Goal: Task Accomplishment & Management: Complete application form

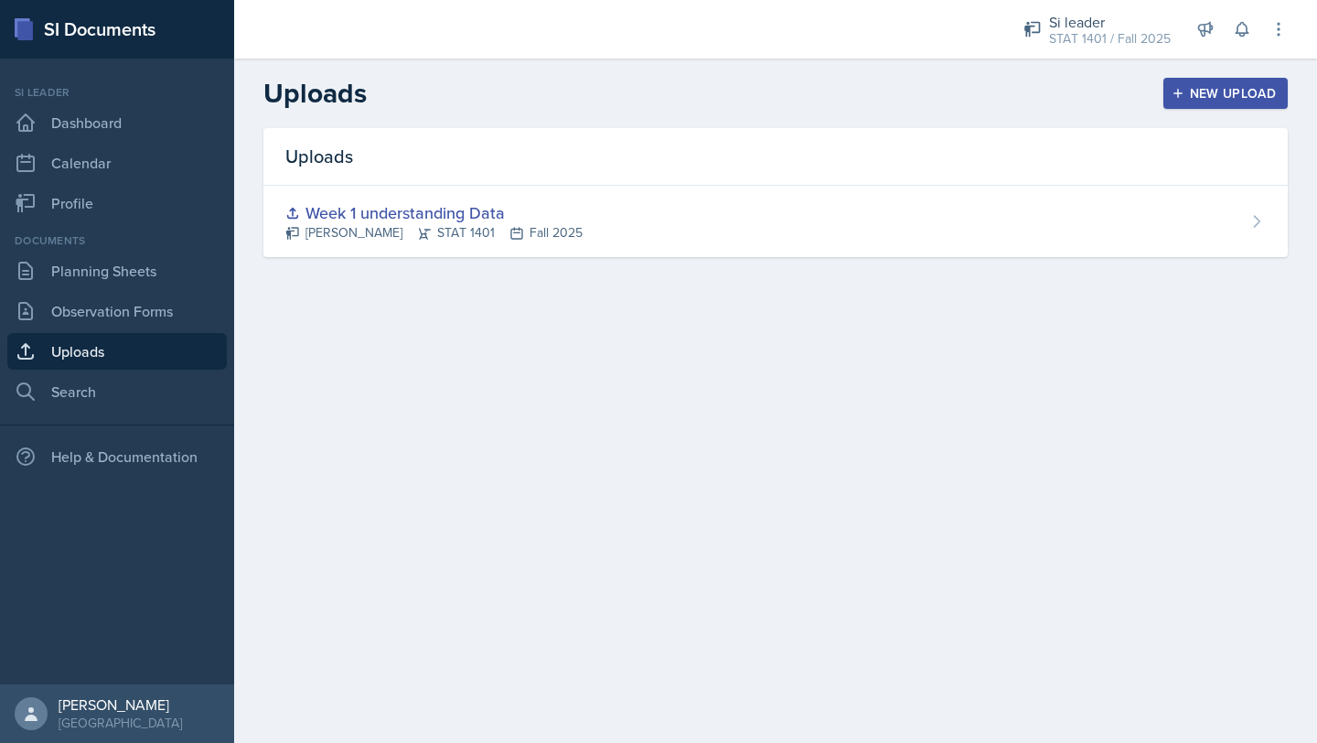
click at [1226, 97] on div "New Upload" at bounding box center [1227, 93] width 102 height 15
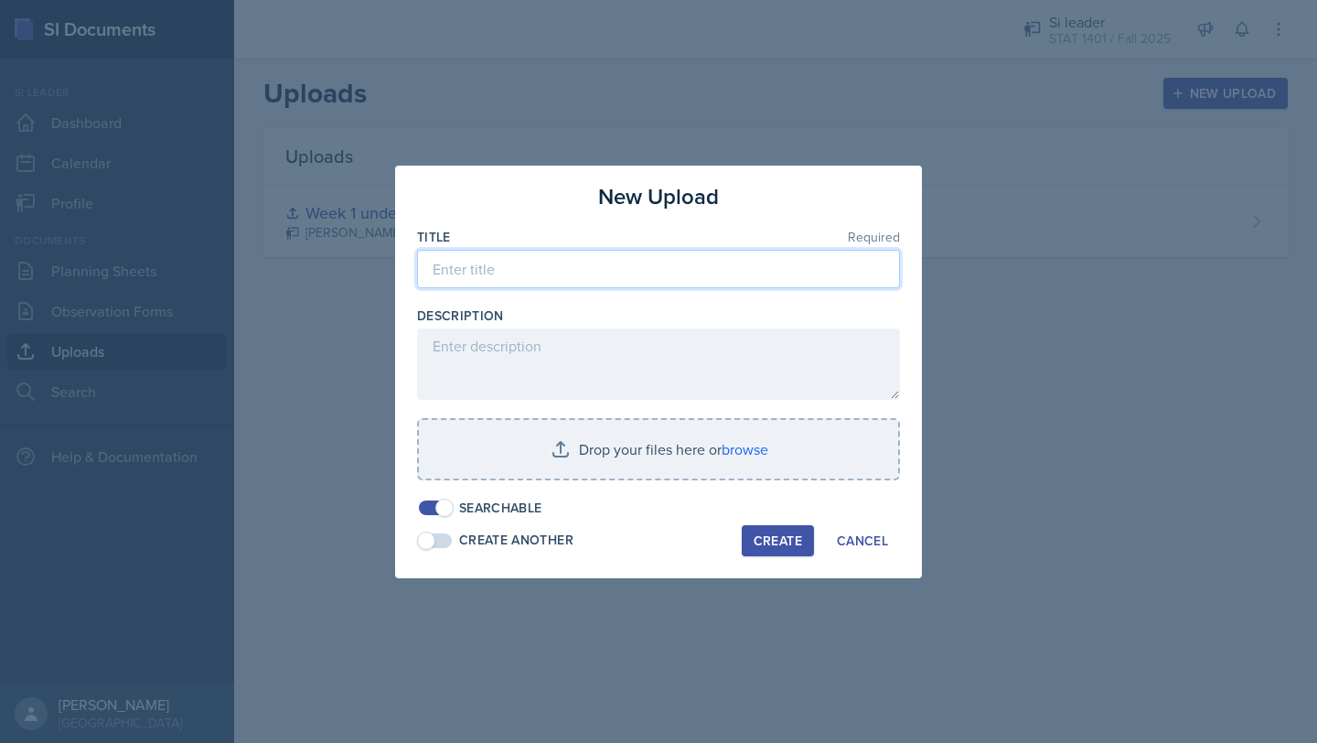
click at [615, 264] on input at bounding box center [658, 269] width 483 height 38
click at [510, 271] on input "week 2 grpahs and tables" at bounding box center [658, 269] width 483 height 38
type input "week 2 graphs and tables"
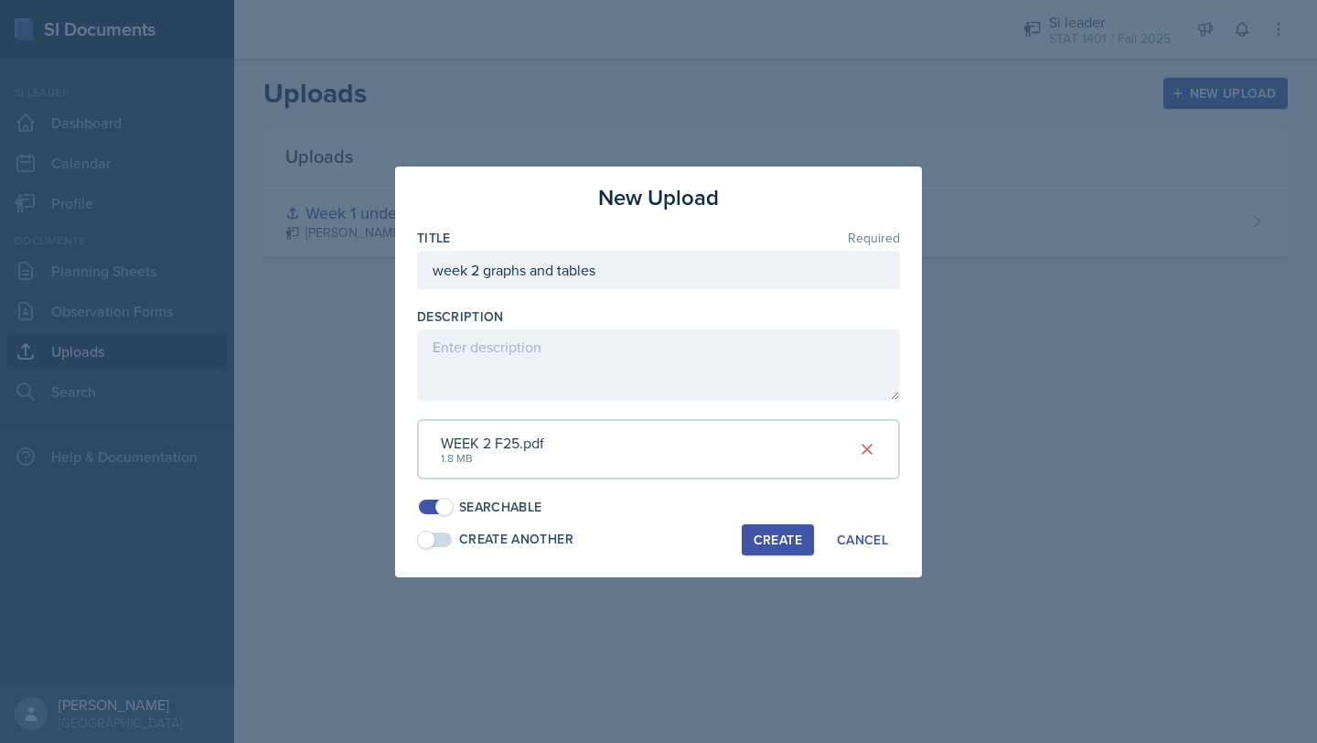
click at [786, 551] on button "Create" at bounding box center [778, 539] width 72 height 31
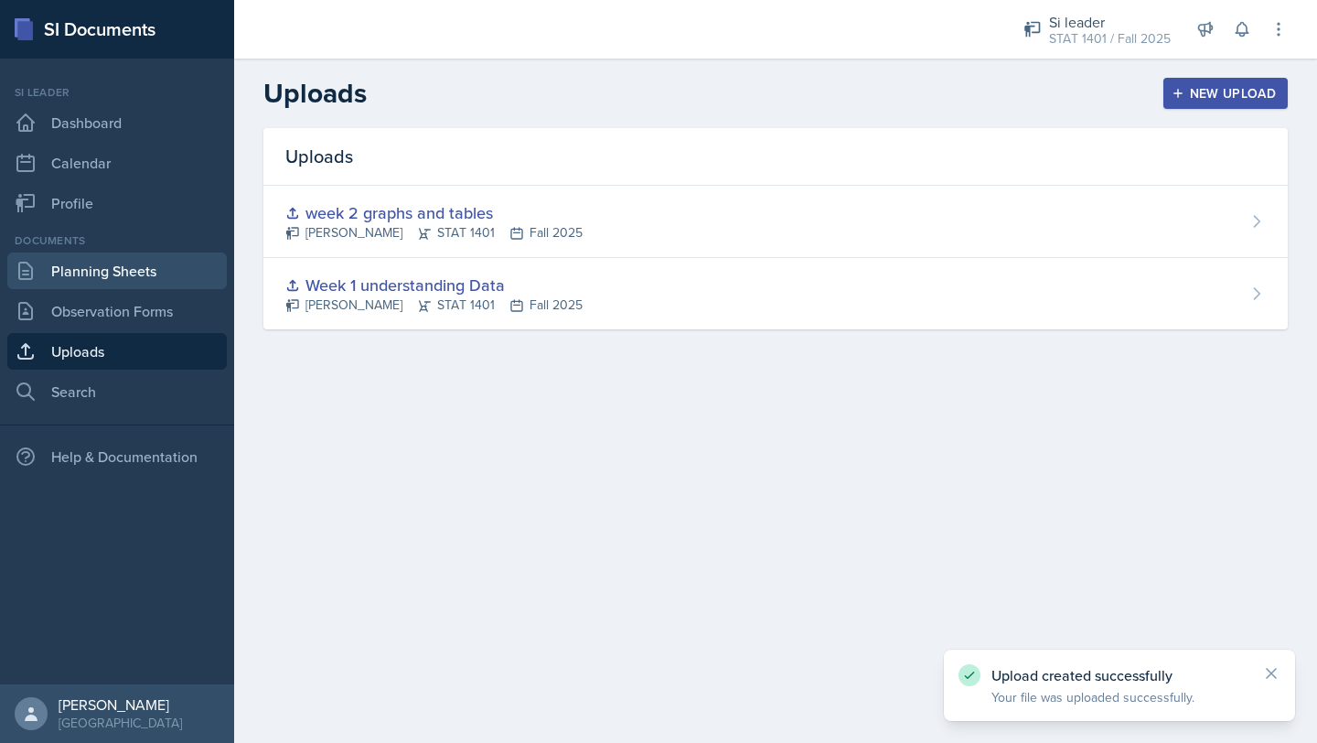
click at [63, 266] on link "Planning Sheets" at bounding box center [117, 270] width 220 height 37
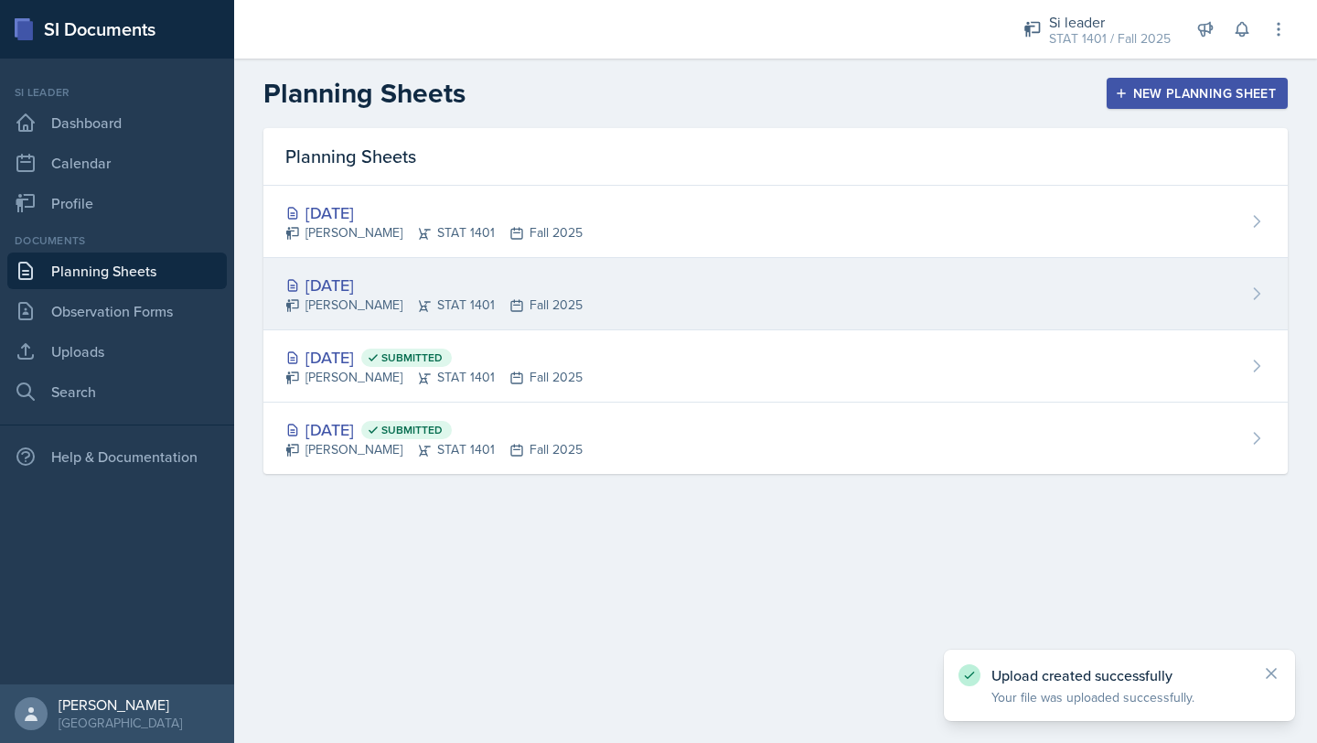
click at [604, 275] on div "[DATE] [PERSON_NAME] STAT 1401 Fall 2025" at bounding box center [775, 294] width 1025 height 72
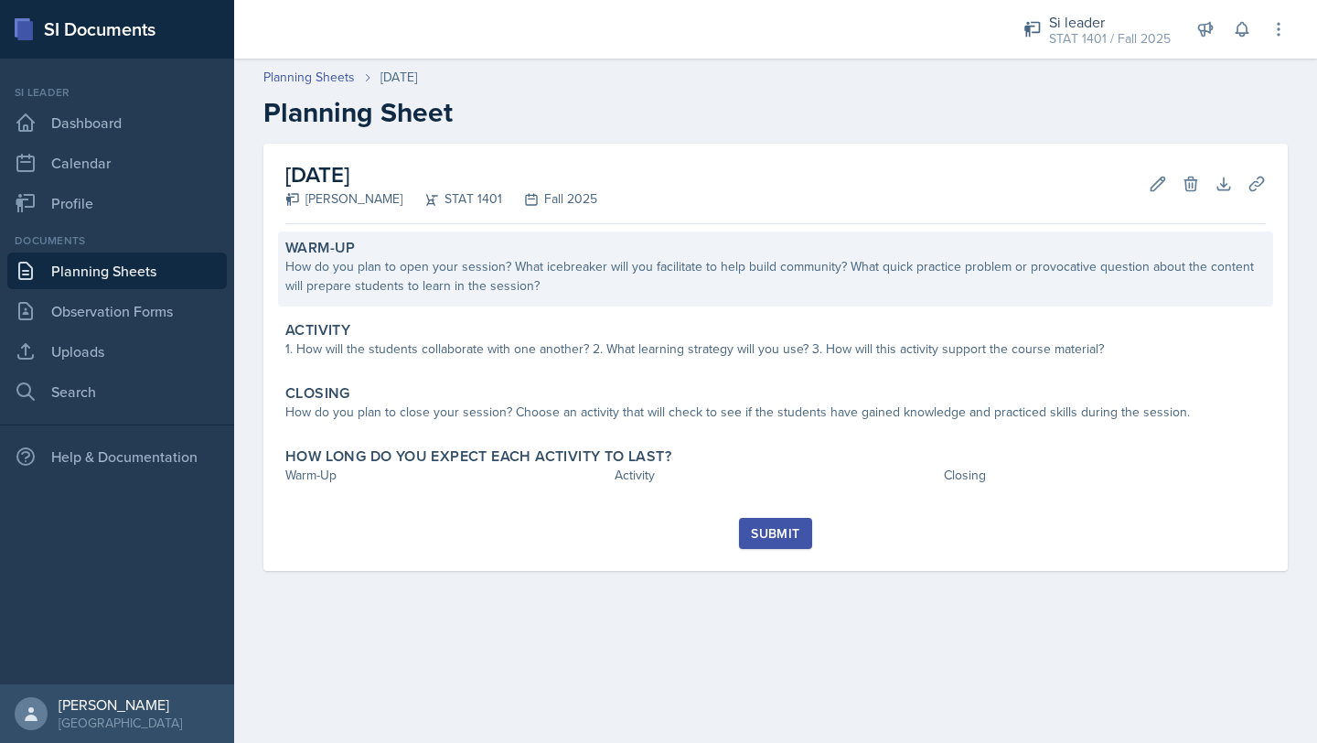
click at [592, 257] on div "How do you plan to open your session? What icebreaker will you facilitate to he…" at bounding box center [775, 276] width 981 height 38
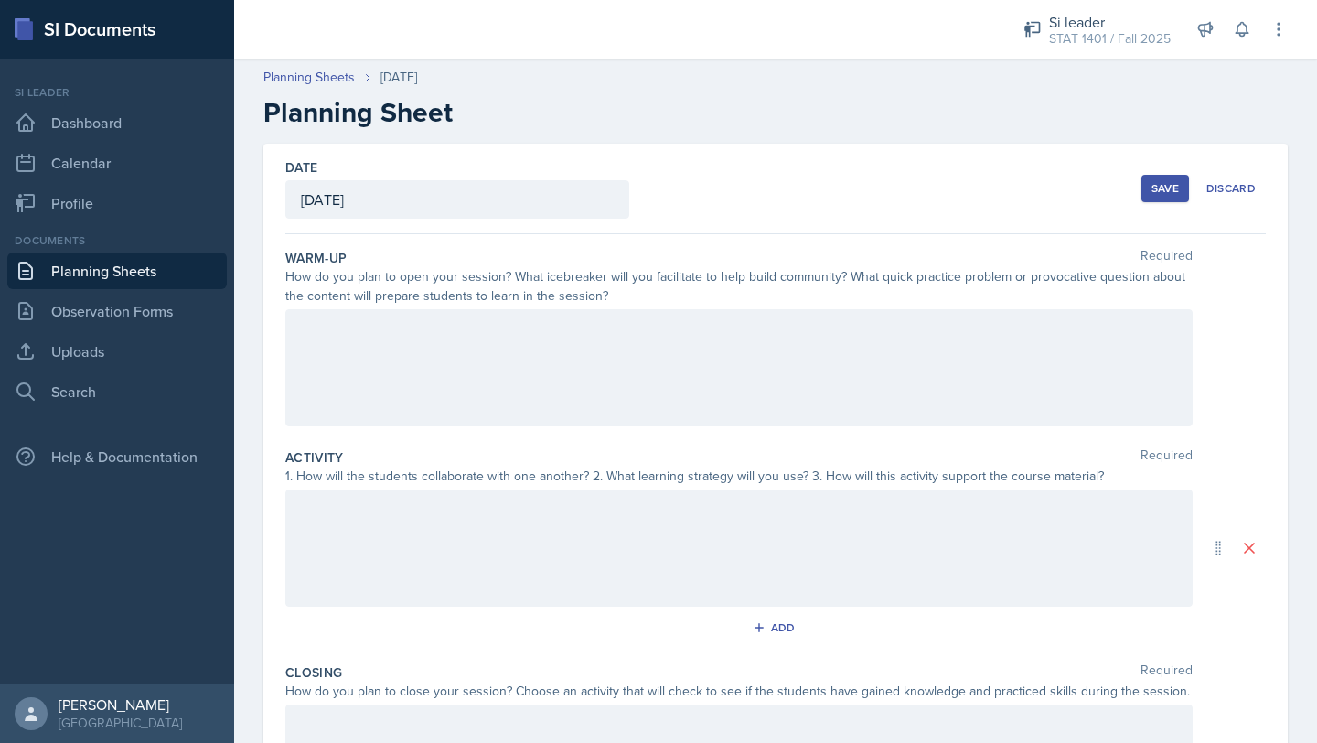
click at [531, 361] on div at bounding box center [739, 367] width 908 height 117
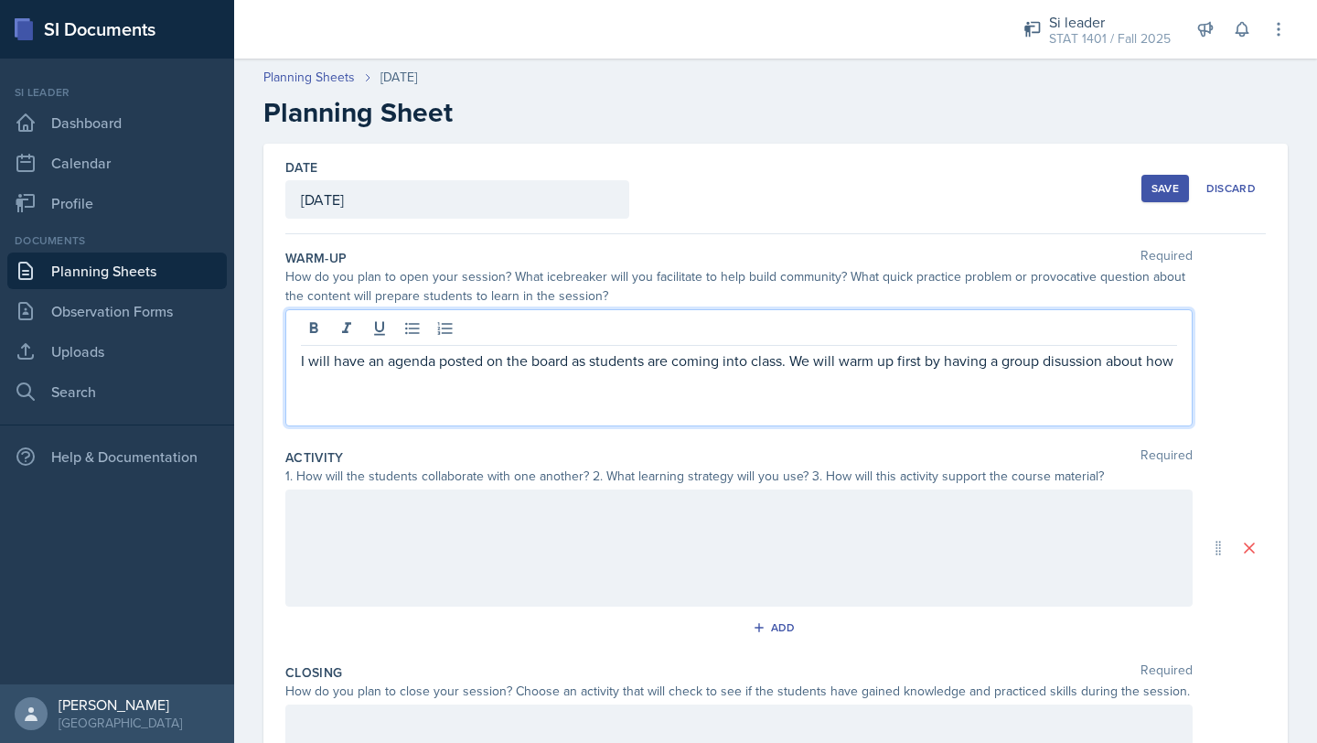
click at [1069, 369] on p "I will have an agenda posted on the board as students are coming into class. We…" at bounding box center [739, 360] width 876 height 22
click at [352, 387] on p "I will have an agenda posted on the board as students are coming into class. We…" at bounding box center [739, 371] width 876 height 44
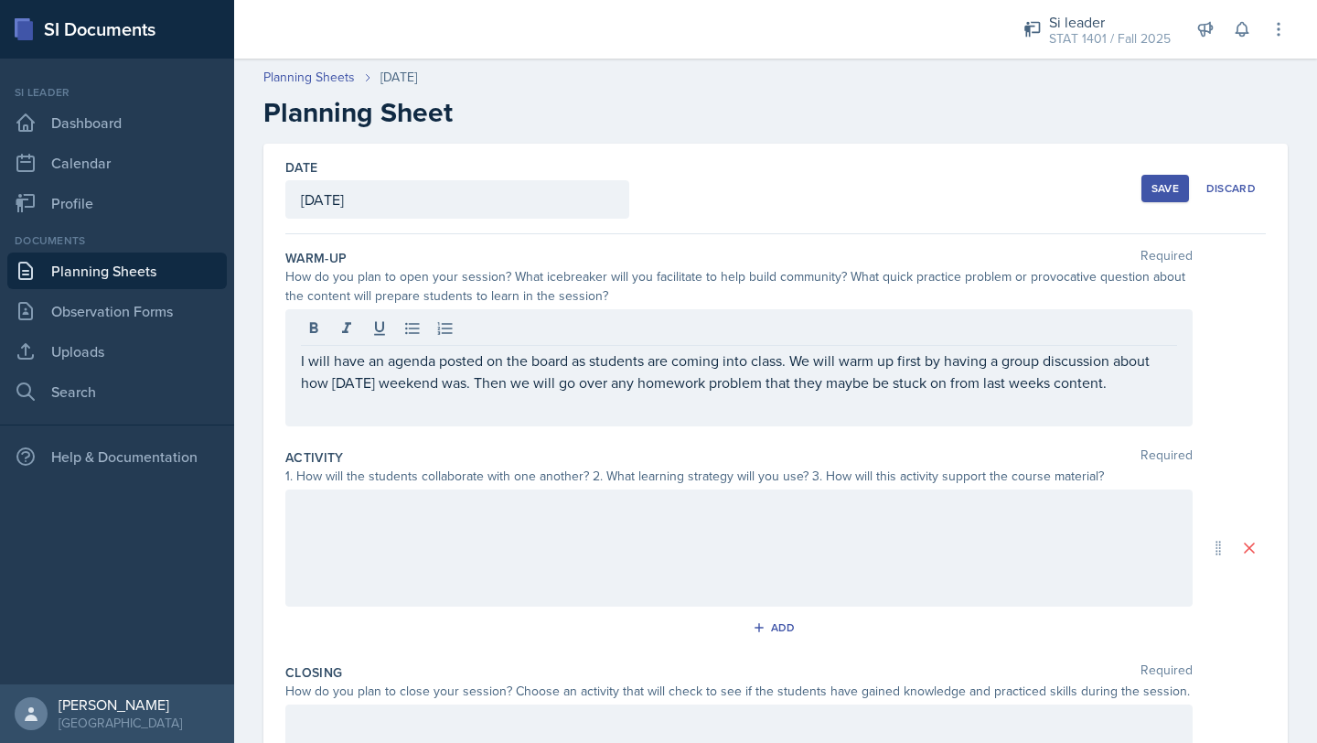
click at [357, 534] on div at bounding box center [739, 547] width 908 height 117
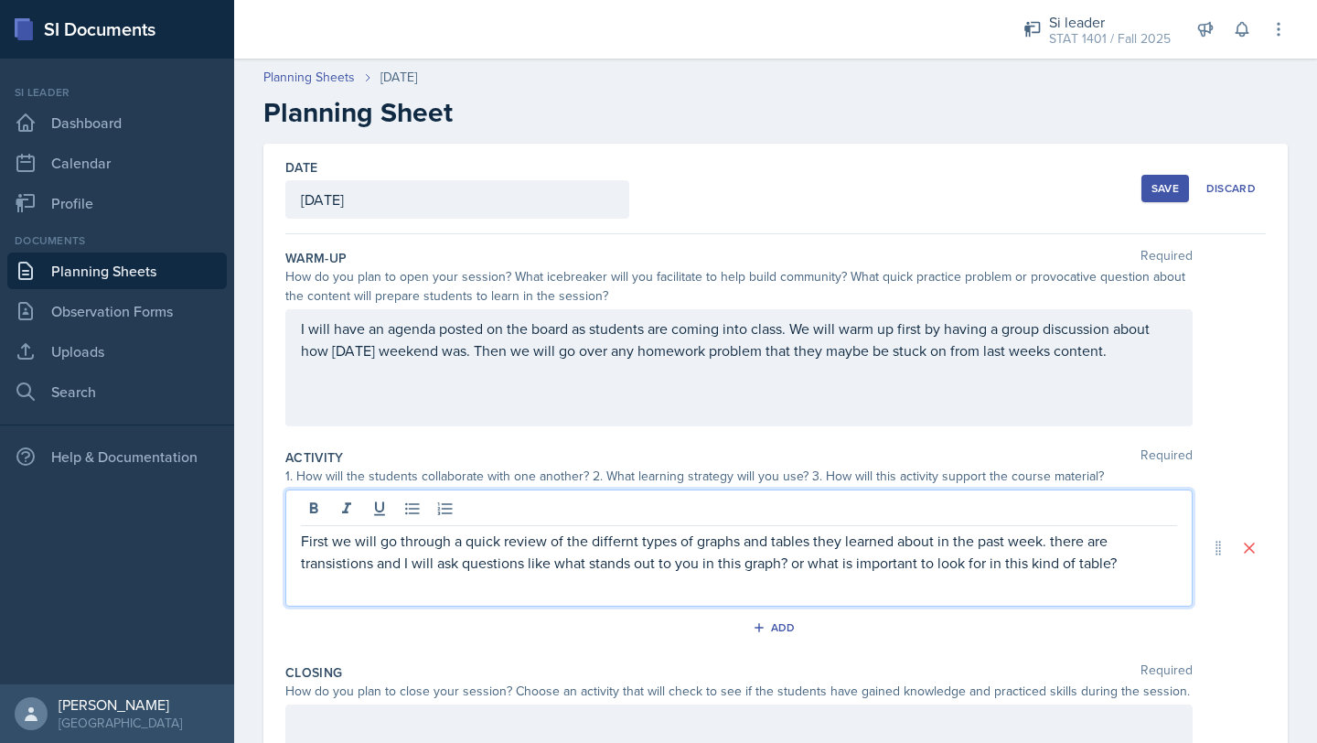
click at [613, 540] on p "First we will go through a quick review of the differnt types of graphs and tab…" at bounding box center [739, 552] width 876 height 44
click at [1133, 566] on p "First we will go through a quick review of the different types of graphs and ta…" at bounding box center [739, 552] width 876 height 44
click at [323, 570] on p "First we will go through a quick review of the different types of graphs and ta…" at bounding box center [739, 552] width 876 height 44
click at [1124, 565] on p "First we will go through a quick review of the different types of graphs and ta…" at bounding box center [739, 552] width 876 height 44
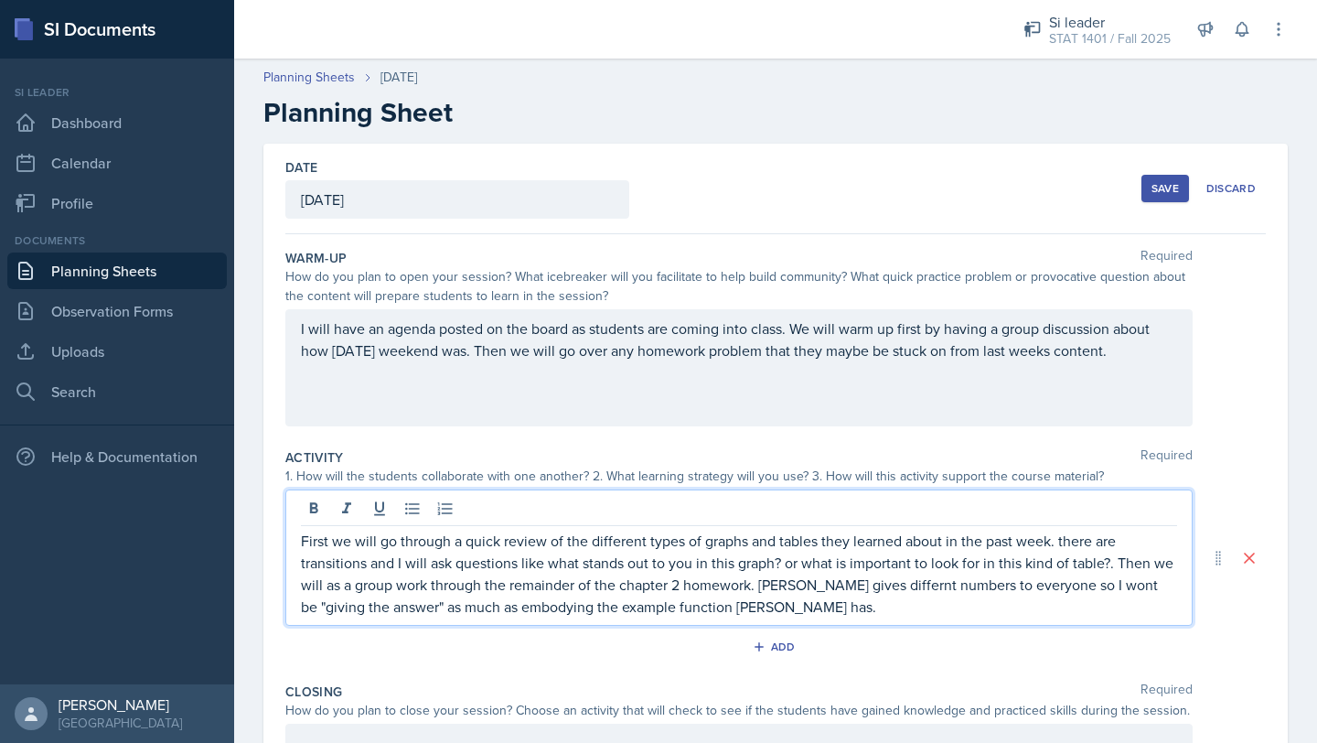
click at [858, 581] on p "First we will go through a quick review of the different types of graphs and ta…" at bounding box center [739, 574] width 876 height 88
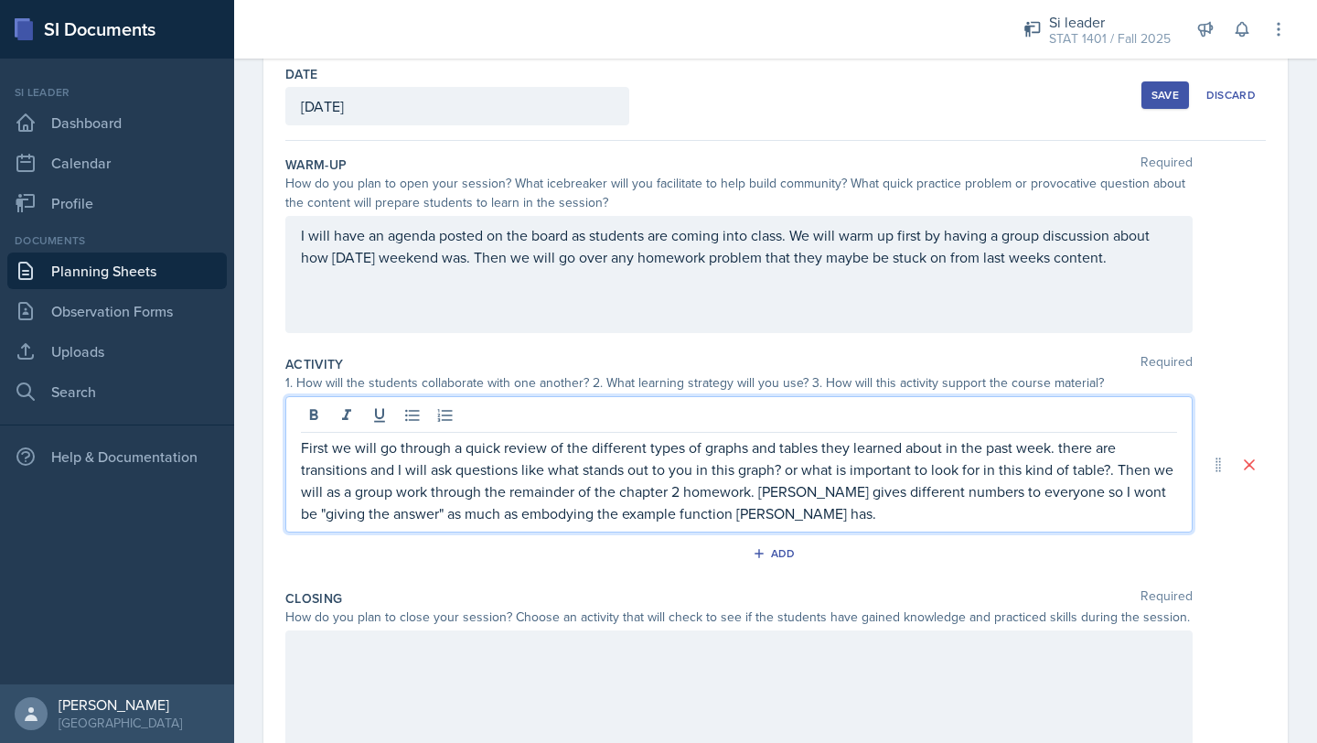
scroll to position [96, 0]
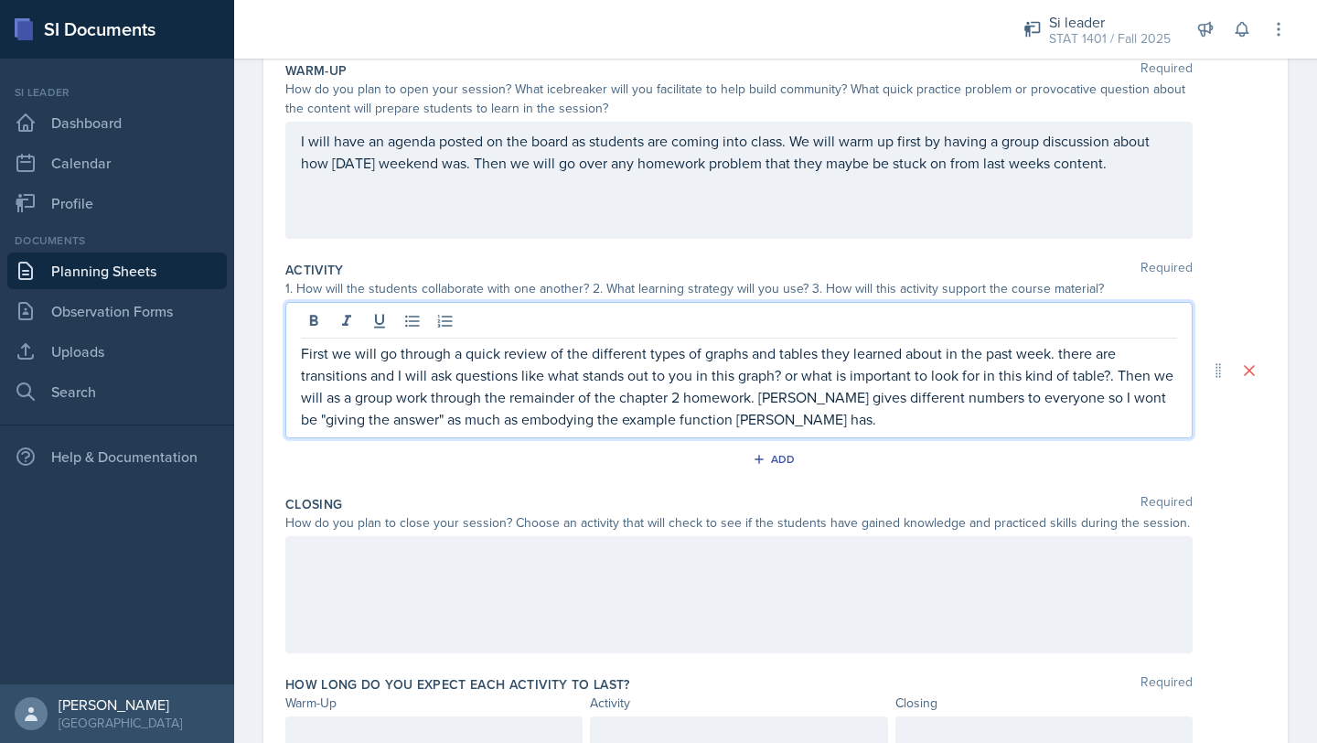
click at [762, 558] on p at bounding box center [739, 555] width 876 height 22
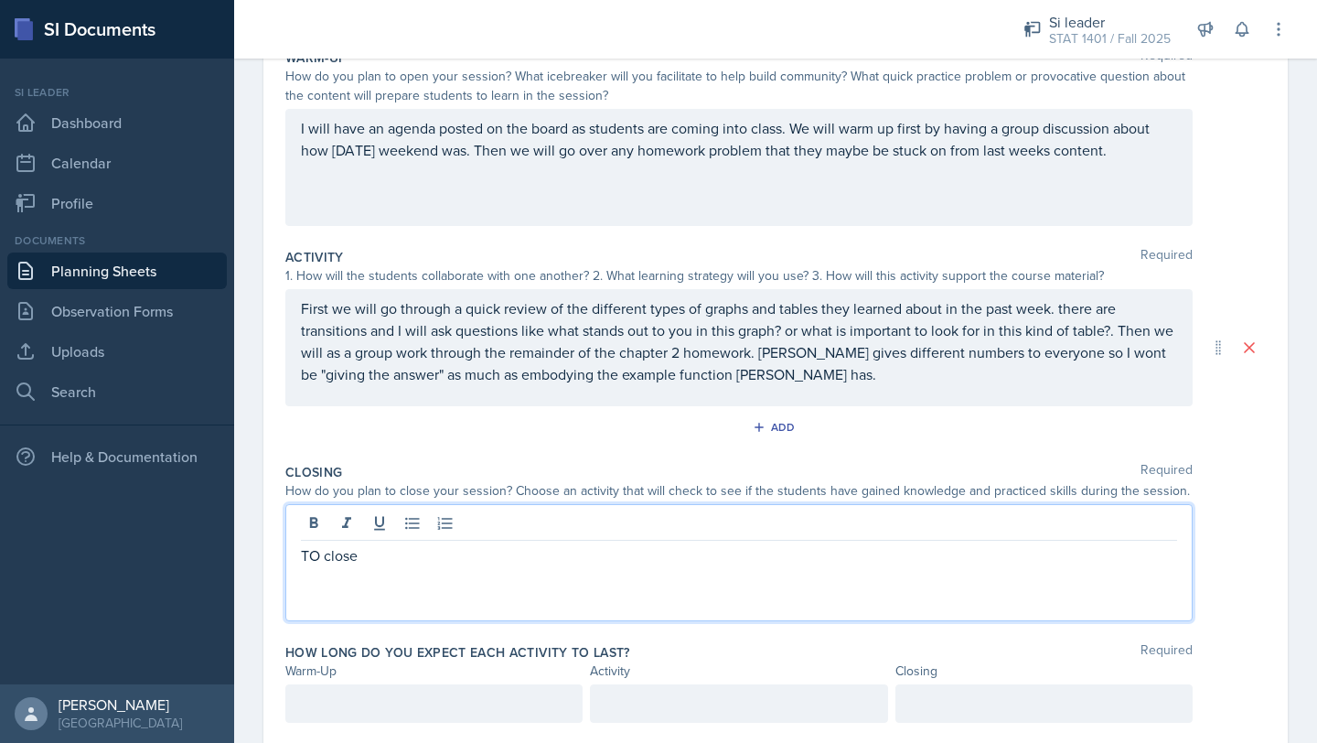
click at [319, 555] on p "TO close" at bounding box center [739, 555] width 876 height 22
click at [376, 562] on p "To close" at bounding box center [739, 555] width 876 height 22
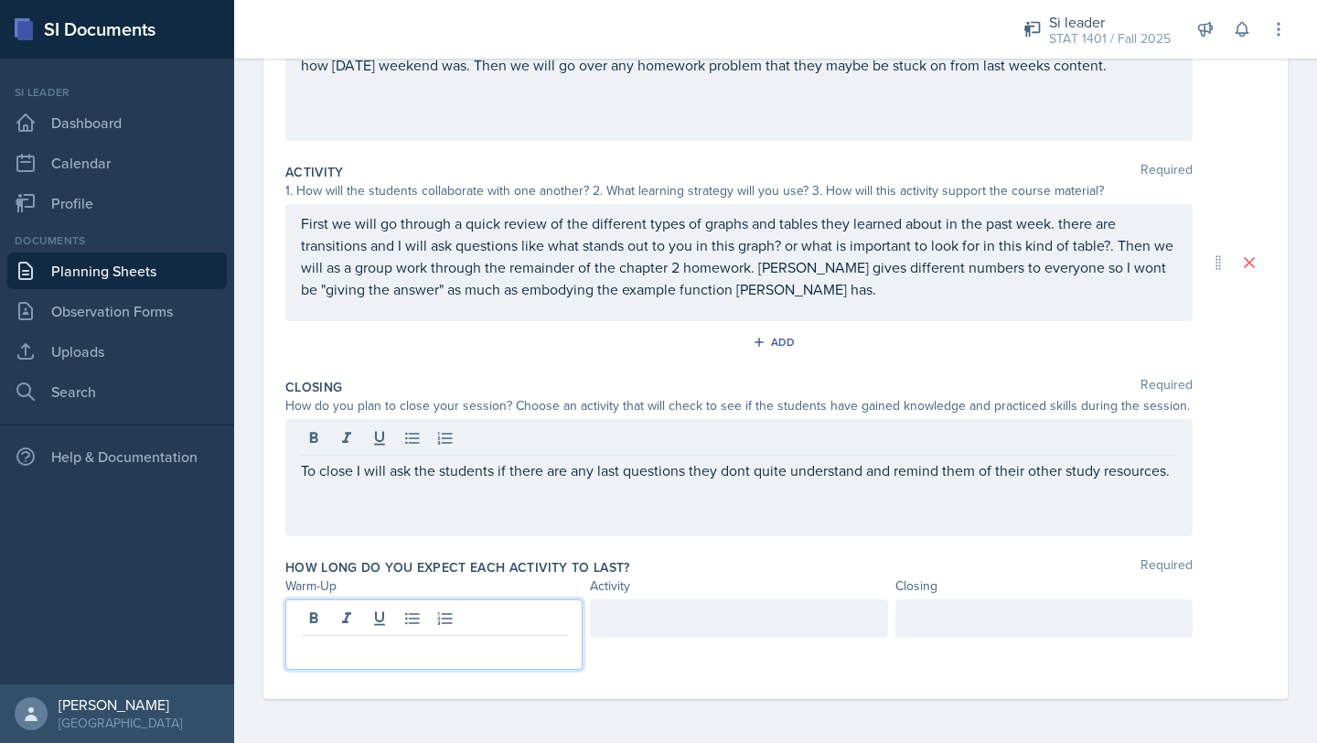
click at [371, 639] on p at bounding box center [434, 650] width 266 height 22
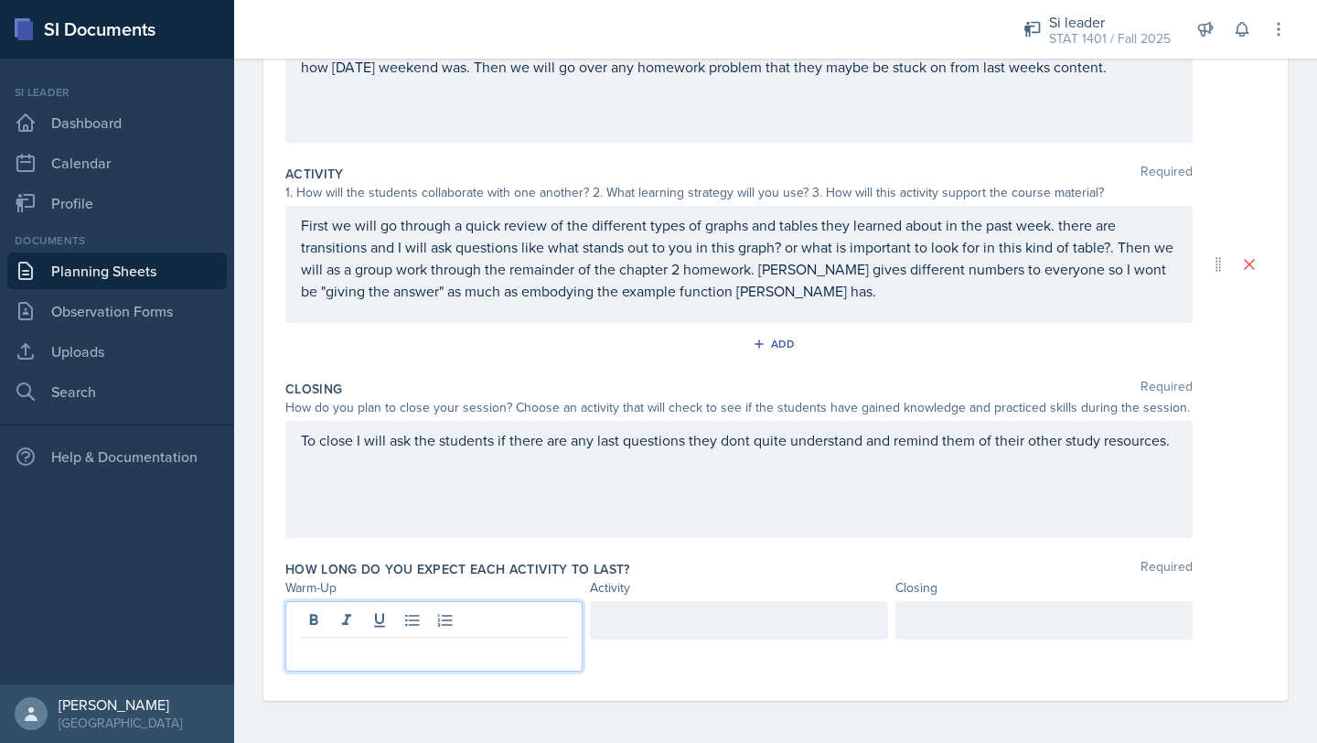
scroll to position [285, 0]
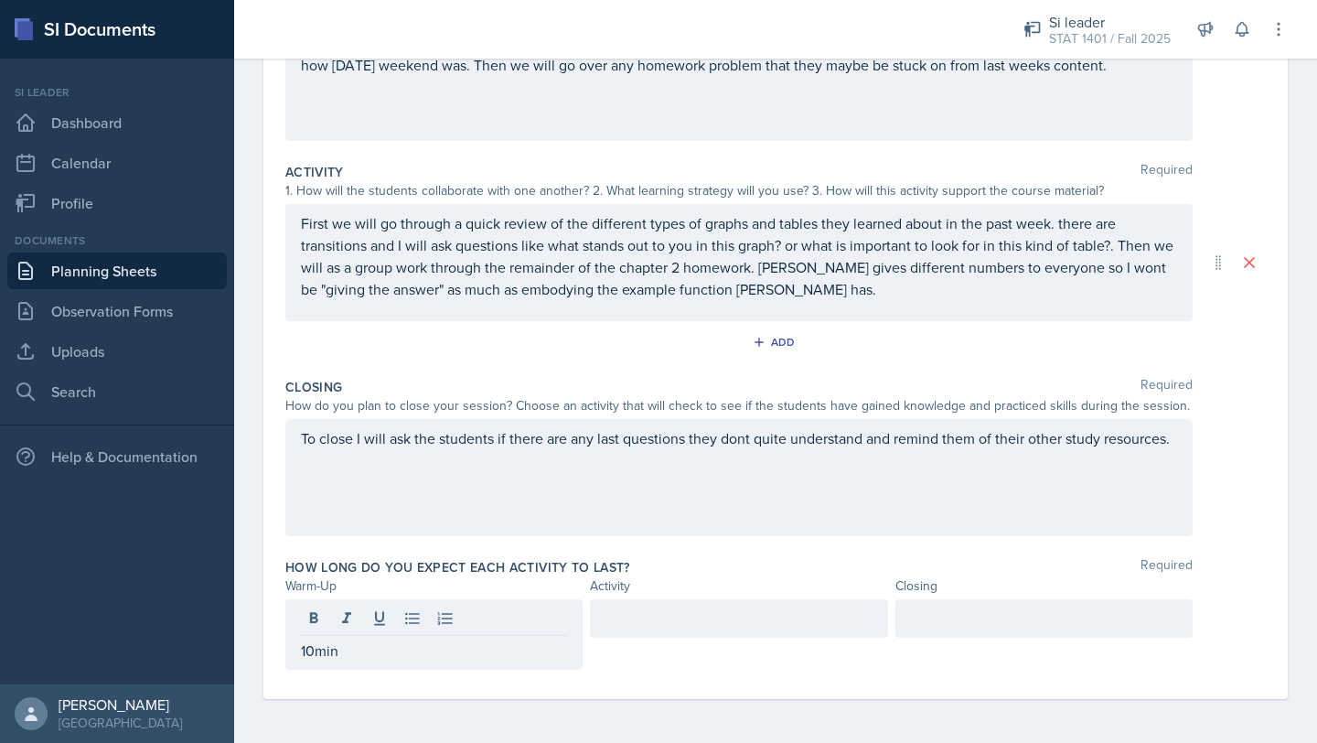
click at [639, 639] on div at bounding box center [738, 634] width 297 height 70
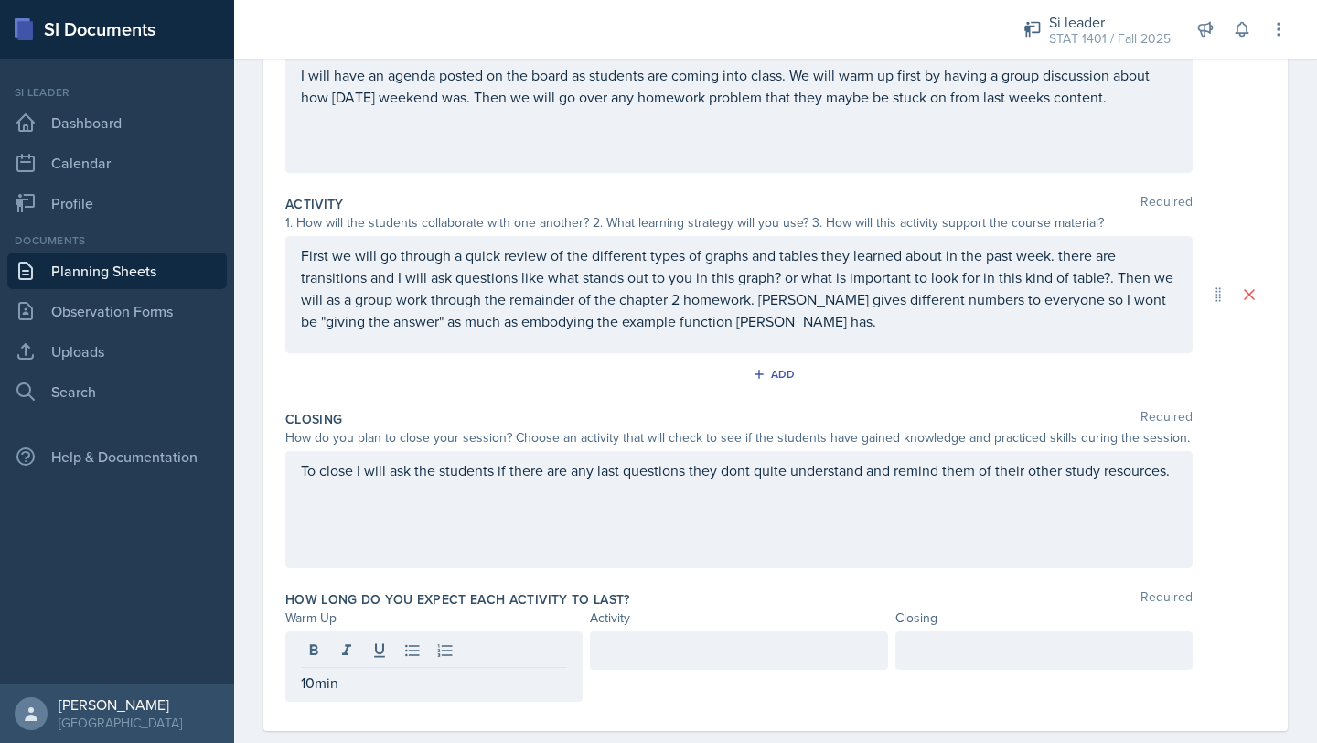
click at [639, 639] on p at bounding box center [739, 650] width 266 height 22
click at [985, 631] on div at bounding box center [1044, 650] width 297 height 38
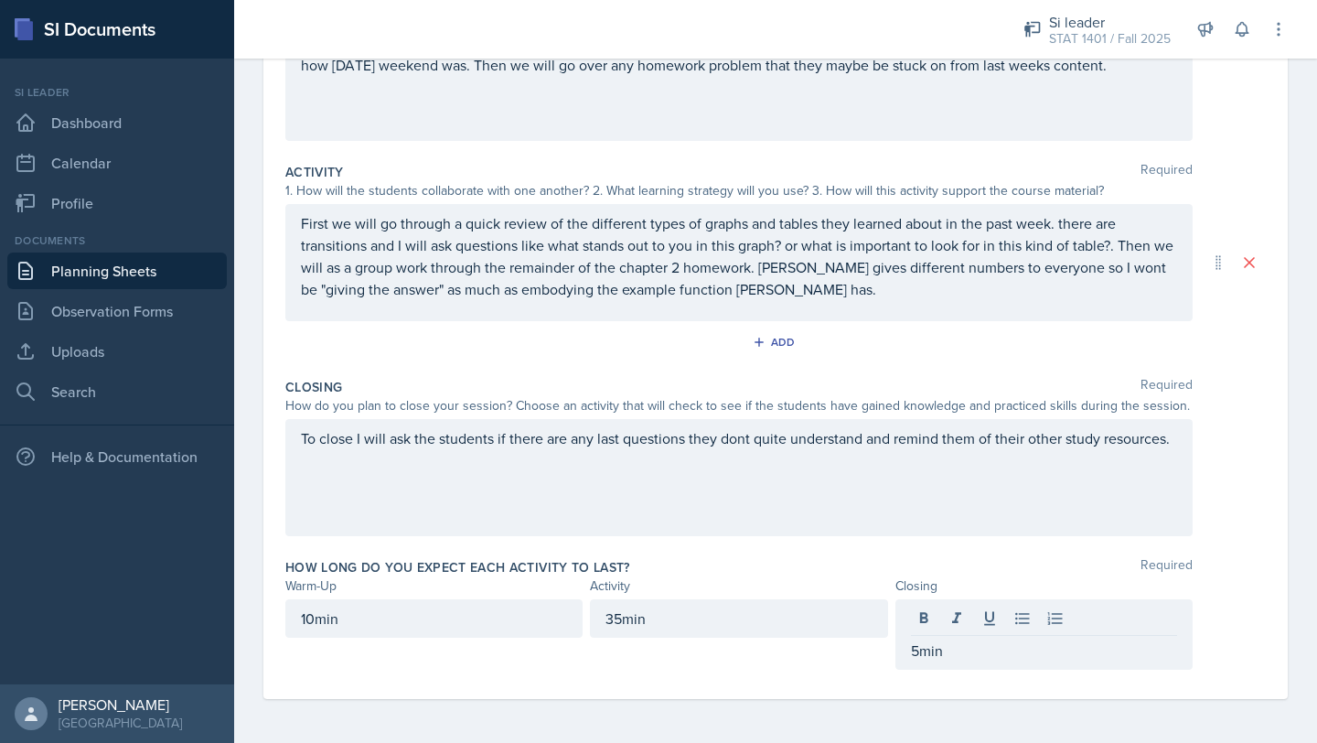
click at [961, 549] on div "Closing Required How do you plan to close your session? Choose an activity that…" at bounding box center [775, 461] width 981 height 180
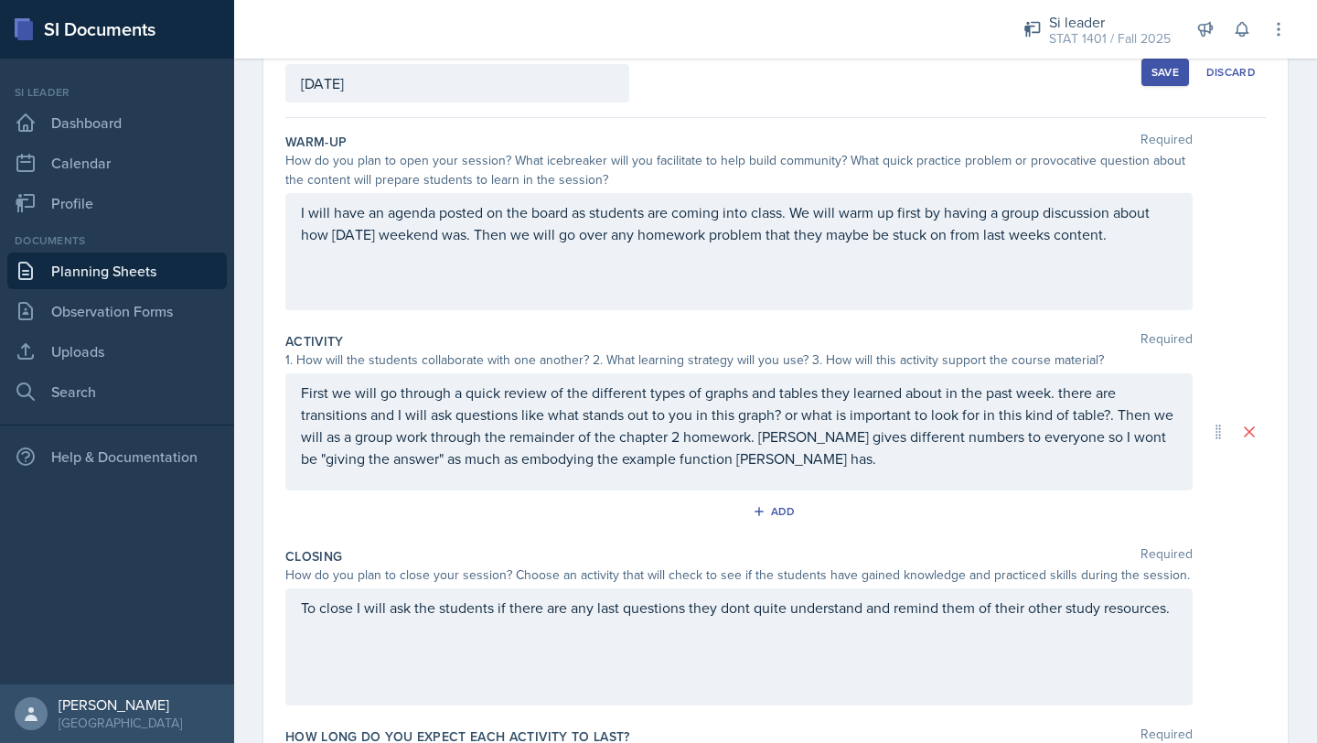
scroll to position [148, 0]
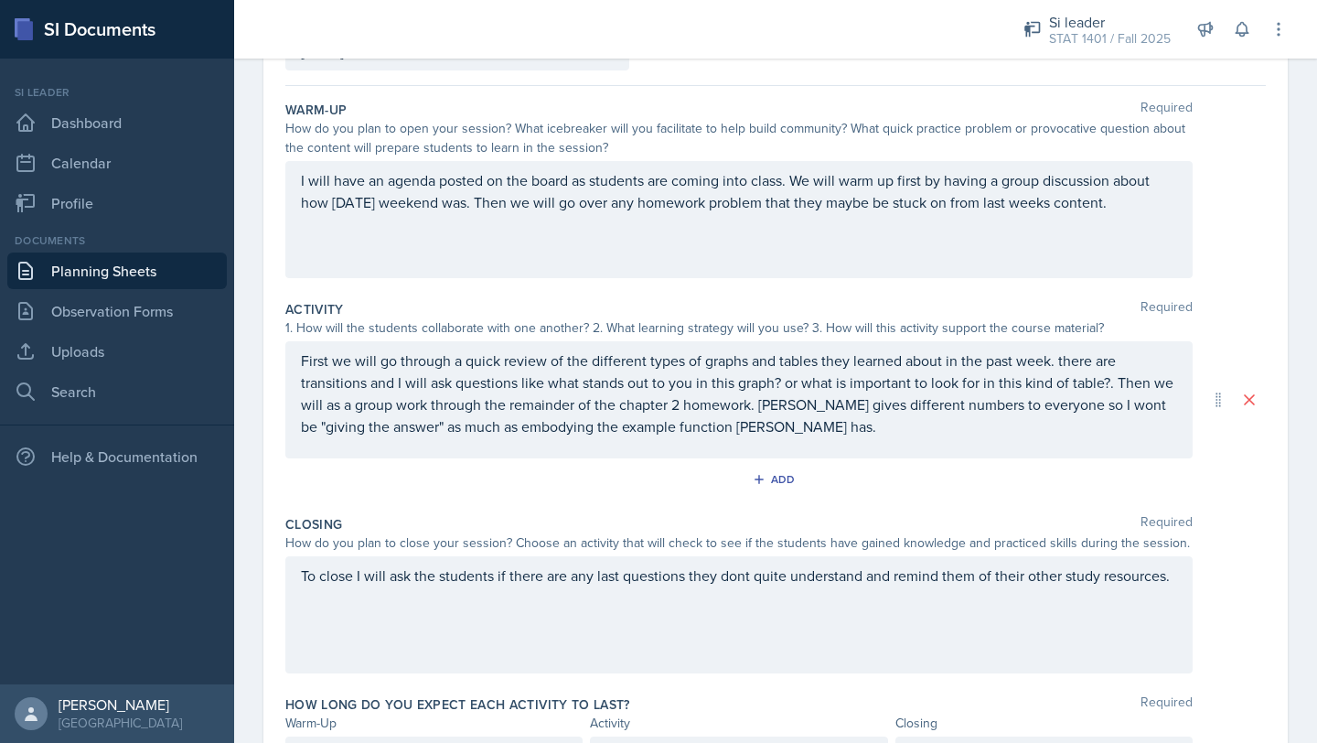
click at [737, 586] on p "To close I will ask the students if there are any last questions they dont quit…" at bounding box center [739, 575] width 876 height 22
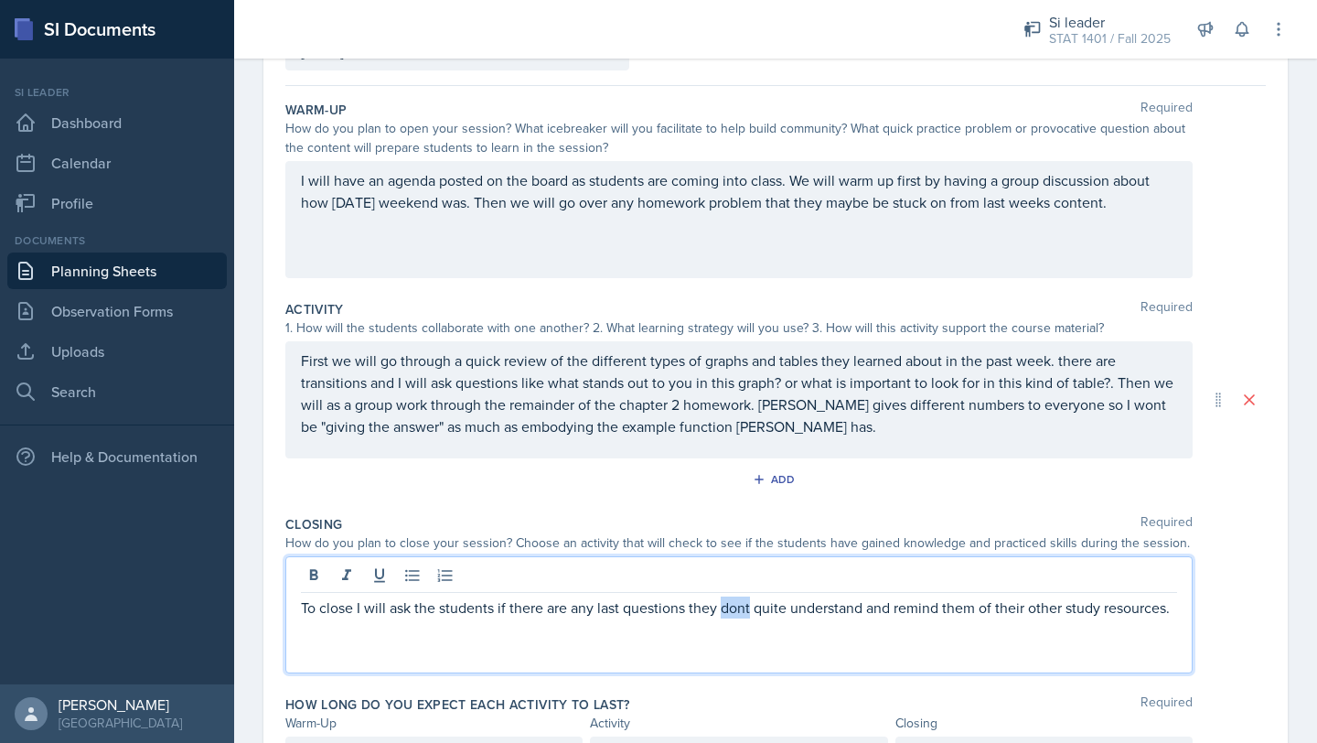
click at [733, 617] on p "To close I will ask the students if there are any last questions they dont quit…" at bounding box center [739, 607] width 876 height 22
click at [744, 607] on p "To close I will ask the students if there are any last questions they dont quit…" at bounding box center [739, 607] width 876 height 22
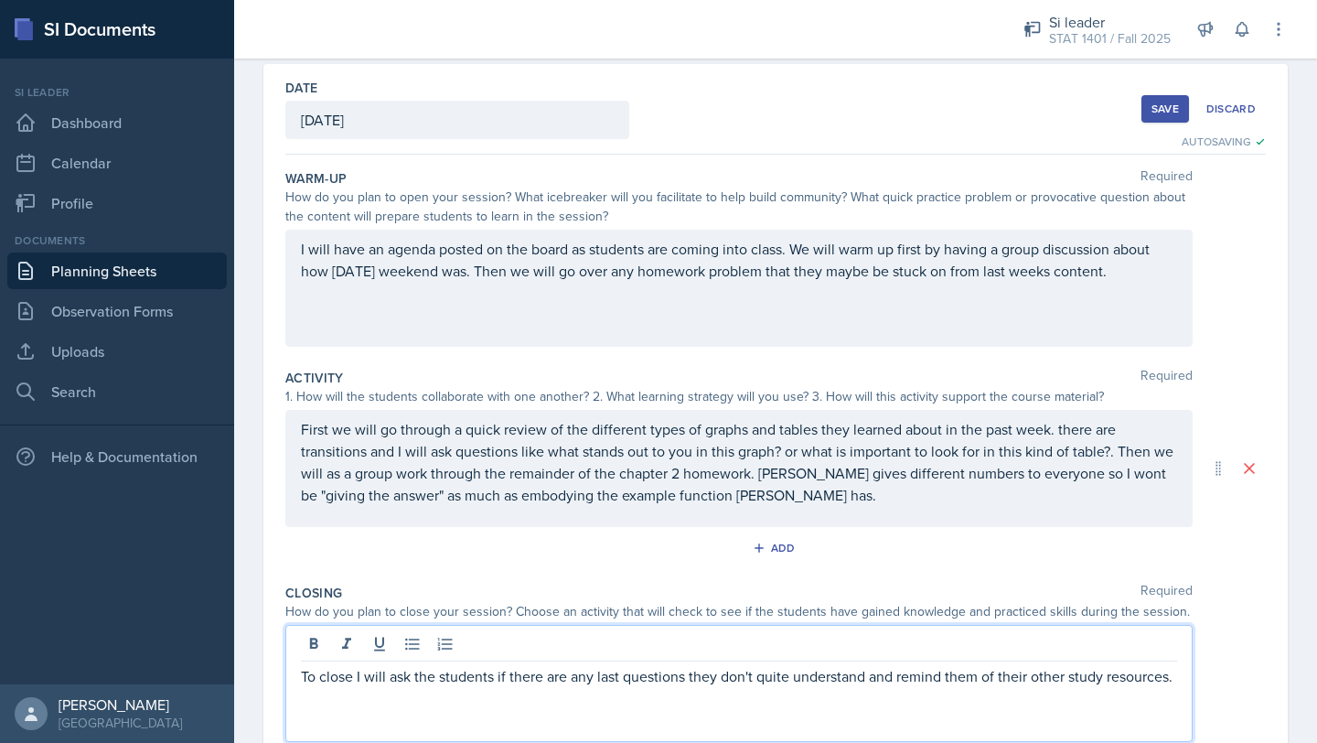
scroll to position [0, 0]
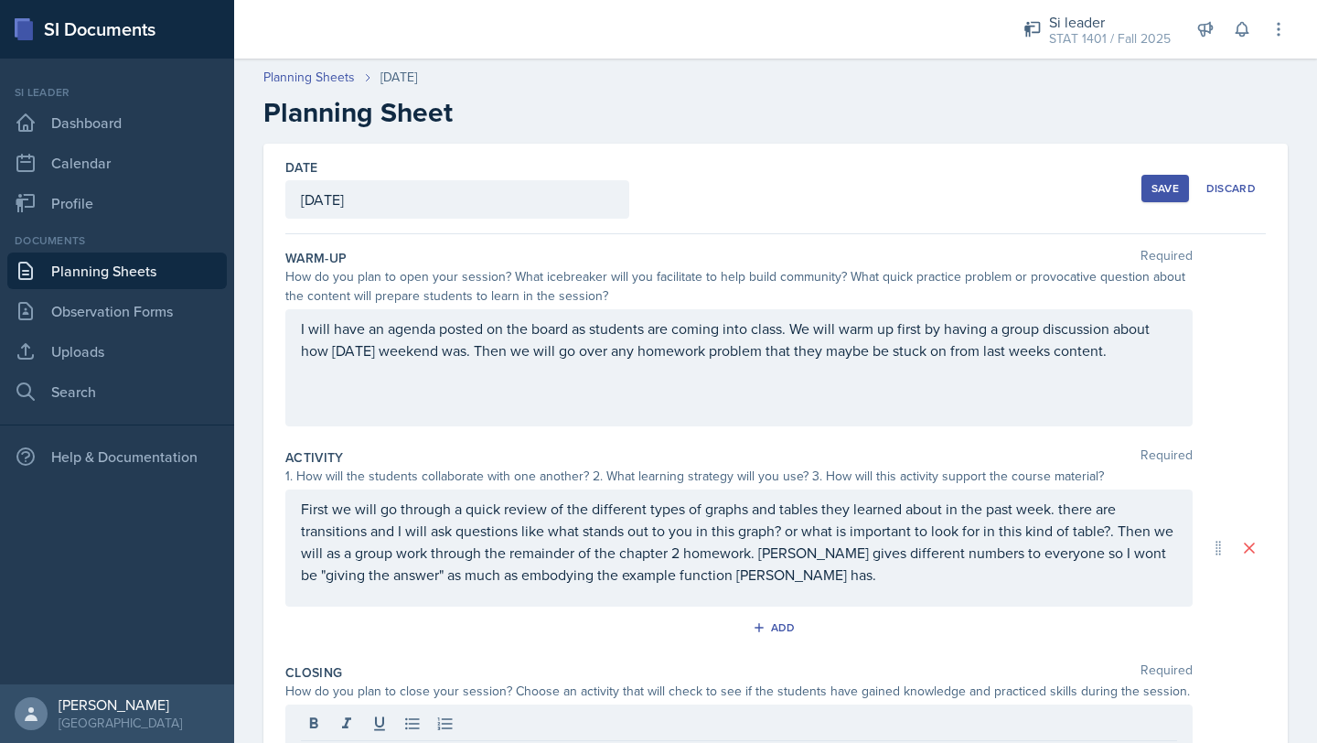
click at [1142, 364] on div "I will have an agenda posted on the board as students are coming into class. We…" at bounding box center [739, 367] width 908 height 117
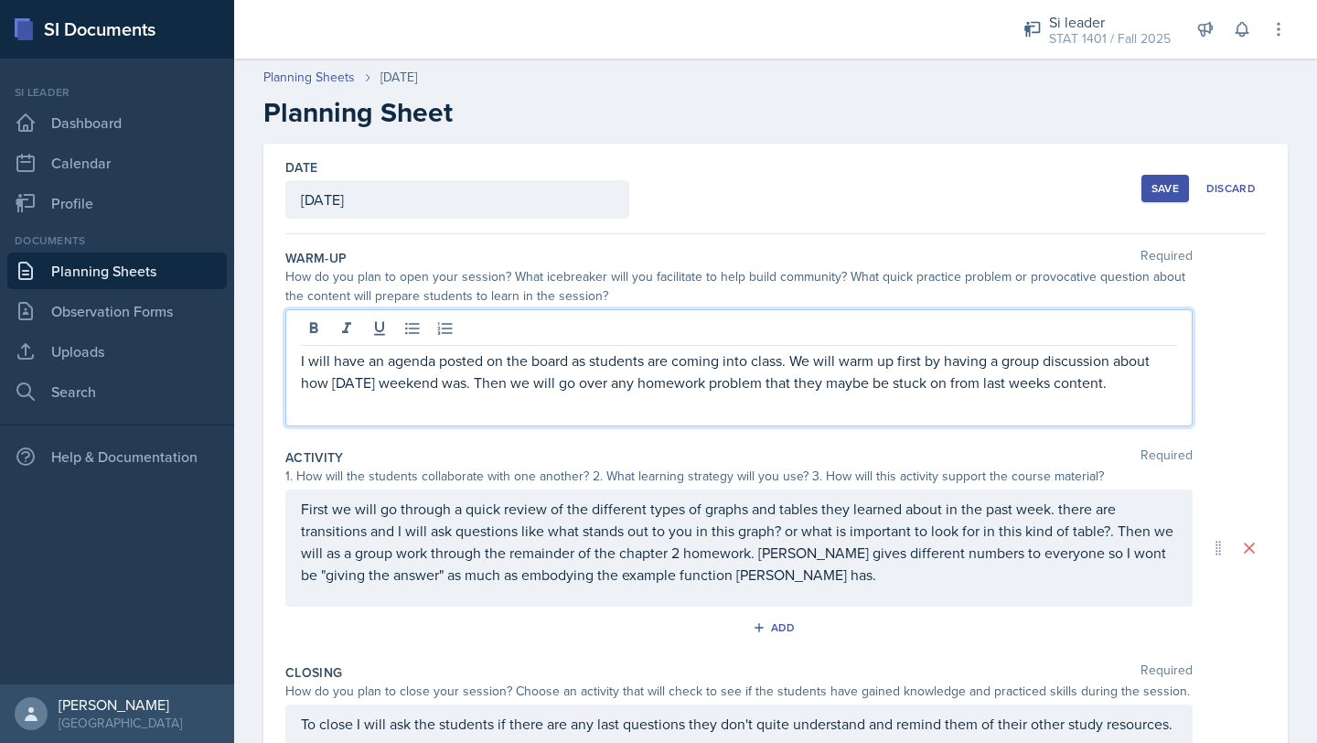
drag, startPoint x: 1141, startPoint y: 381, endPoint x: 289, endPoint y: 356, distance: 852.1
click at [289, 356] on div "I will have an agenda posted on the board as students are coming into class. We…" at bounding box center [739, 367] width 908 height 117
copy p "I will have an agenda posted on the board as students are coming into class. We…"
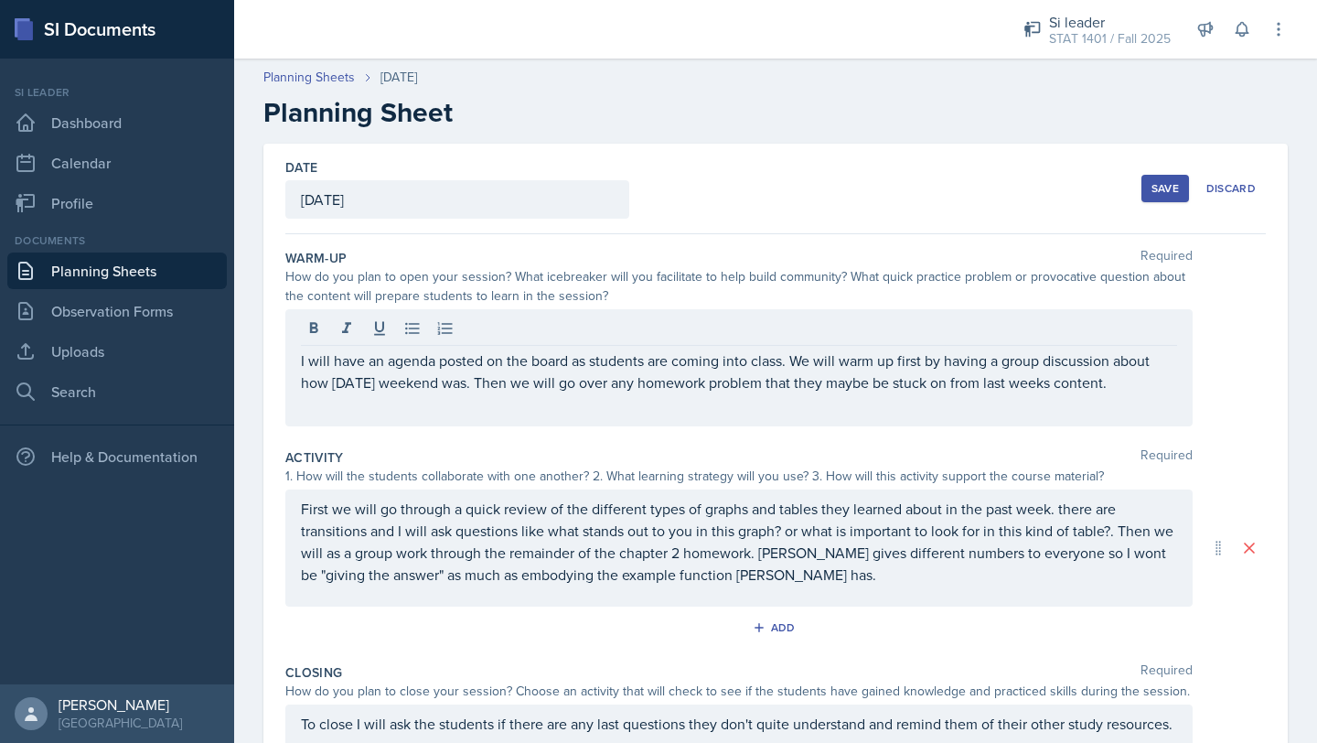
click at [1149, 394] on div "I will have an agenda posted on the board as students are coming into class. We…" at bounding box center [739, 367] width 908 height 117
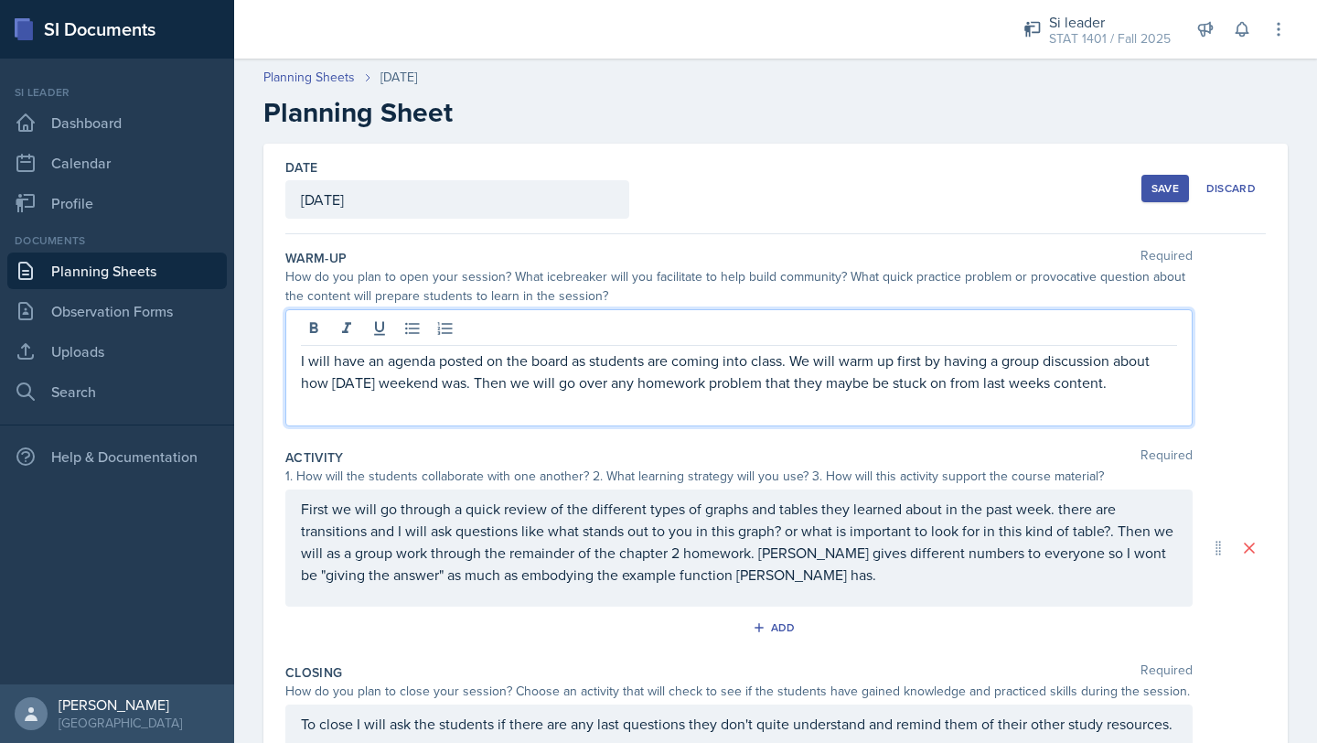
click at [1164, 193] on div "Save" at bounding box center [1165, 188] width 27 height 15
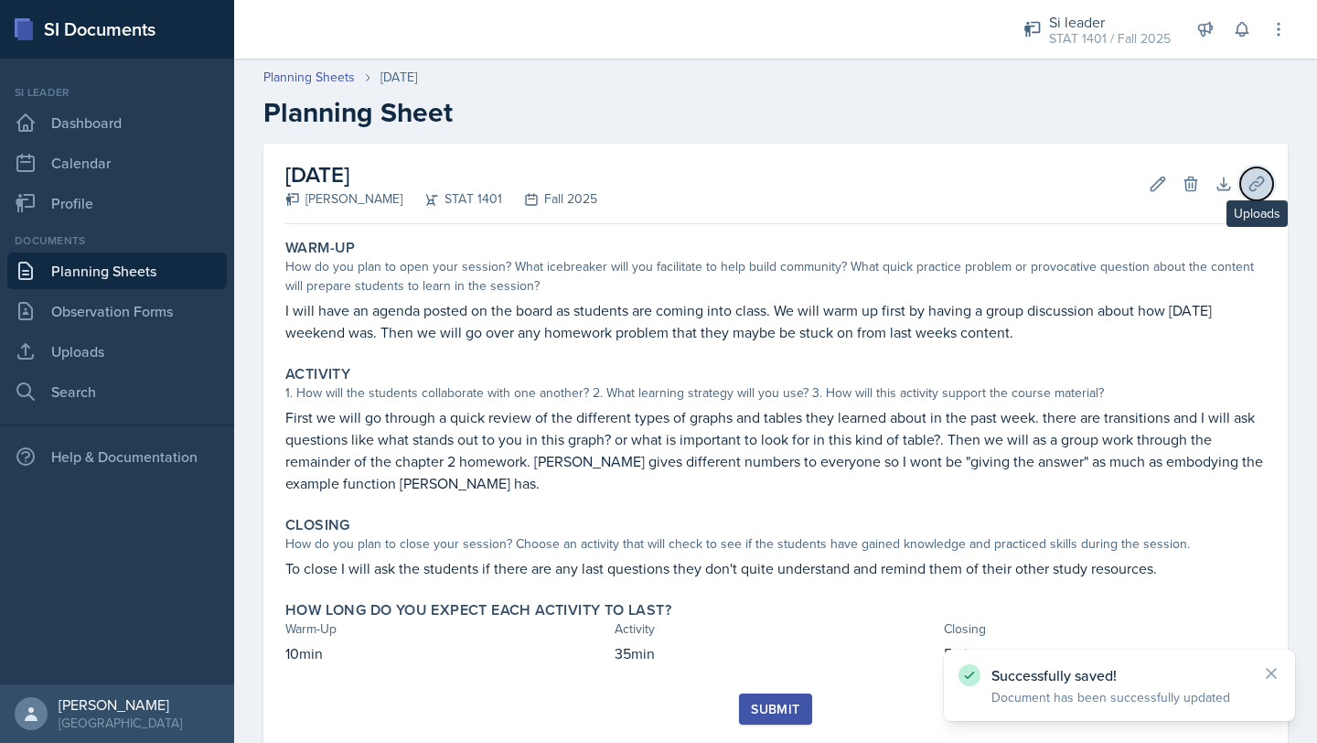
click at [1250, 188] on icon at bounding box center [1257, 184] width 14 height 14
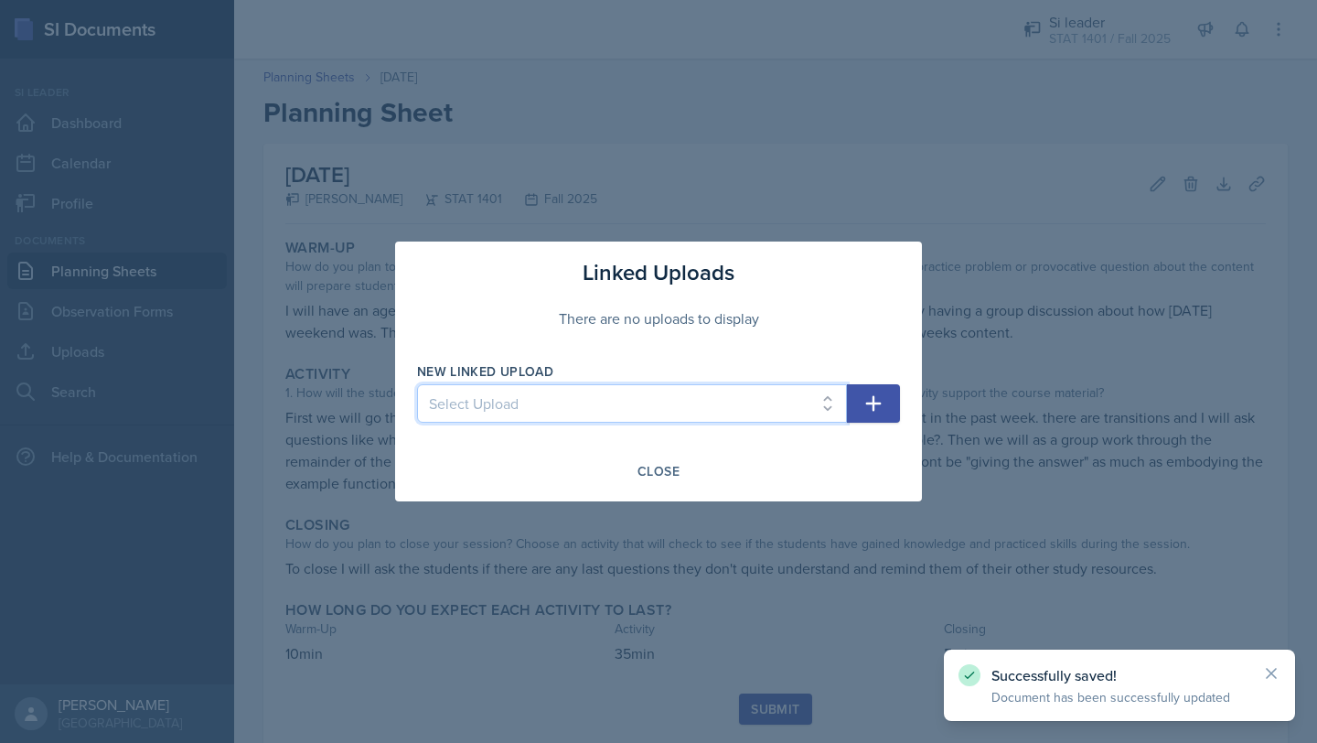
click at [663, 399] on select "Select Upload Week 1 understanding Data week 2 graphs and tables" at bounding box center [632, 403] width 430 height 38
select select "a37354ab-4927-4fb4-b8a6-75672e1c7d50"
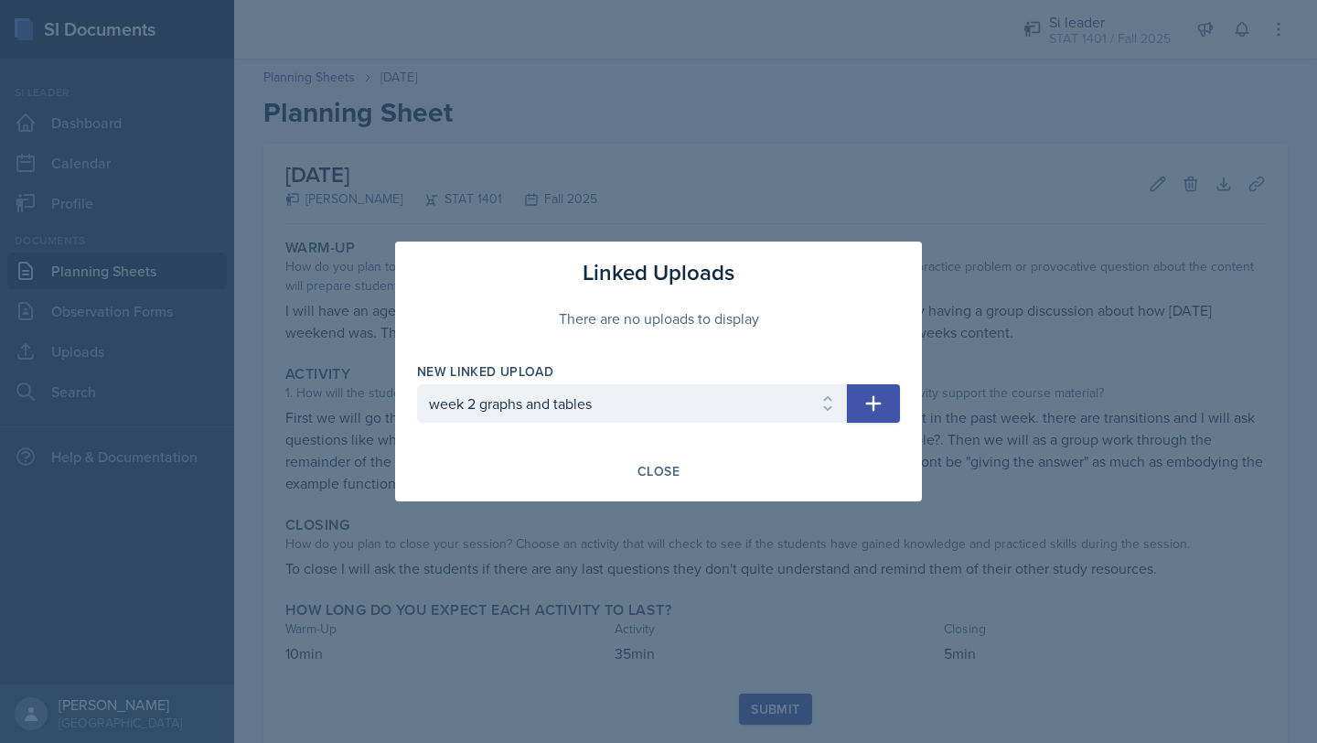
click at [883, 392] on icon "button" at bounding box center [874, 403] width 22 height 22
select select
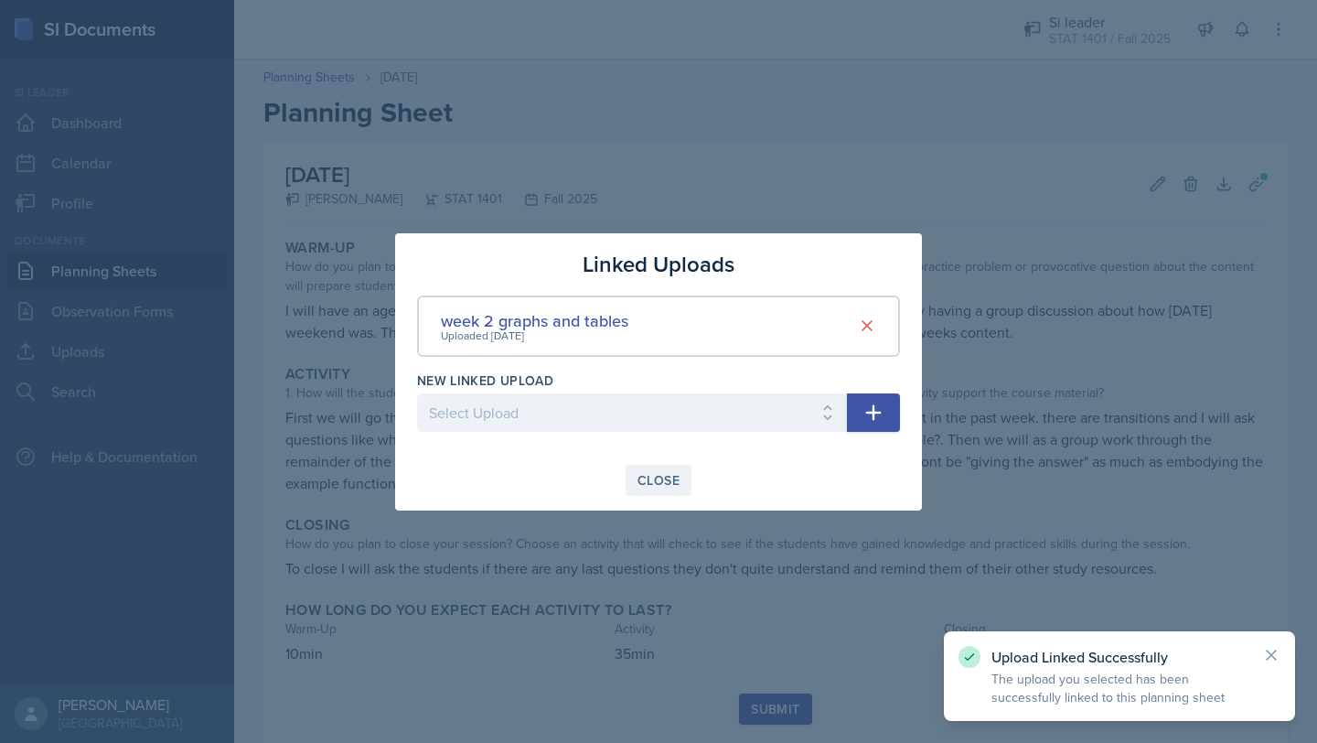
click at [654, 482] on div "Close" at bounding box center [659, 480] width 42 height 15
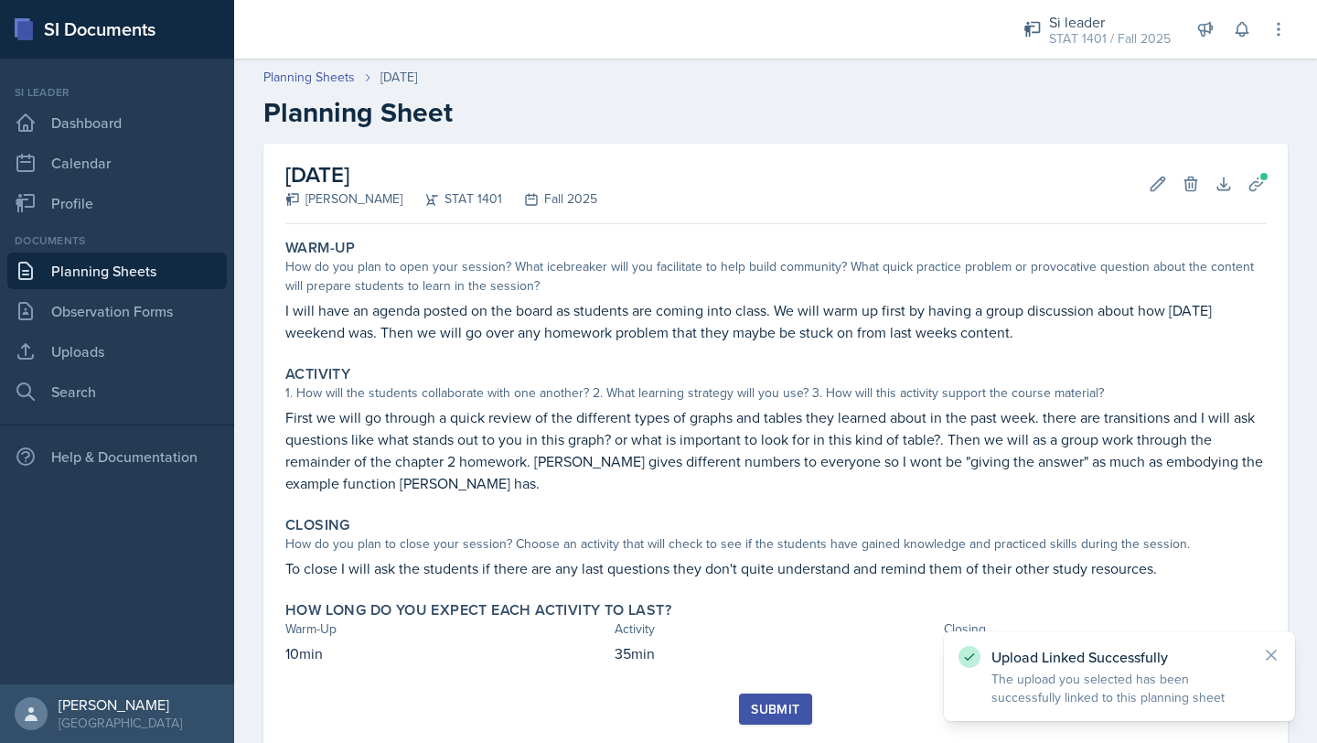
click at [776, 715] on div "Submit" at bounding box center [775, 709] width 48 height 15
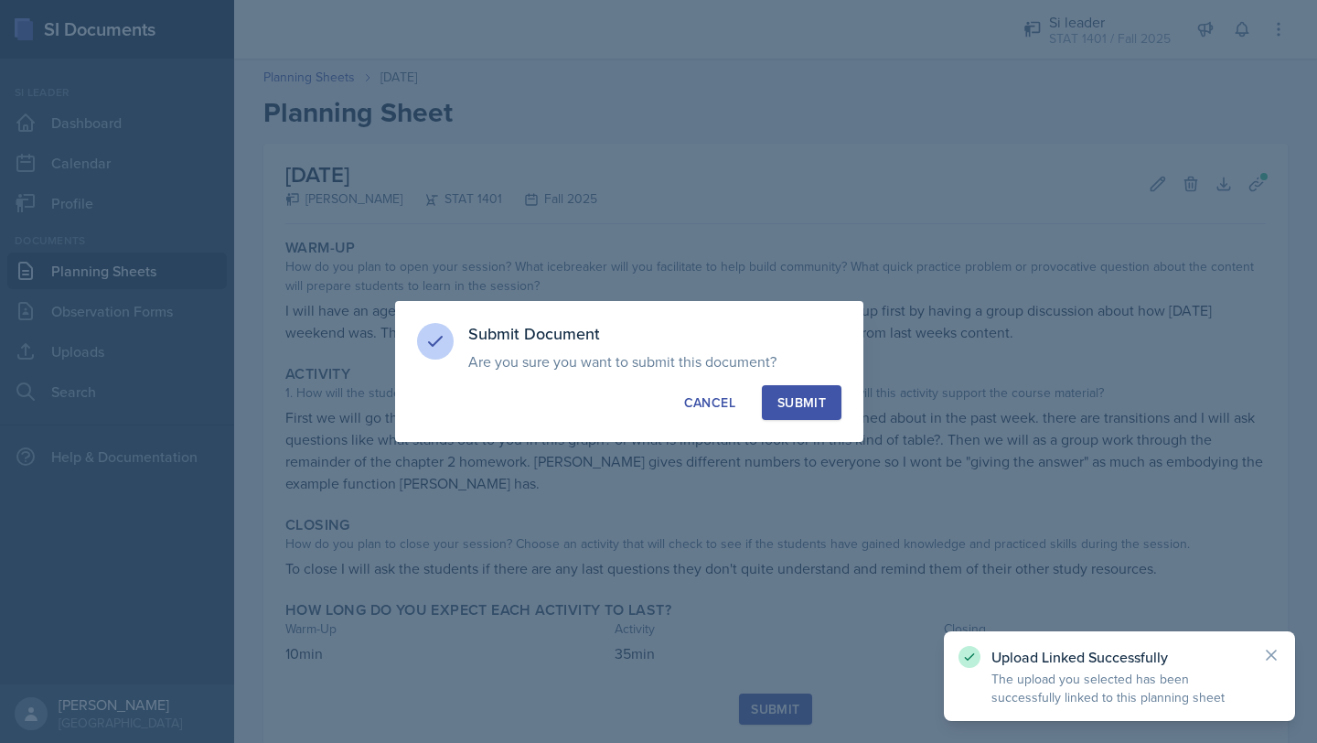
click at [818, 404] on div "Submit" at bounding box center [802, 402] width 48 height 18
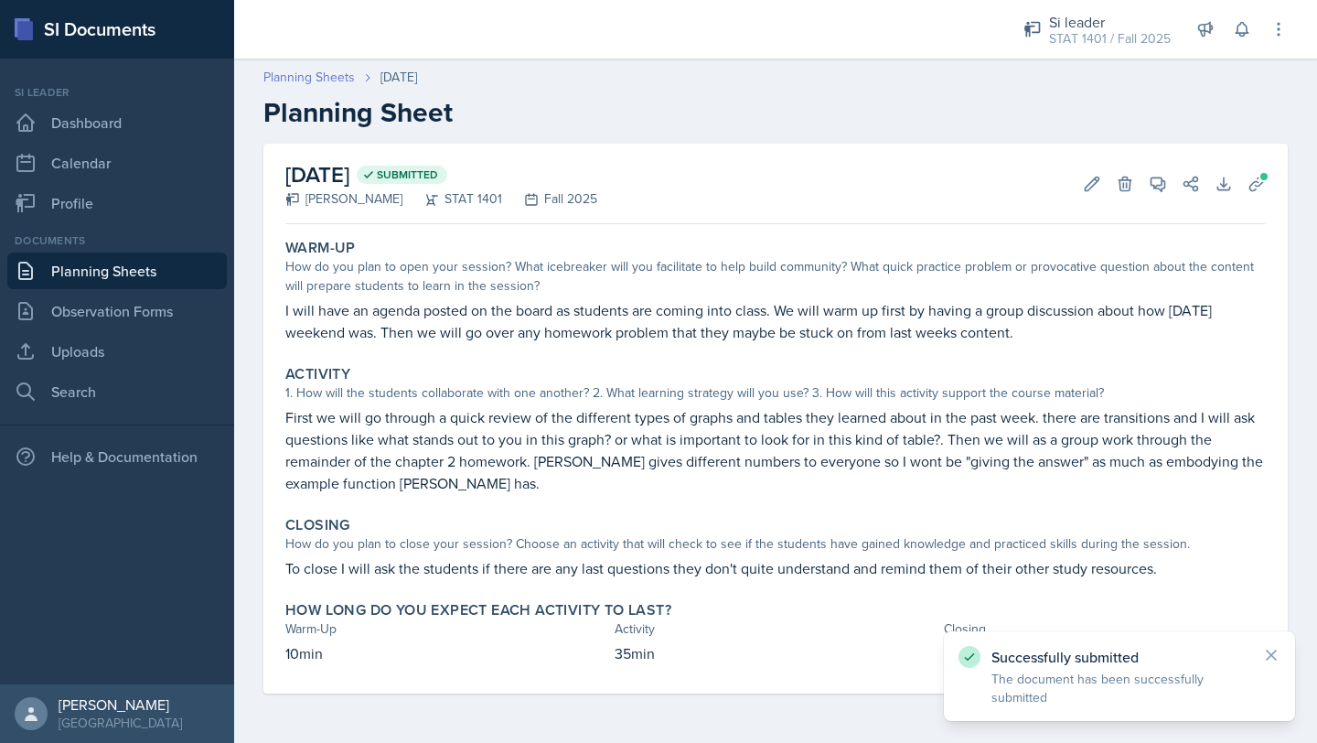
click at [315, 70] on link "Planning Sheets" at bounding box center [308, 77] width 91 height 19
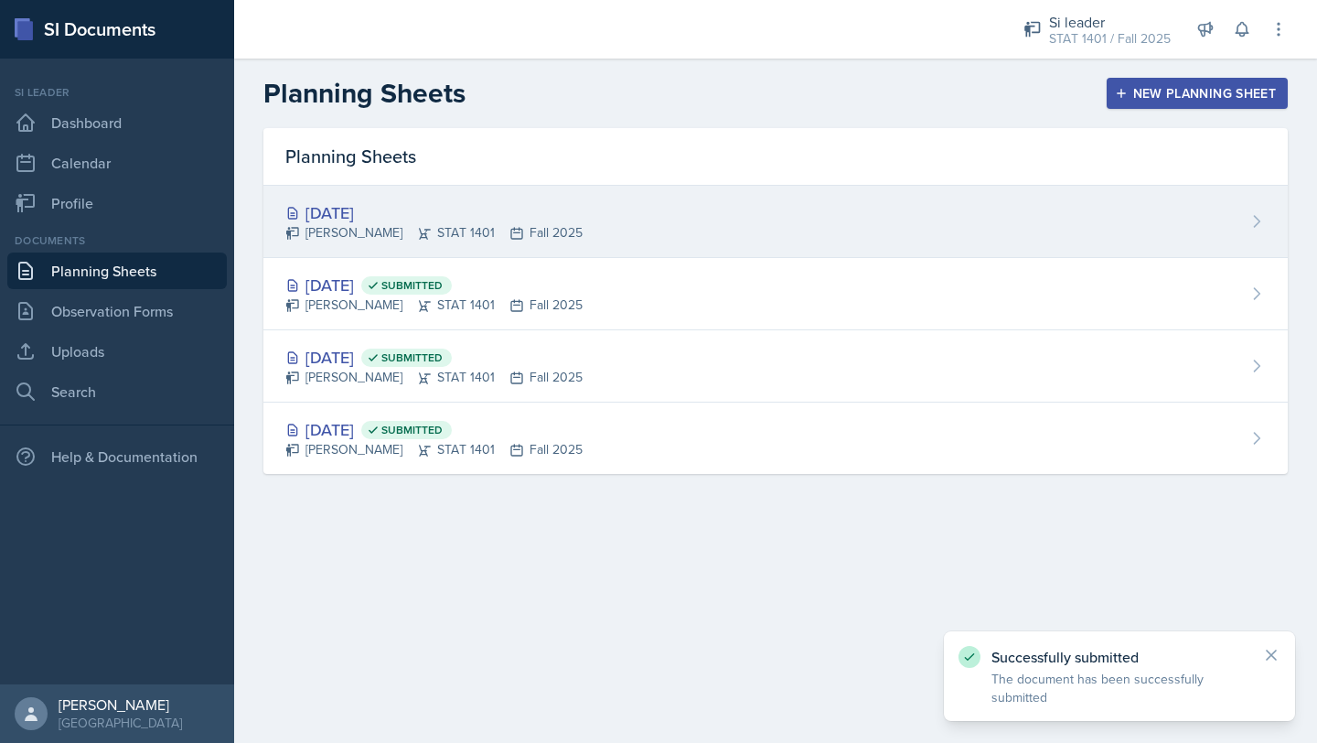
click at [364, 223] on div "[DATE]" at bounding box center [433, 212] width 297 height 25
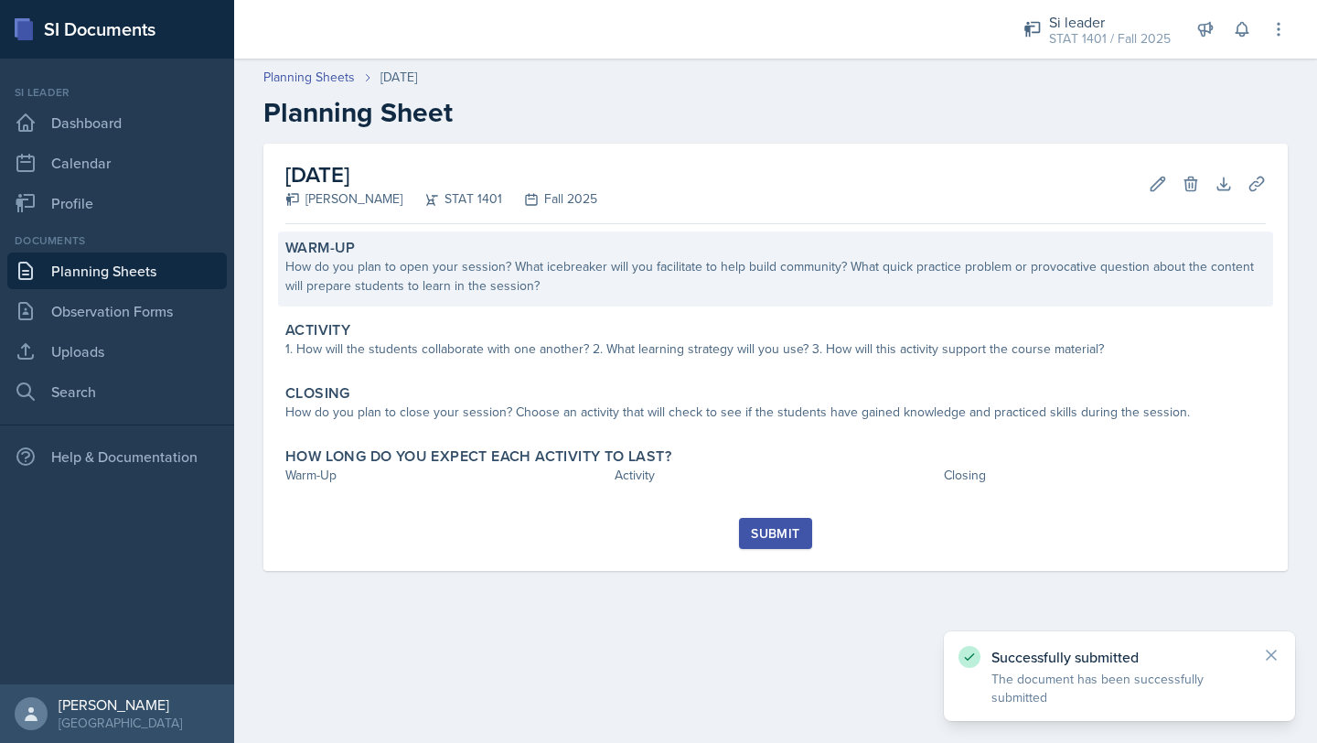
click at [381, 287] on div "How do you plan to open your session? What icebreaker will you facilitate to he…" at bounding box center [775, 276] width 981 height 38
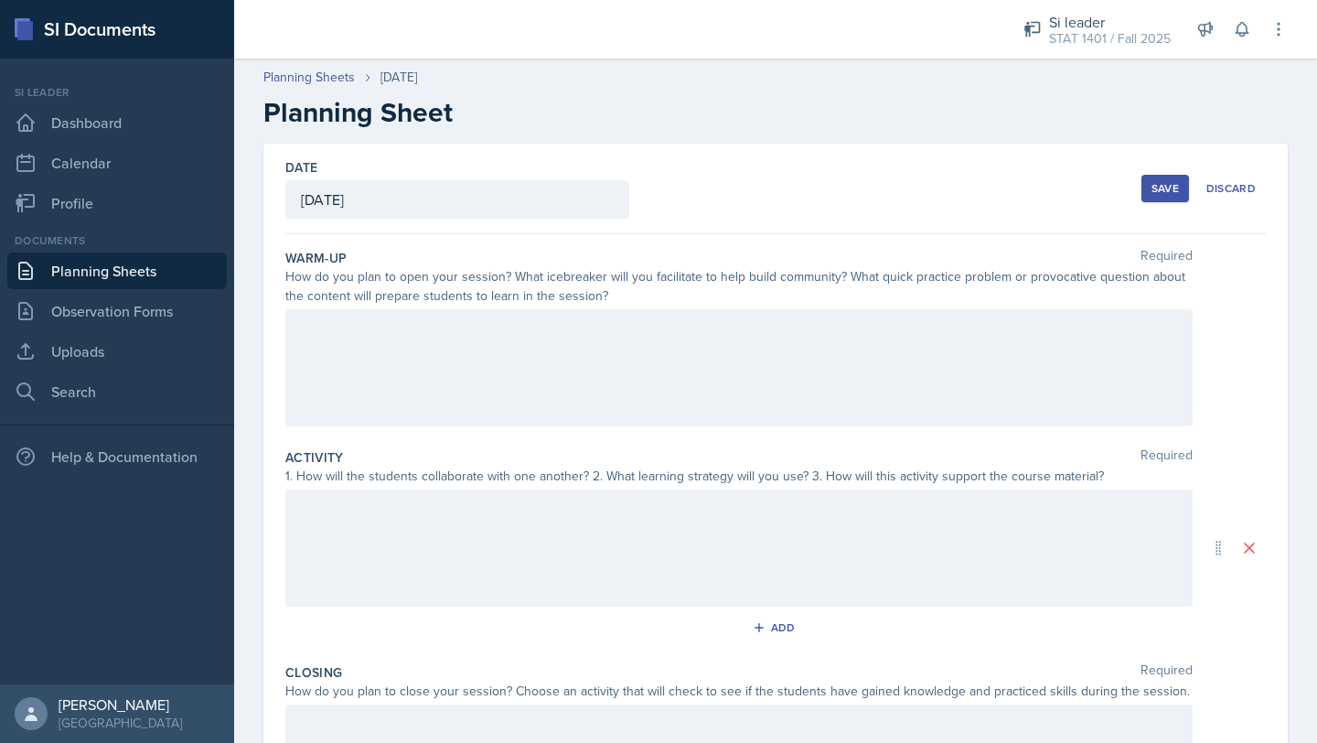
click at [400, 352] on div at bounding box center [739, 367] width 908 height 117
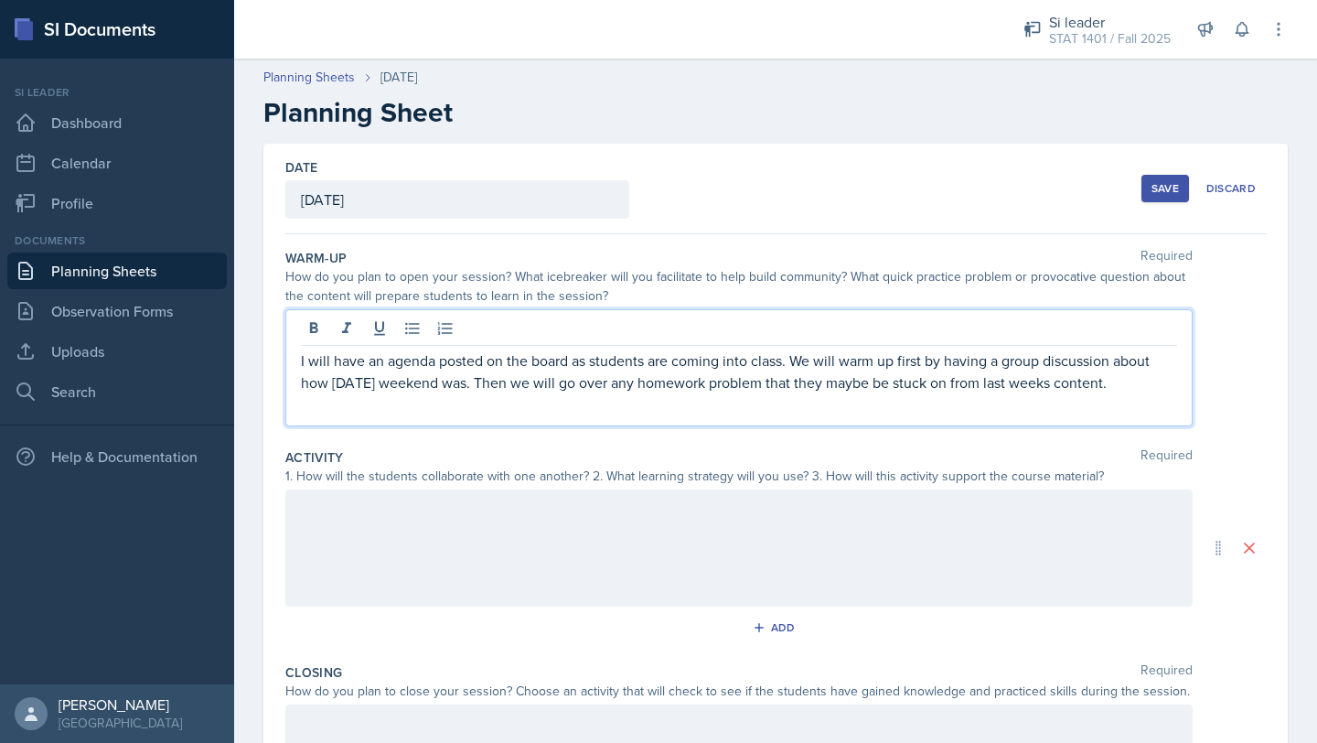
click at [1171, 177] on button "Save" at bounding box center [1166, 188] width 48 height 27
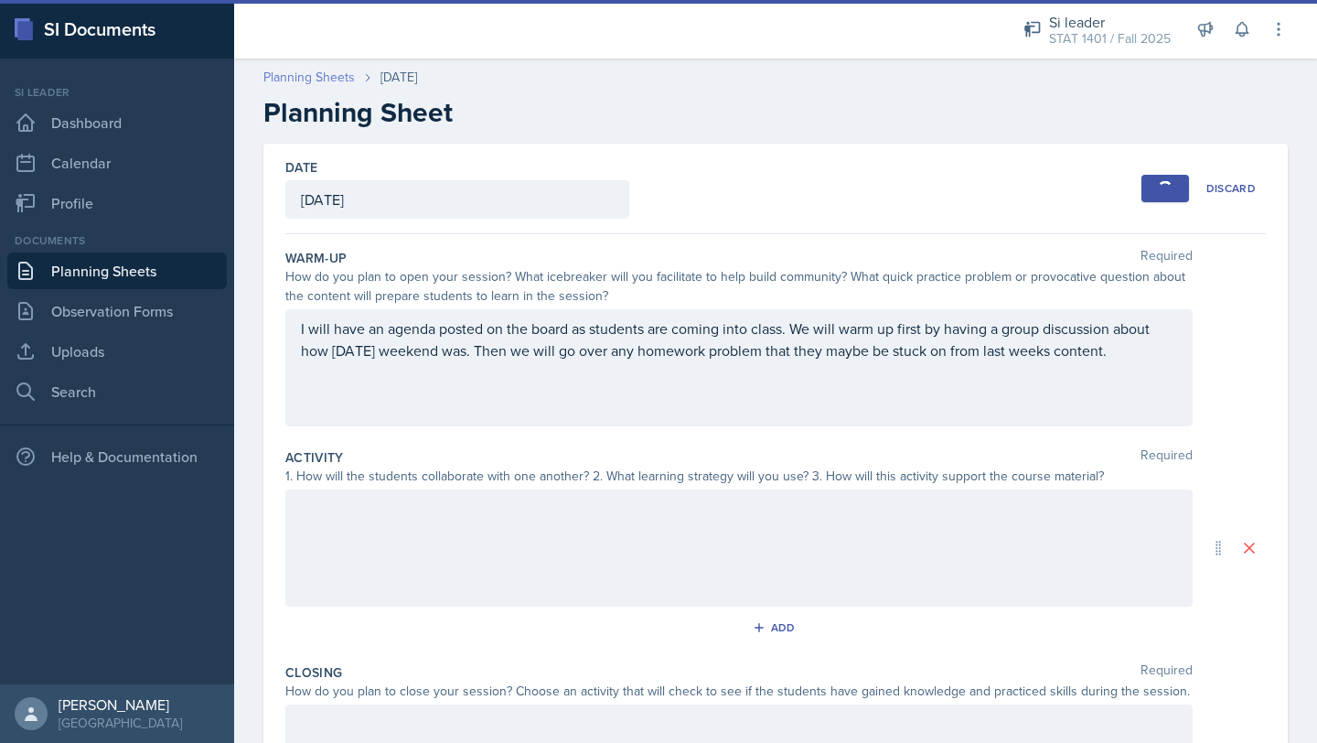
click at [295, 71] on link "Planning Sheets" at bounding box center [308, 77] width 91 height 19
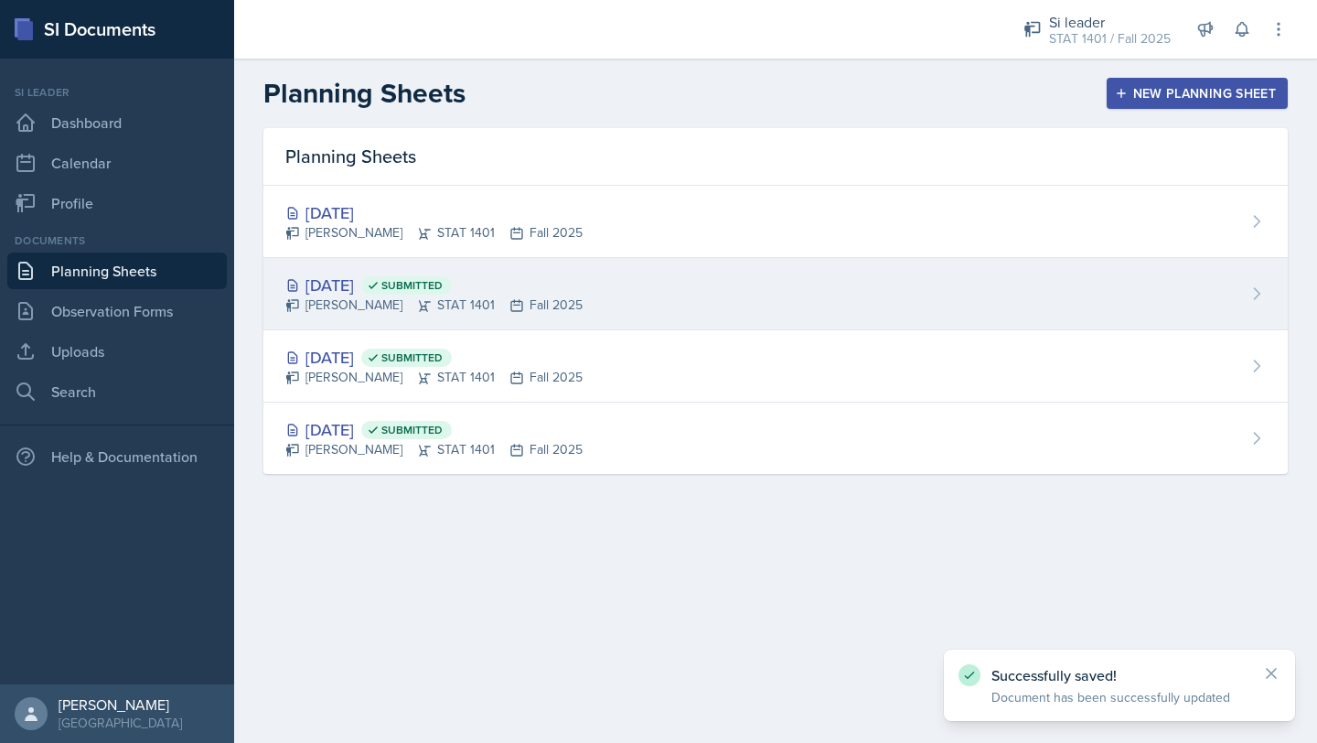
click at [365, 290] on div "[DATE] Submitted" at bounding box center [433, 285] width 297 height 25
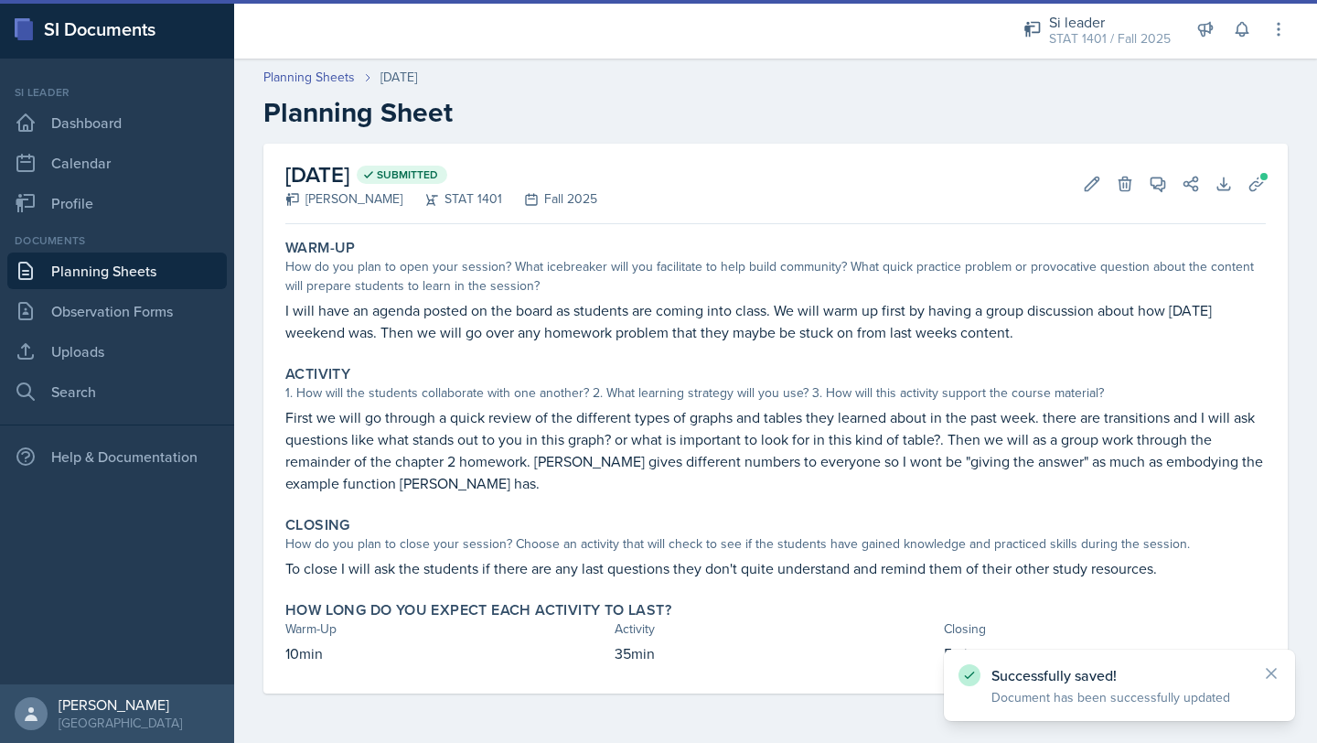
click at [456, 454] on p "First we will go through a quick review of the different types of graphs and ta…" at bounding box center [775, 450] width 981 height 88
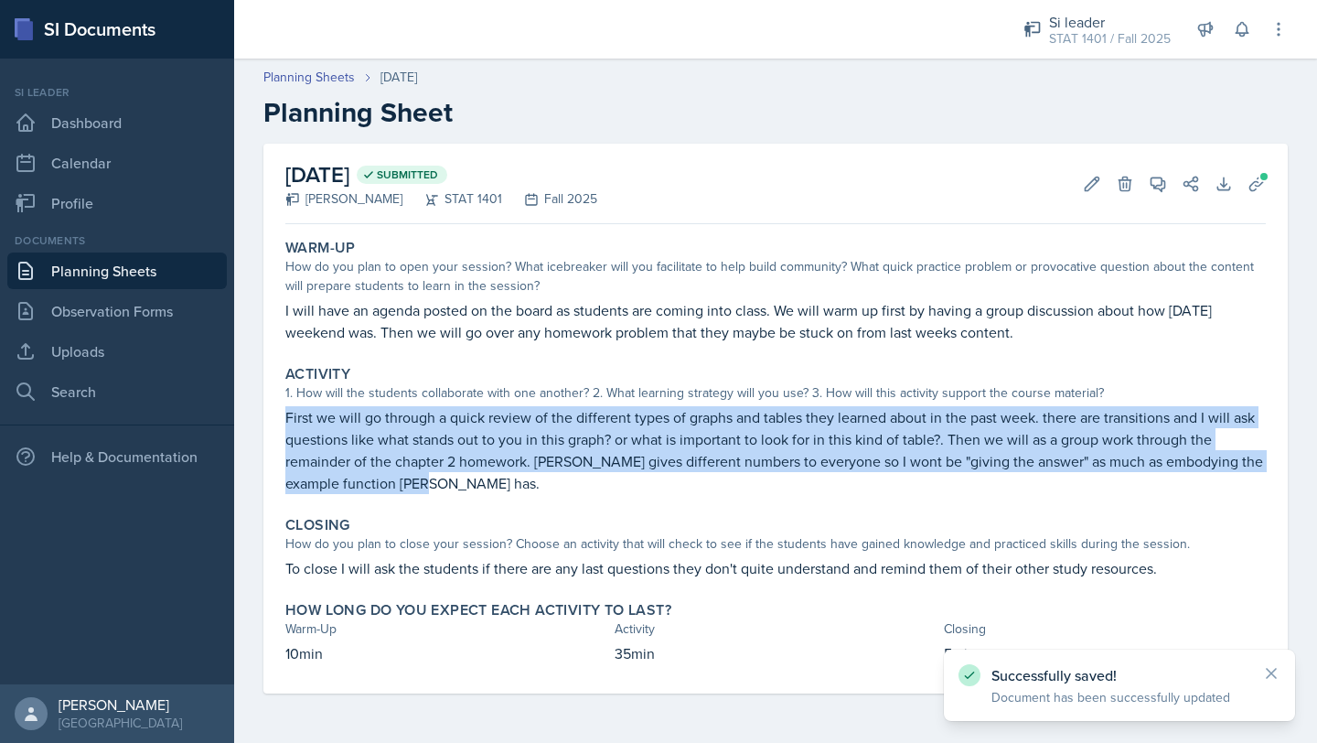
drag, startPoint x: 427, startPoint y: 489, endPoint x: 262, endPoint y: 417, distance: 180.3
click at [262, 417] on div "[DATE] Submitted [PERSON_NAME] STAT 1401 Fall 2025 Edit Delete View Comments Co…" at bounding box center [775, 441] width 1083 height 594
copy p "First we will go through a quick review of the different types of graphs and ta…"
click at [279, 83] on link "Planning Sheets" at bounding box center [308, 77] width 91 height 19
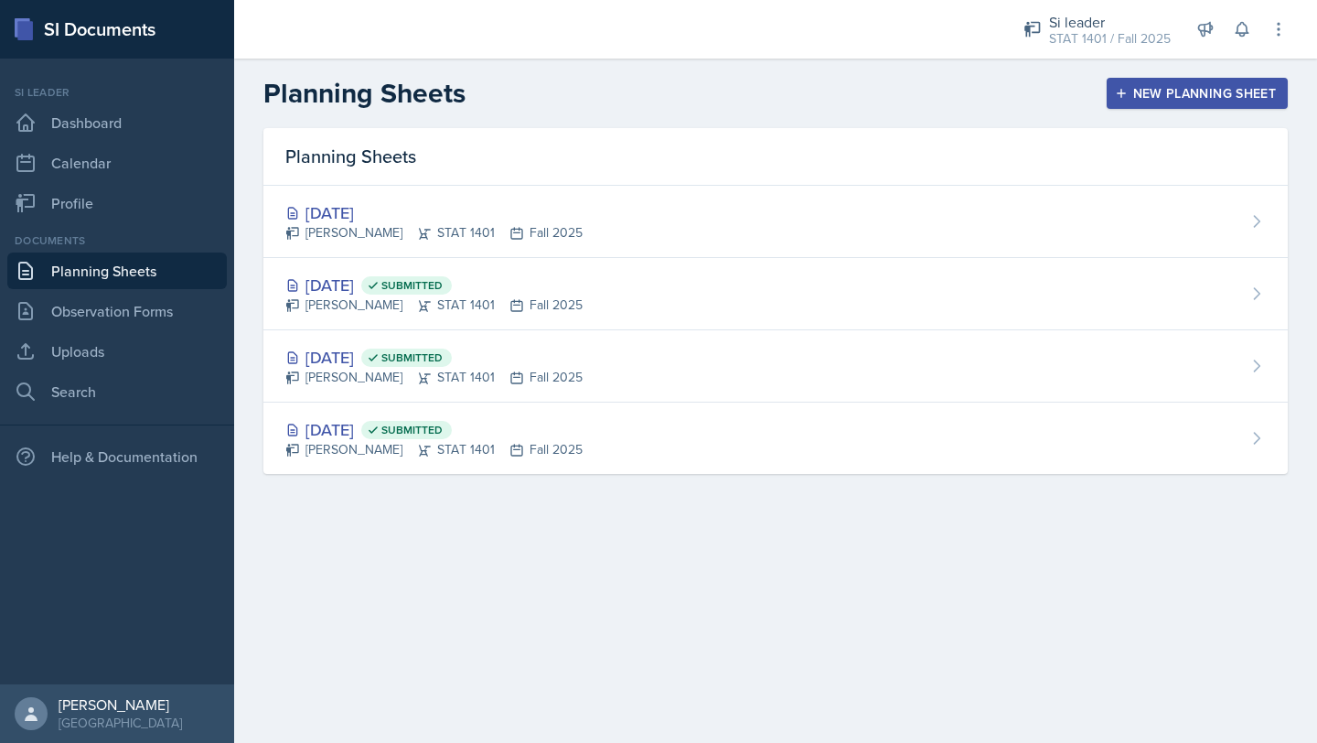
click at [389, 241] on div "[PERSON_NAME] STAT 1401 Fall 2025" at bounding box center [433, 232] width 297 height 19
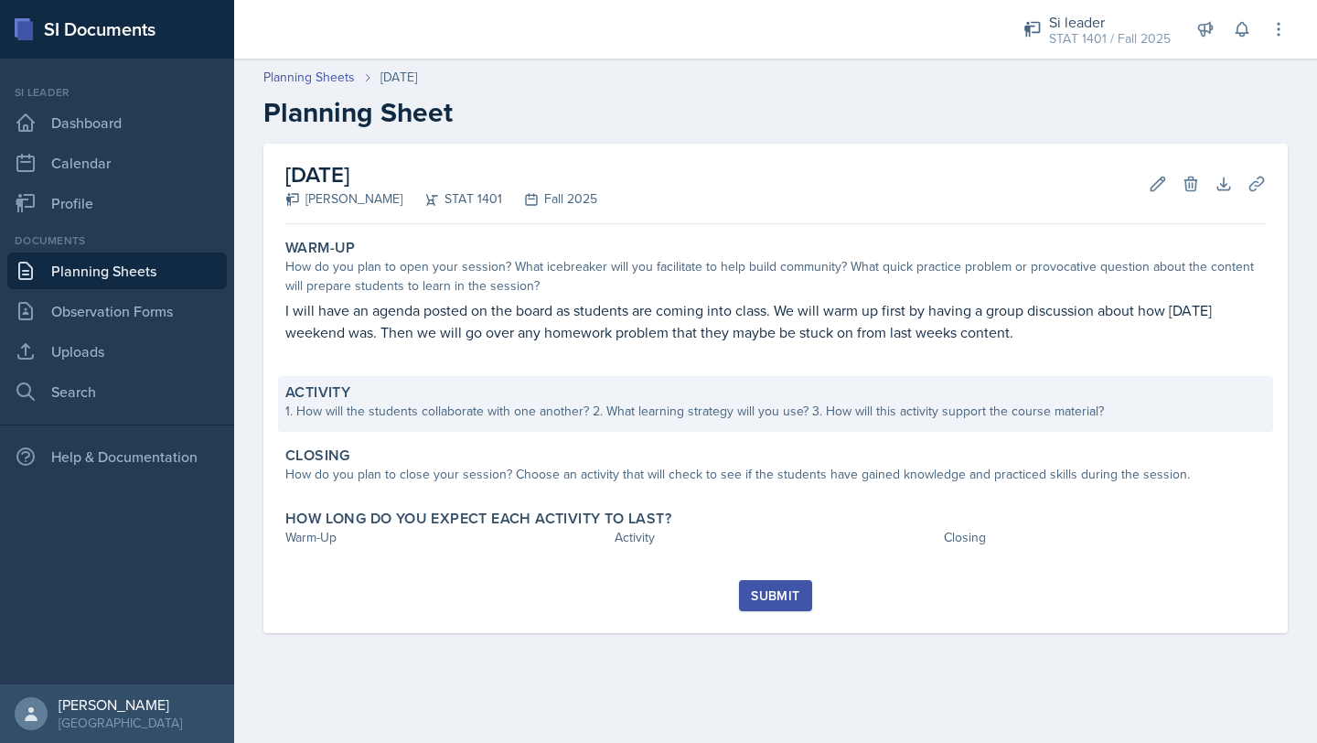
click at [377, 418] on div "1. How will the students collaborate with one another? 2. What learning strateg…" at bounding box center [775, 411] width 981 height 19
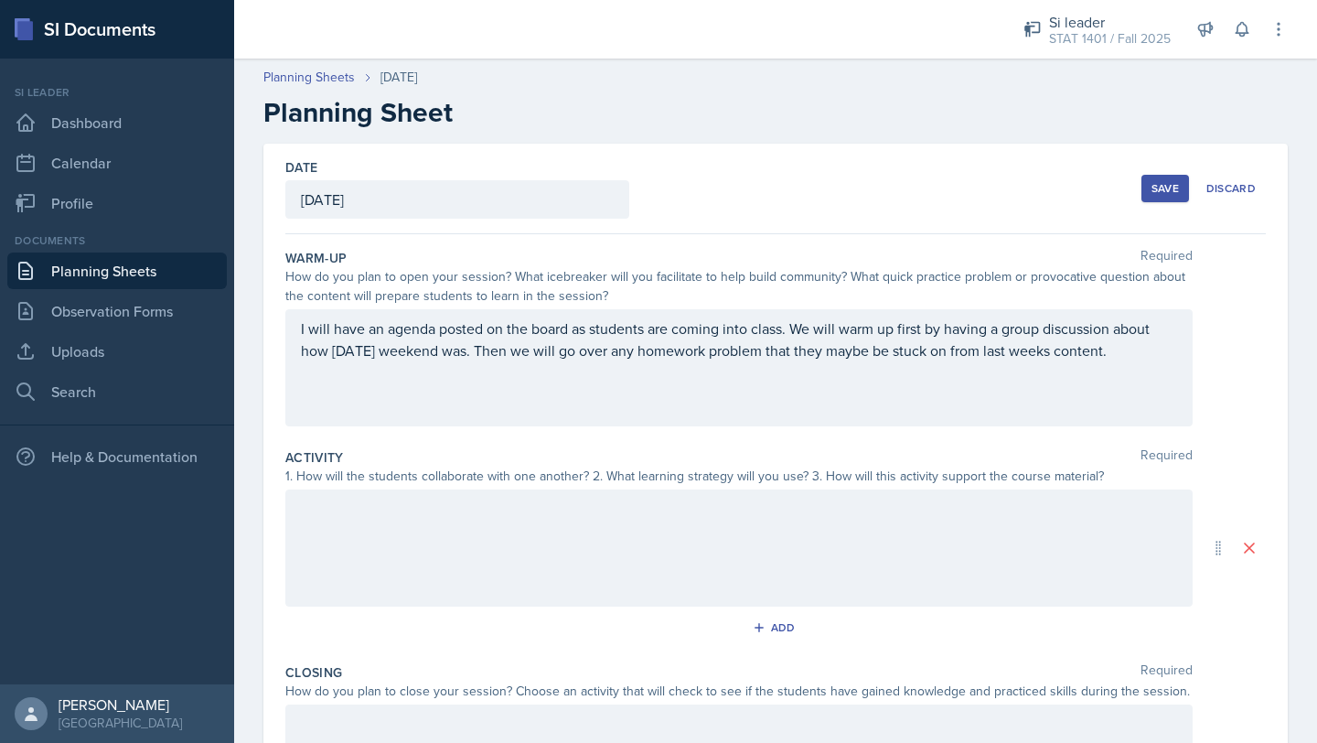
click at [387, 543] on div at bounding box center [739, 547] width 908 height 117
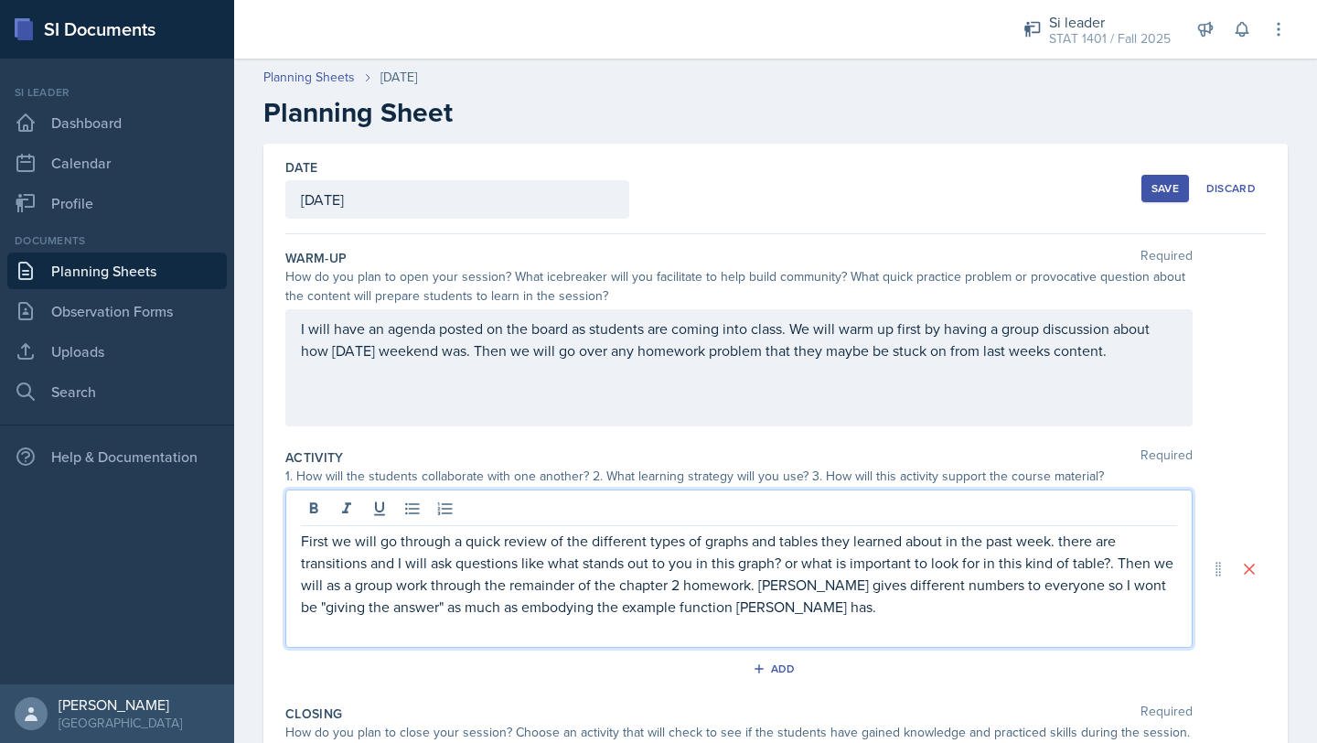
click at [1167, 188] on div "Save" at bounding box center [1165, 188] width 27 height 15
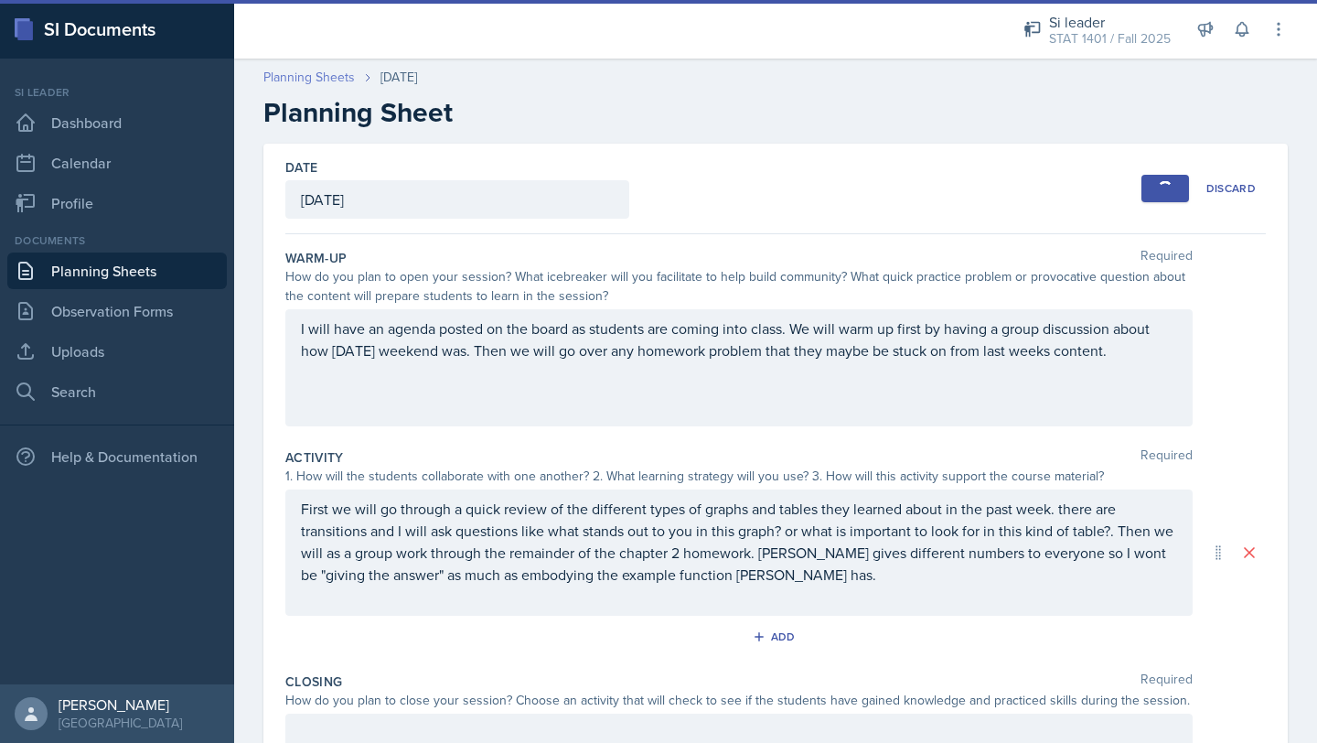
click at [295, 82] on link "Planning Sheets" at bounding box center [308, 77] width 91 height 19
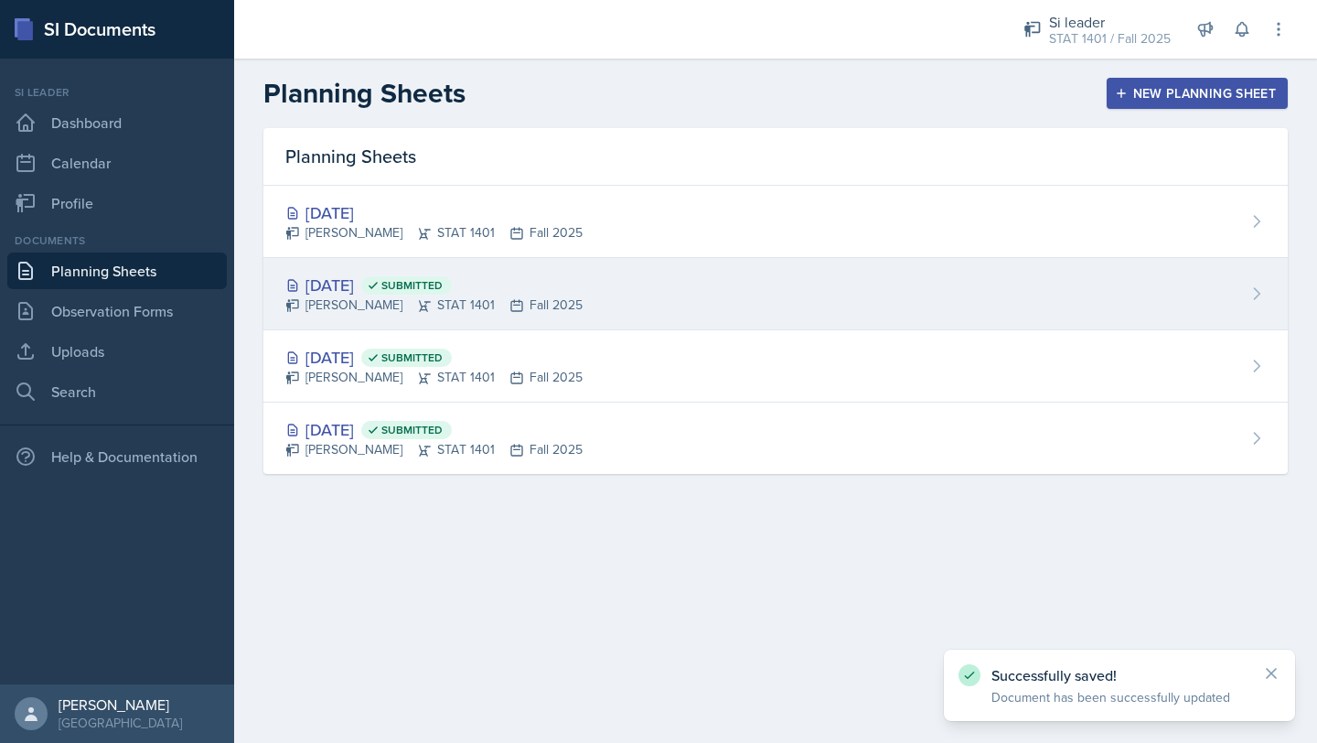
click at [351, 284] on div "[DATE] Submitted" at bounding box center [433, 285] width 297 height 25
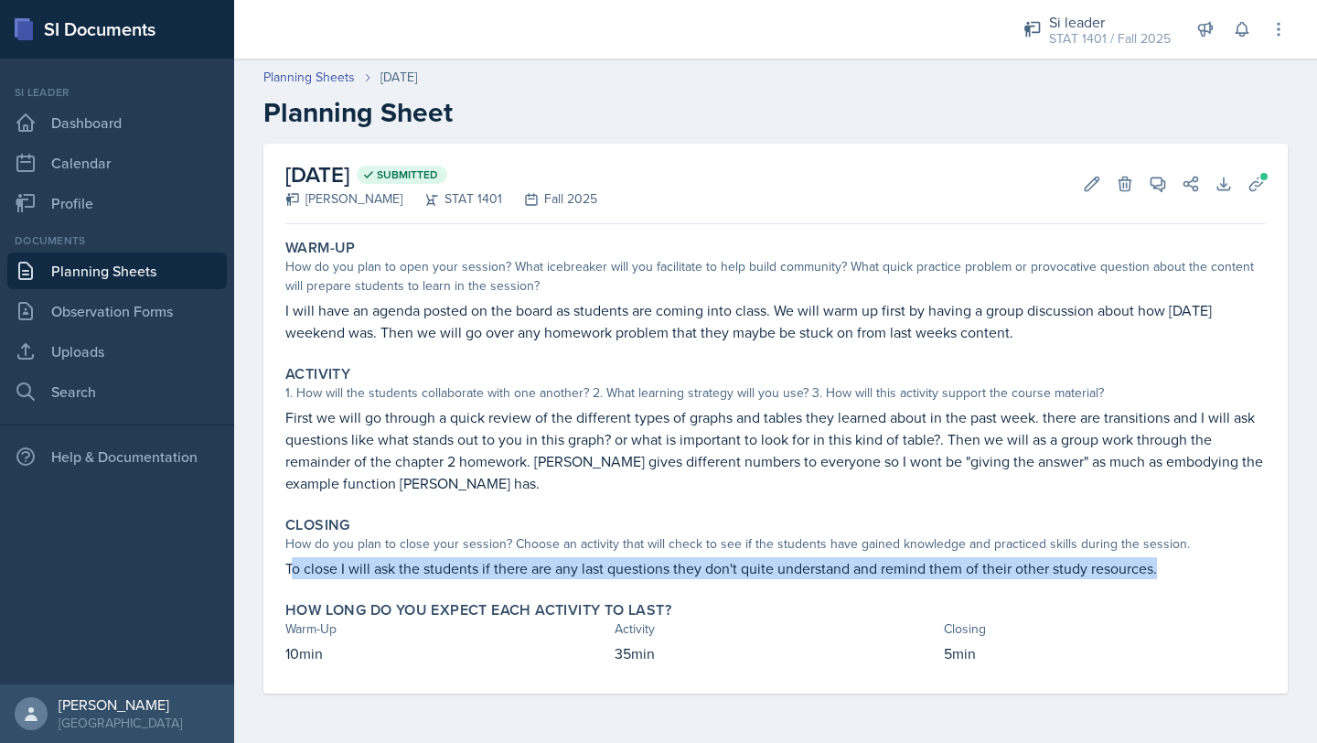
drag, startPoint x: 1157, startPoint y: 564, endPoint x: 288, endPoint y: 569, distance: 869.1
click at [289, 569] on p "To close I will ask the students if there are any last questions they don't qui…" at bounding box center [775, 568] width 981 height 22
copy p "o close I will ask the students if there are any last questions they don't quit…"
click at [285, 81] on link "Planning Sheets" at bounding box center [308, 77] width 91 height 19
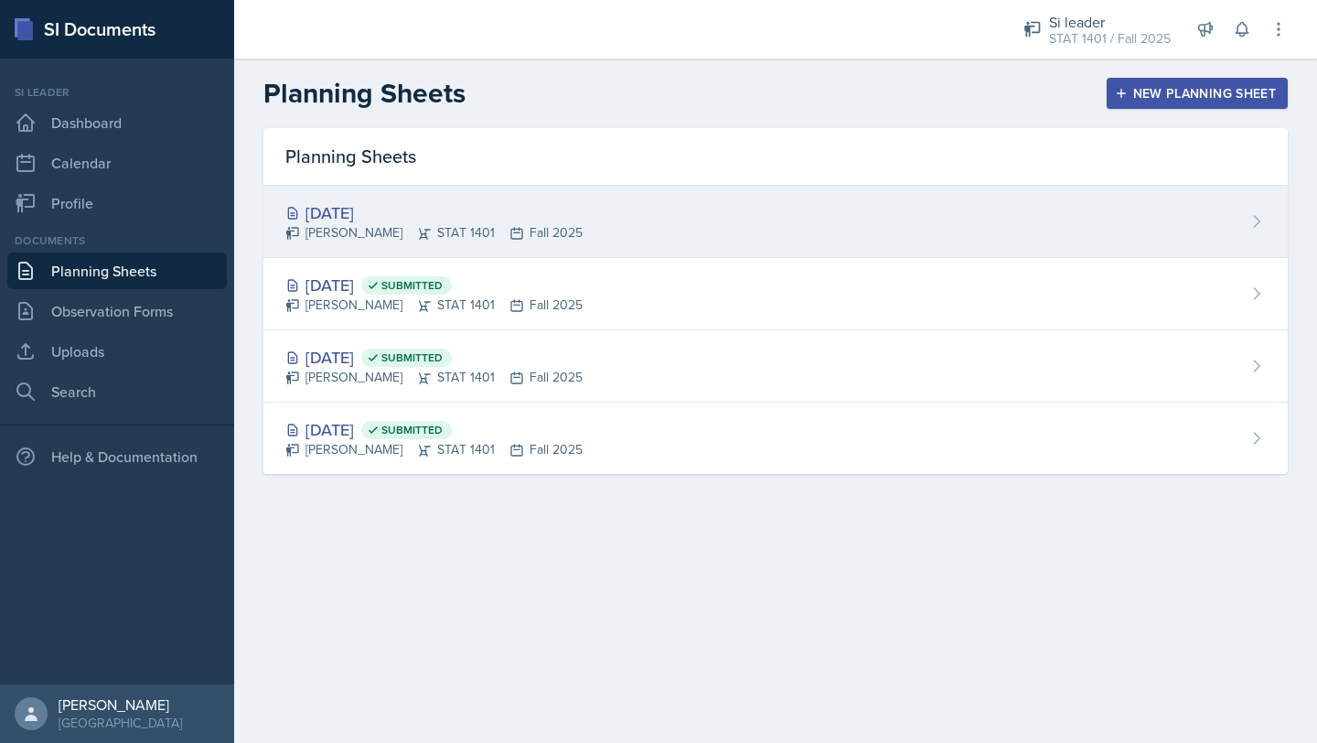
click at [360, 222] on div "[DATE]" at bounding box center [433, 212] width 297 height 25
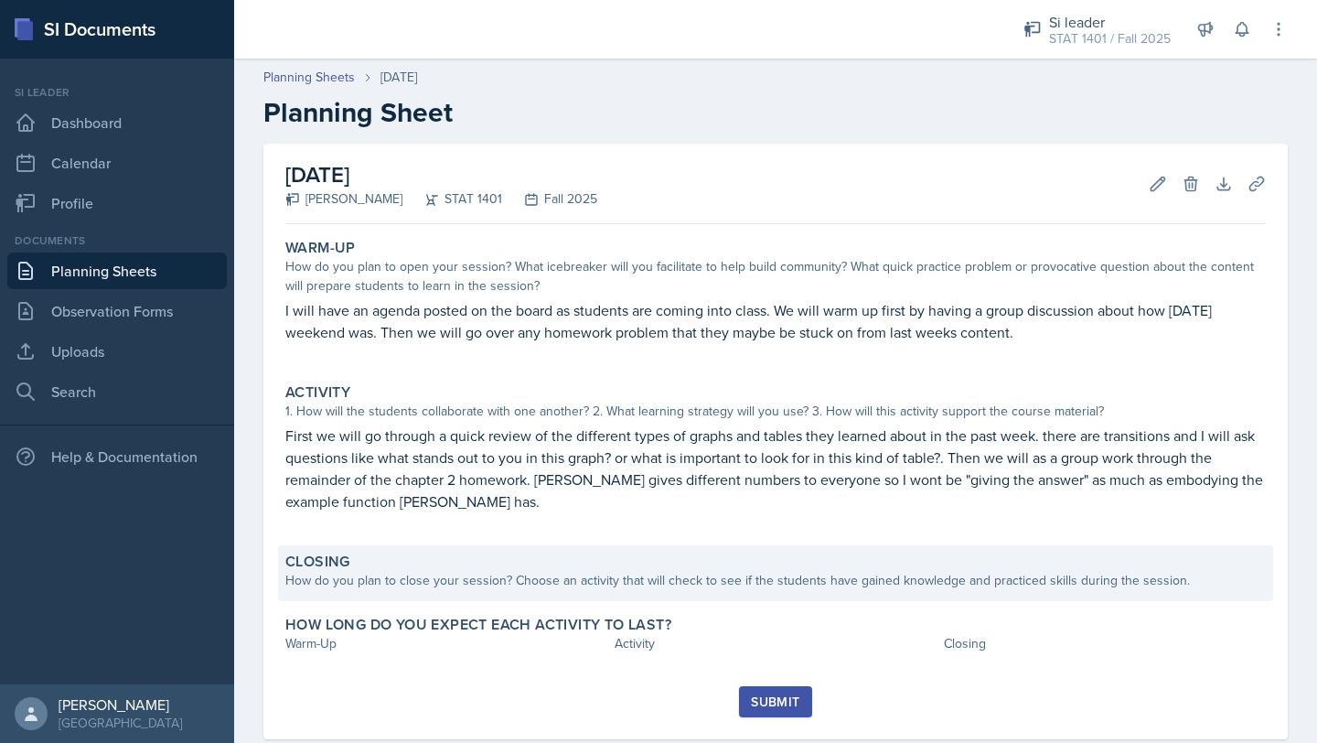
click at [353, 579] on div "How do you plan to close your session? Choose an activity that will check to se…" at bounding box center [775, 580] width 981 height 19
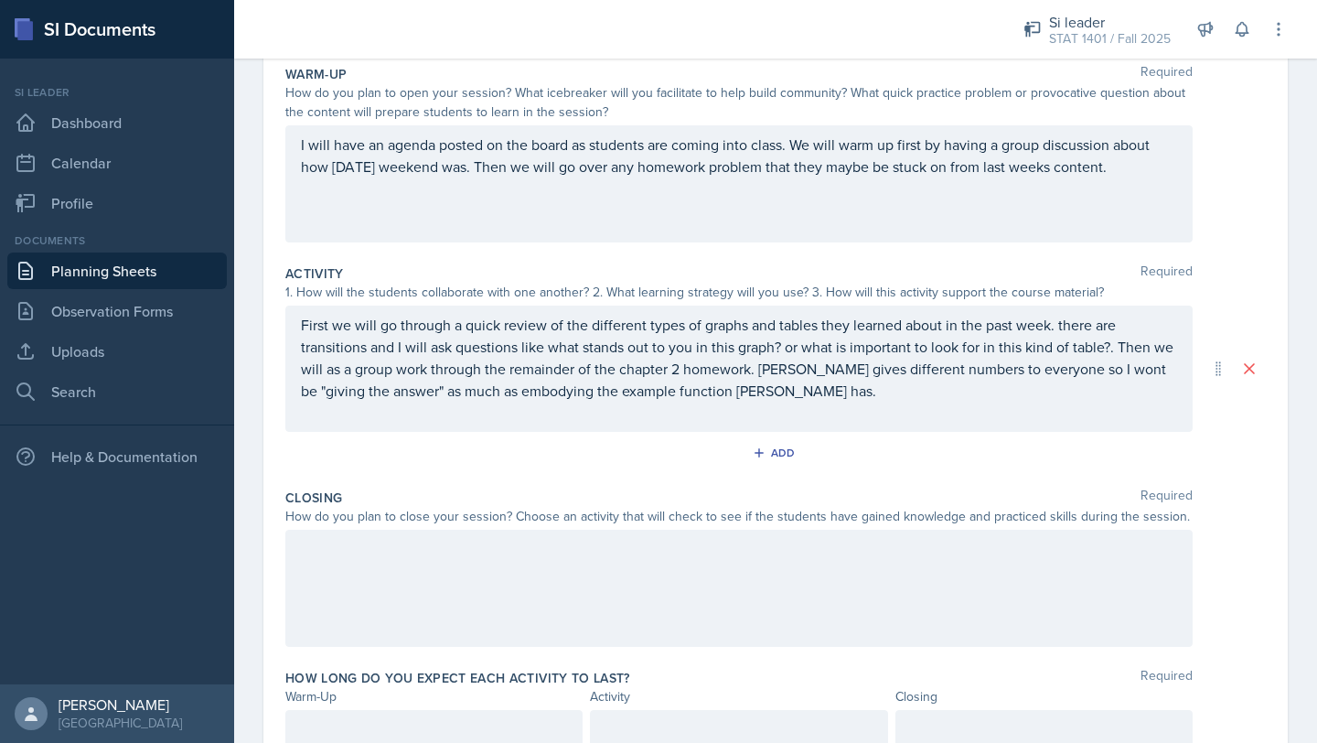
click at [337, 591] on div at bounding box center [739, 588] width 908 height 117
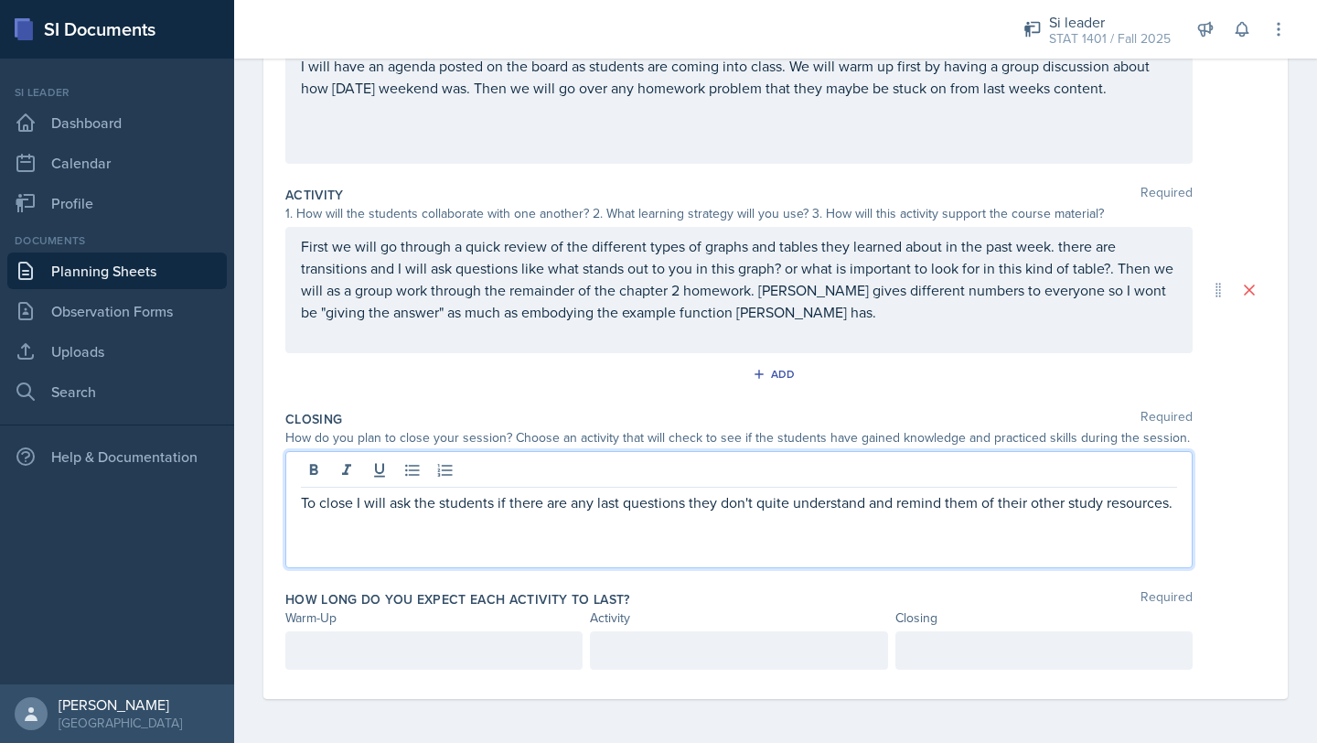
scroll to position [295, 0]
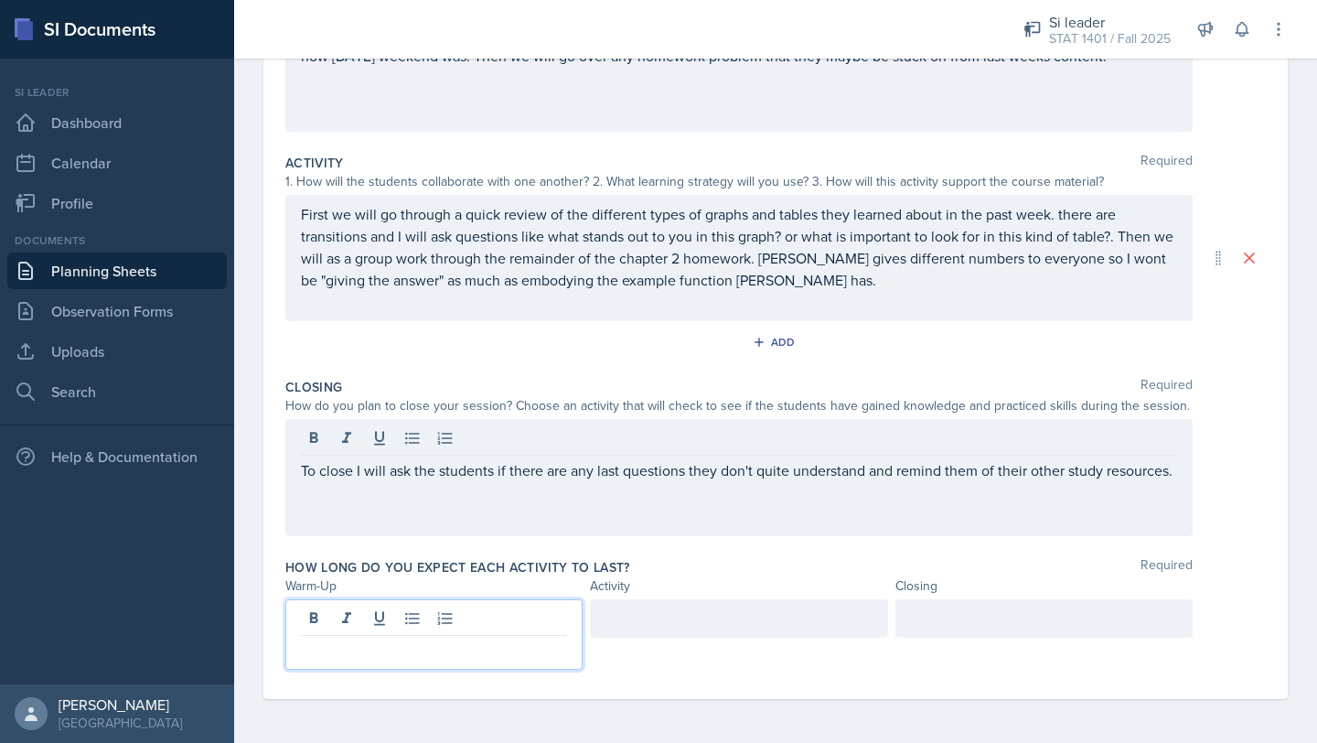
click at [332, 648] on p at bounding box center [434, 650] width 266 height 22
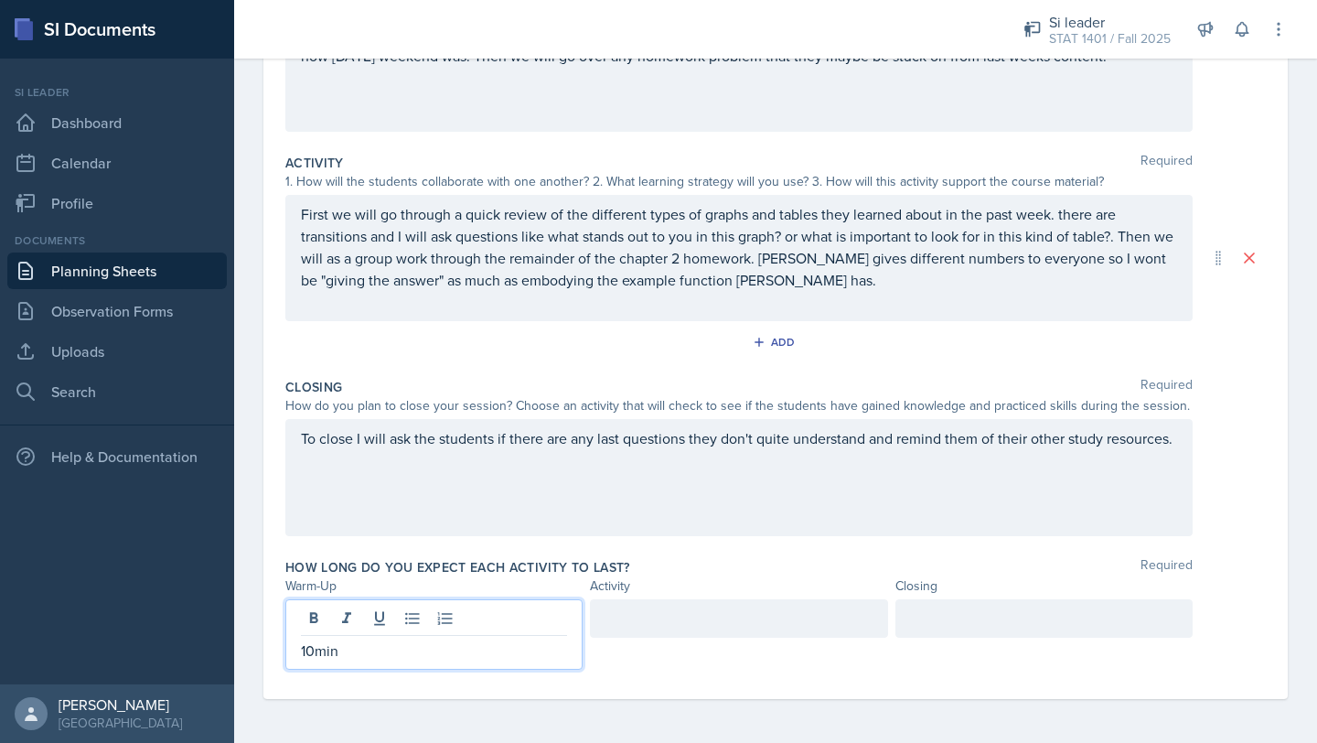
click at [732, 626] on div at bounding box center [738, 618] width 297 height 38
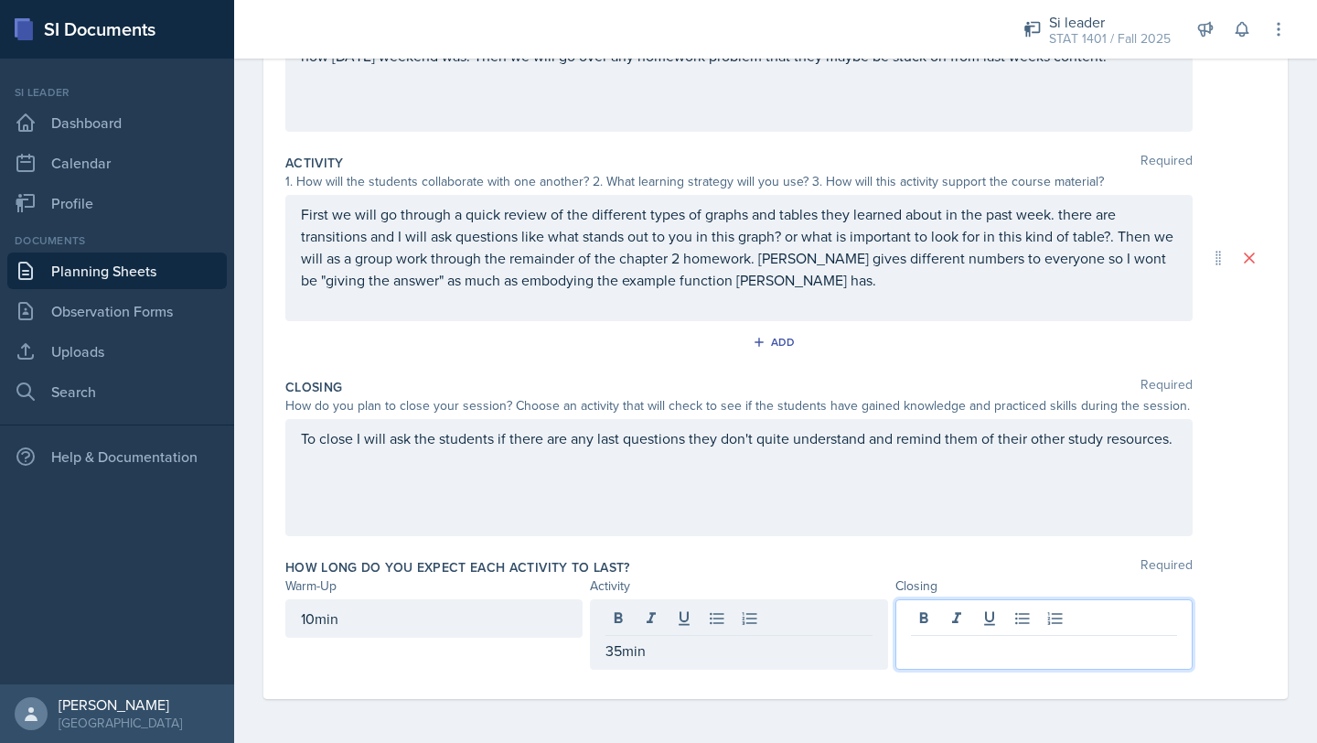
click at [946, 624] on div at bounding box center [1044, 634] width 297 height 70
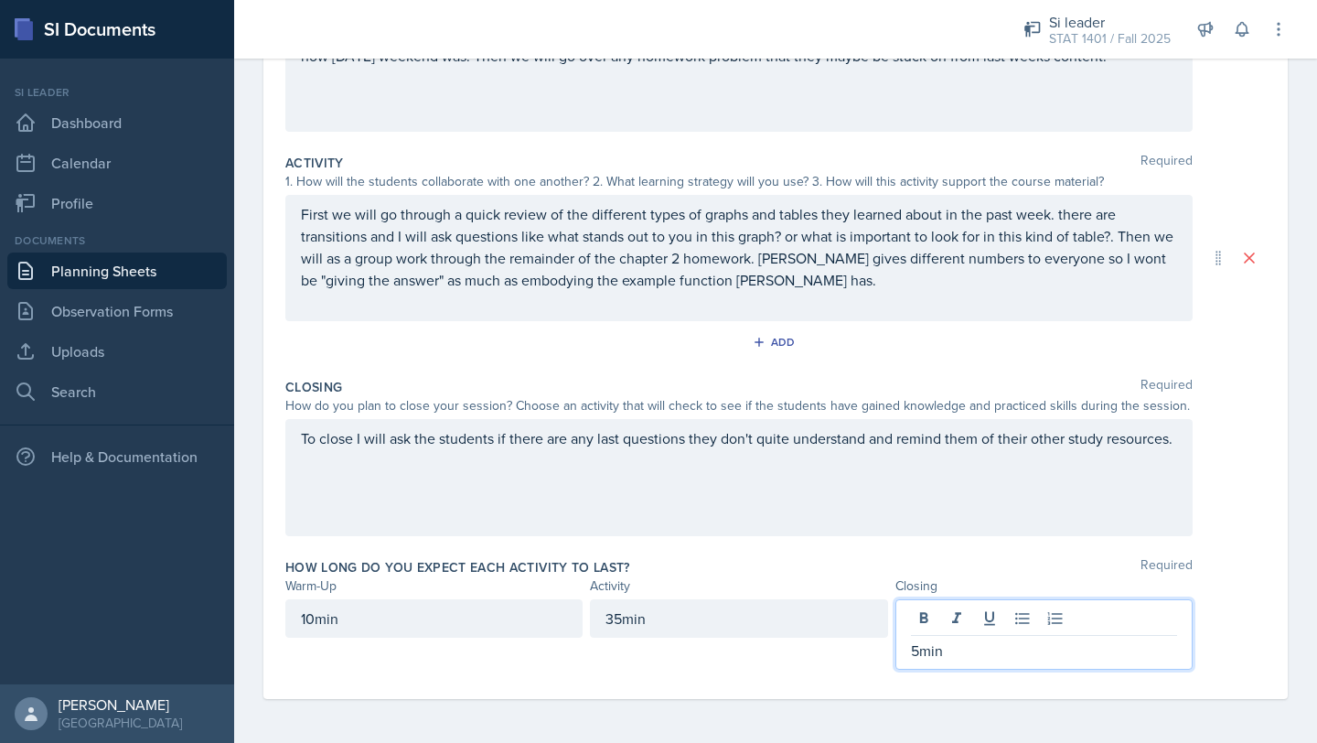
click at [873, 478] on div "To close I will ask the students if there are any last questions they don't qui…" at bounding box center [739, 477] width 908 height 117
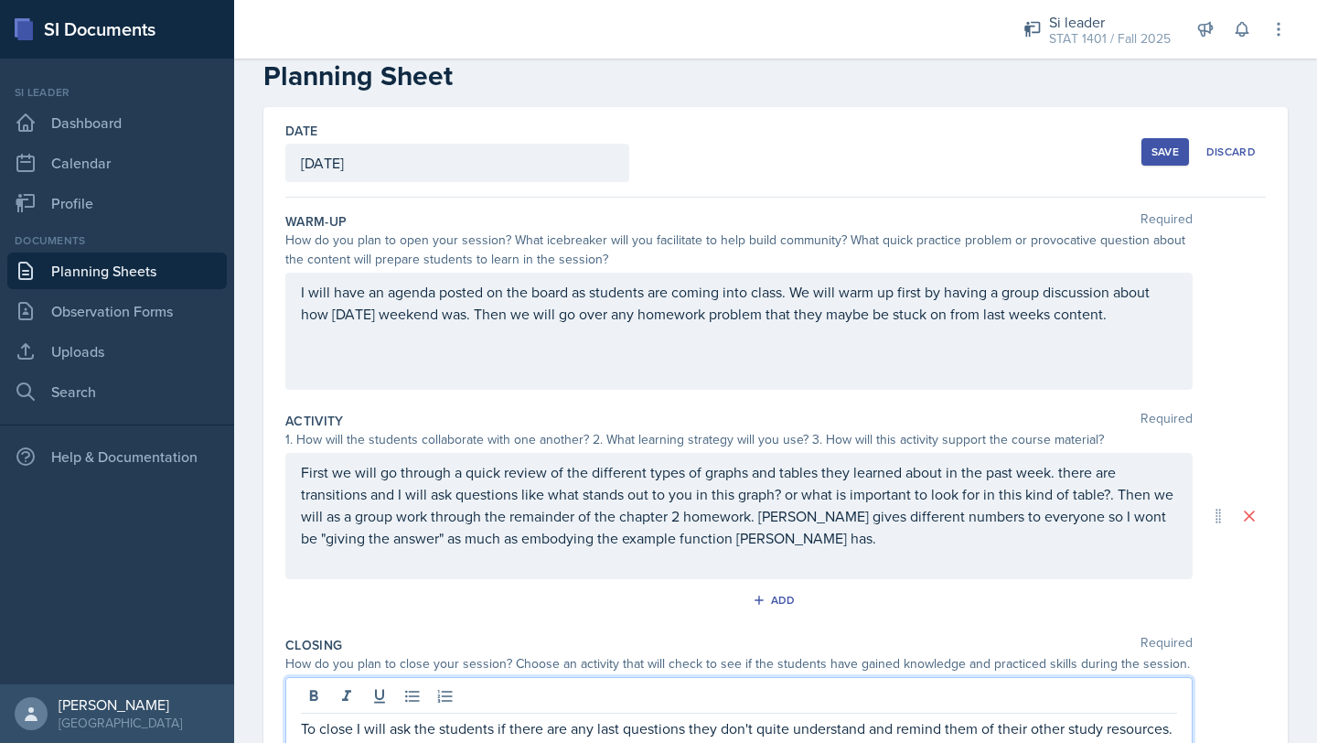
scroll to position [0, 0]
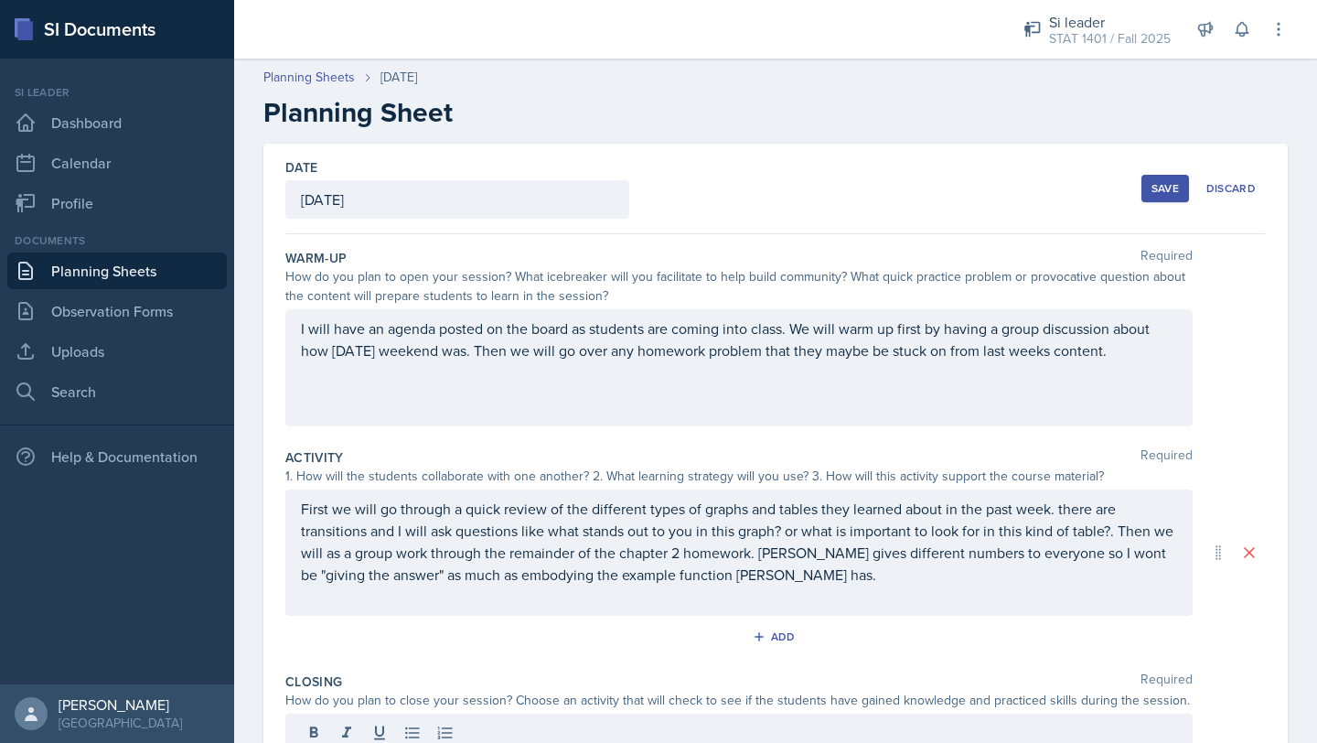
click at [1159, 185] on div "Save" at bounding box center [1165, 188] width 27 height 15
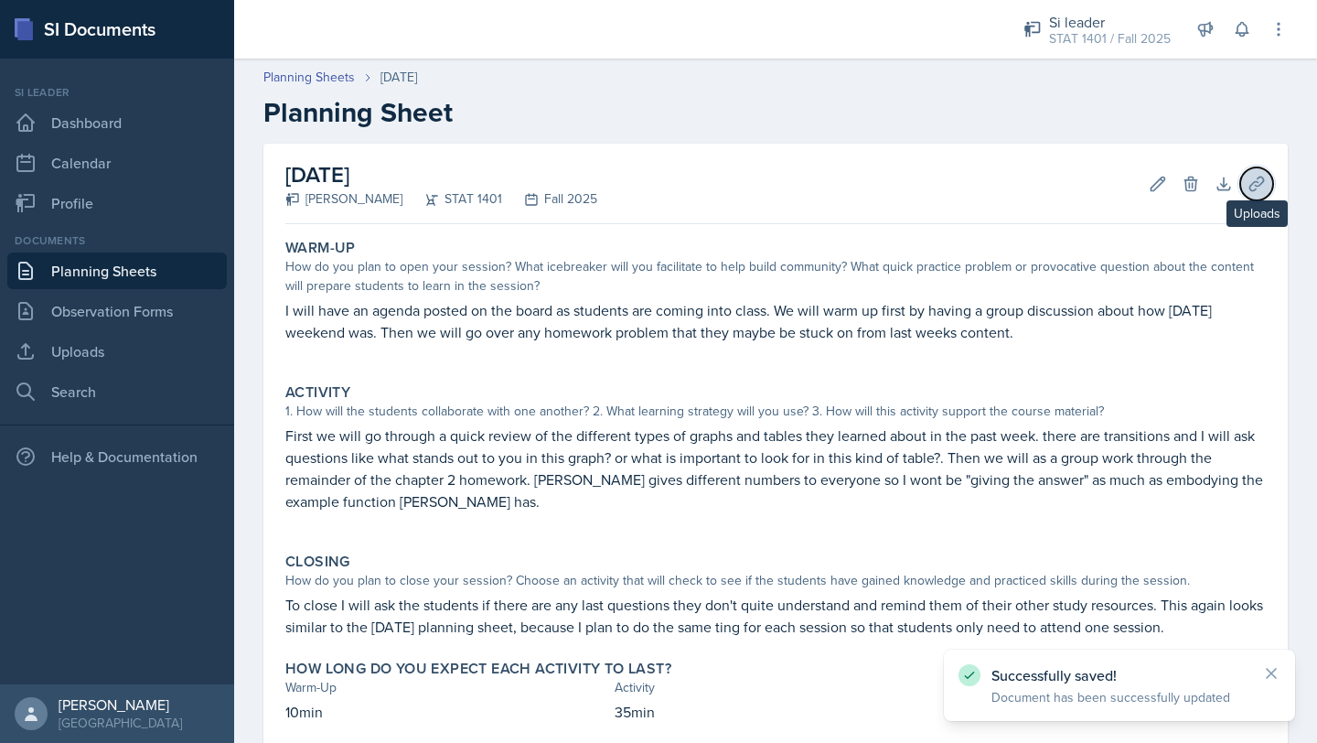
click at [1256, 179] on icon at bounding box center [1257, 184] width 18 height 18
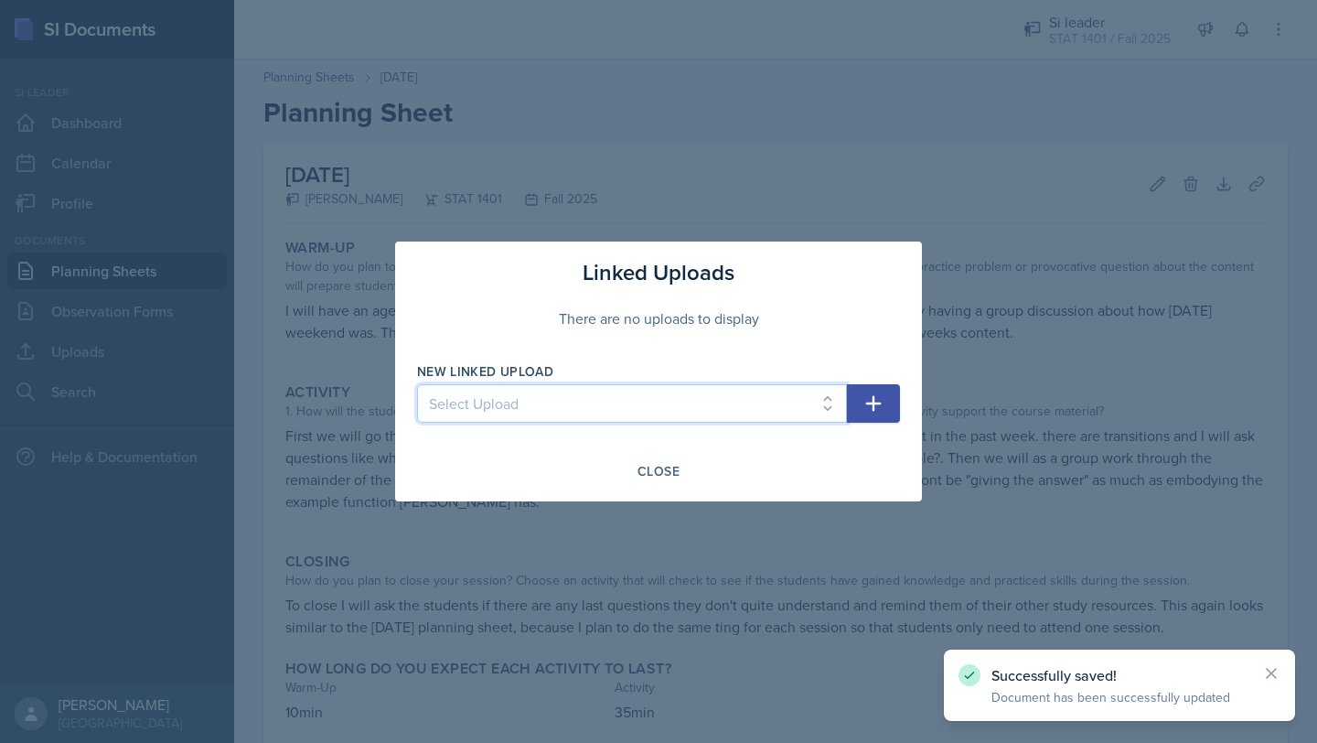
click at [679, 407] on select "Select Upload Week 1 understanding Data week 2 graphs and tables" at bounding box center [632, 403] width 430 height 38
select select "a37354ab-4927-4fb4-b8a6-75672e1c7d50"
click at [863, 403] on icon "button" at bounding box center [874, 403] width 22 height 22
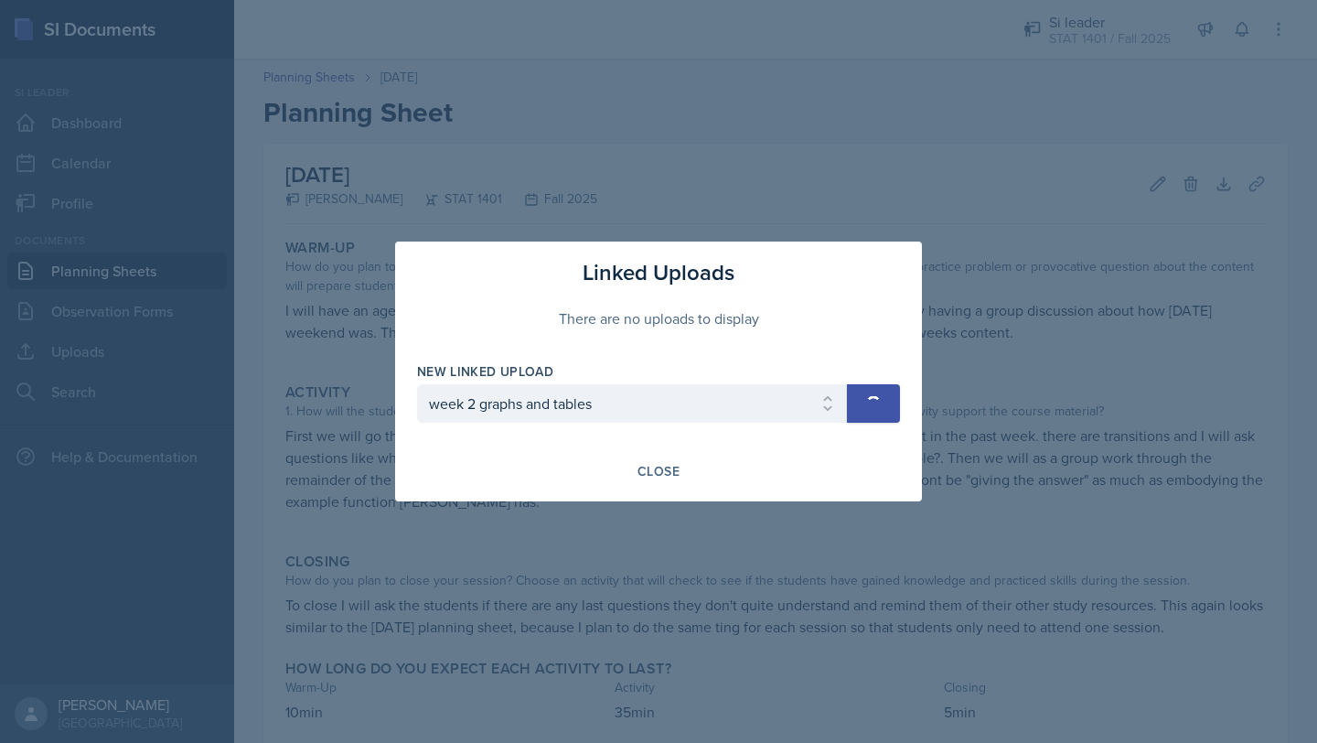
select select
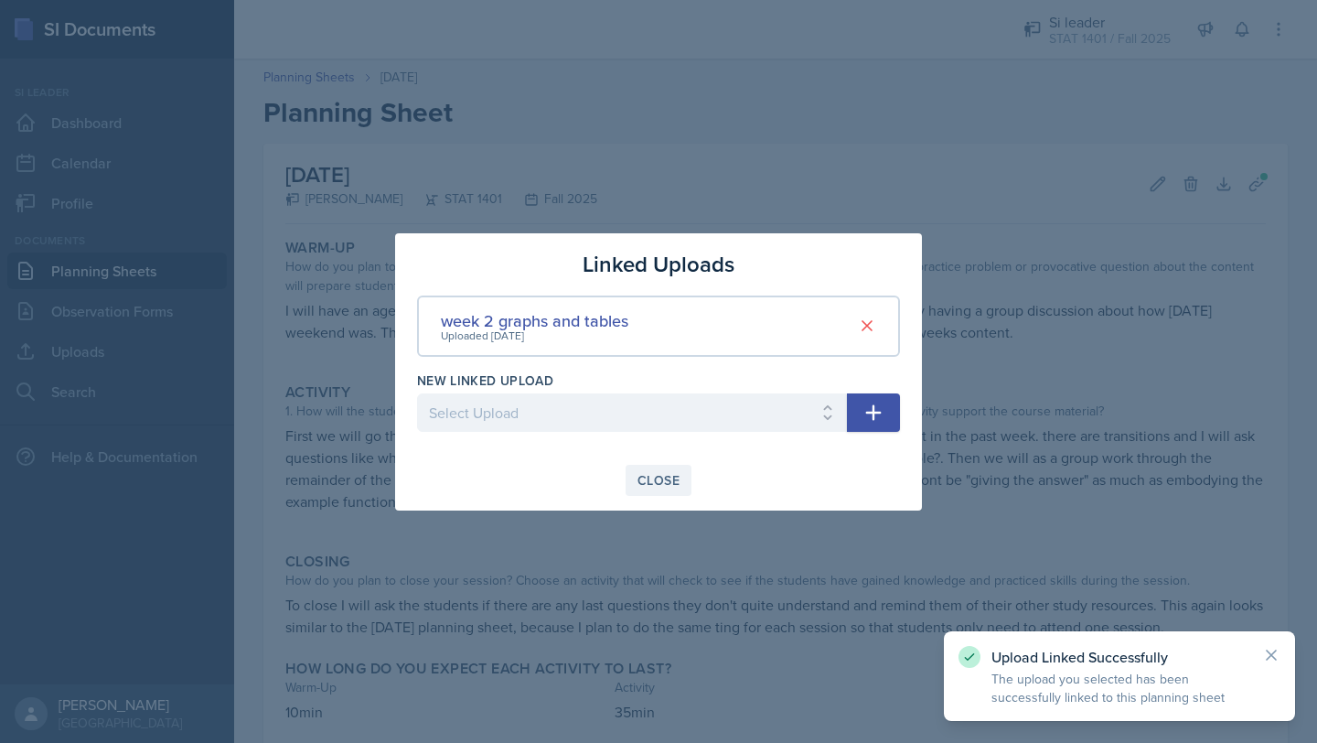
click at [647, 484] on div "Close" at bounding box center [659, 480] width 42 height 15
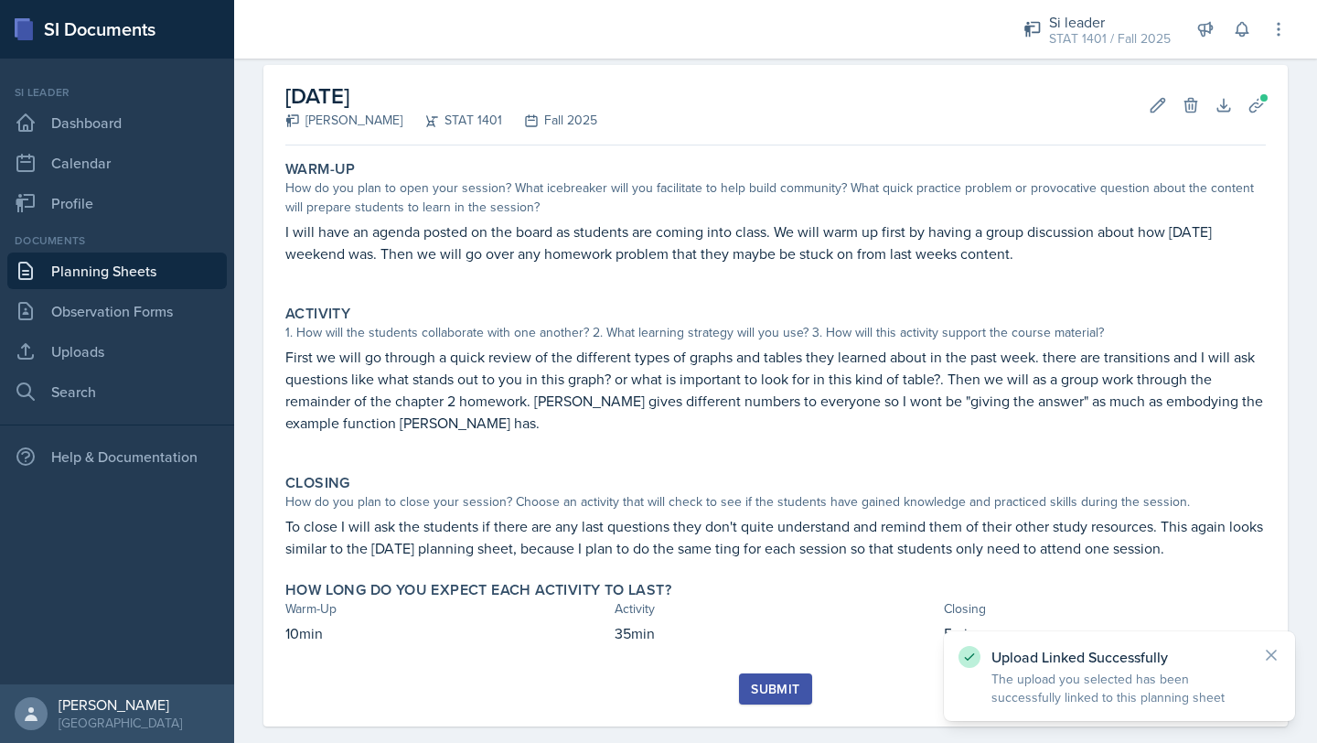
scroll to position [106, 0]
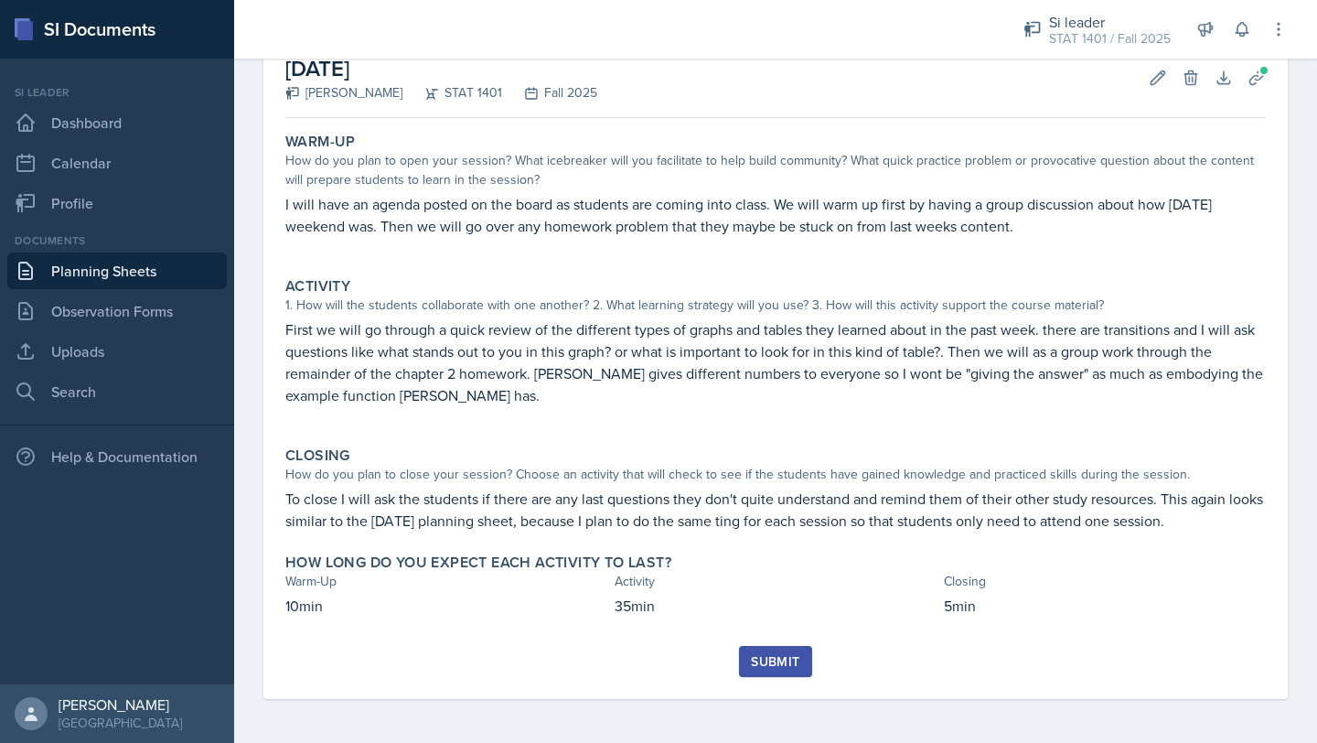
click at [781, 656] on div "Submit" at bounding box center [775, 661] width 48 height 15
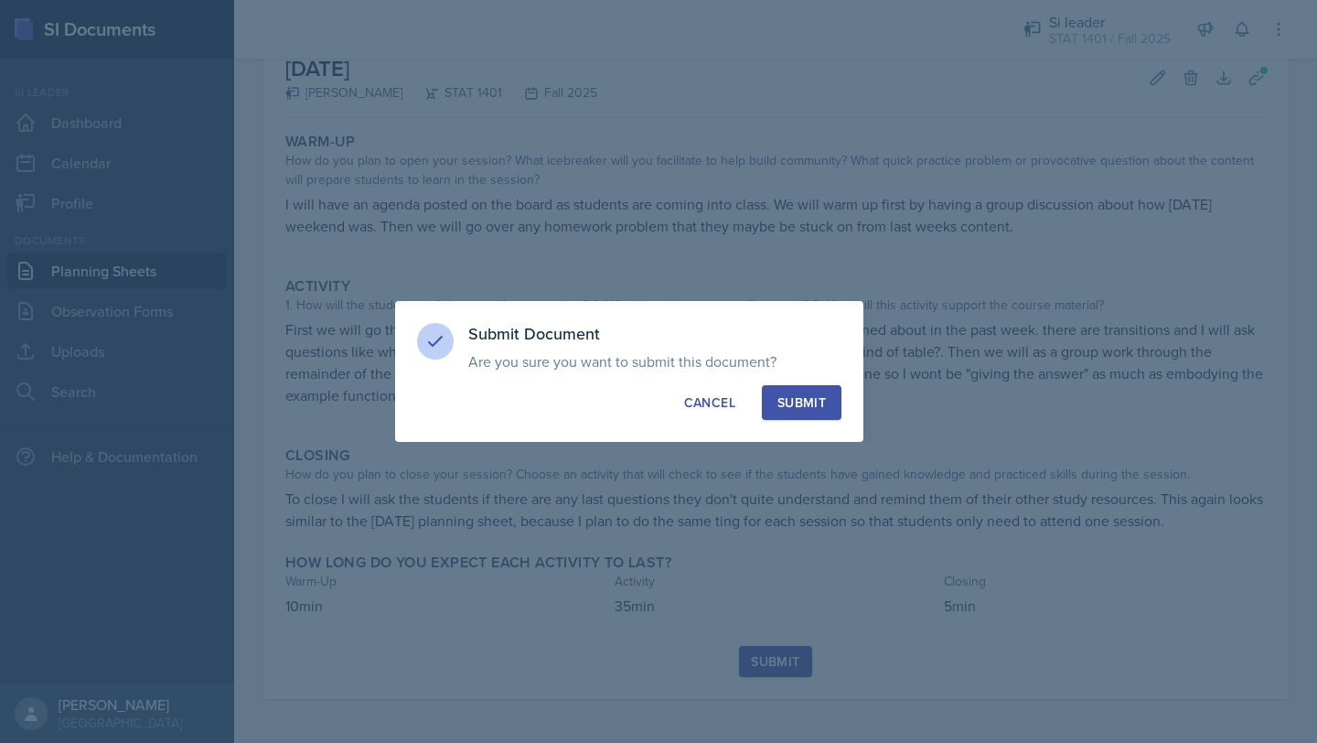
click at [821, 397] on div "Submit" at bounding box center [802, 402] width 48 height 18
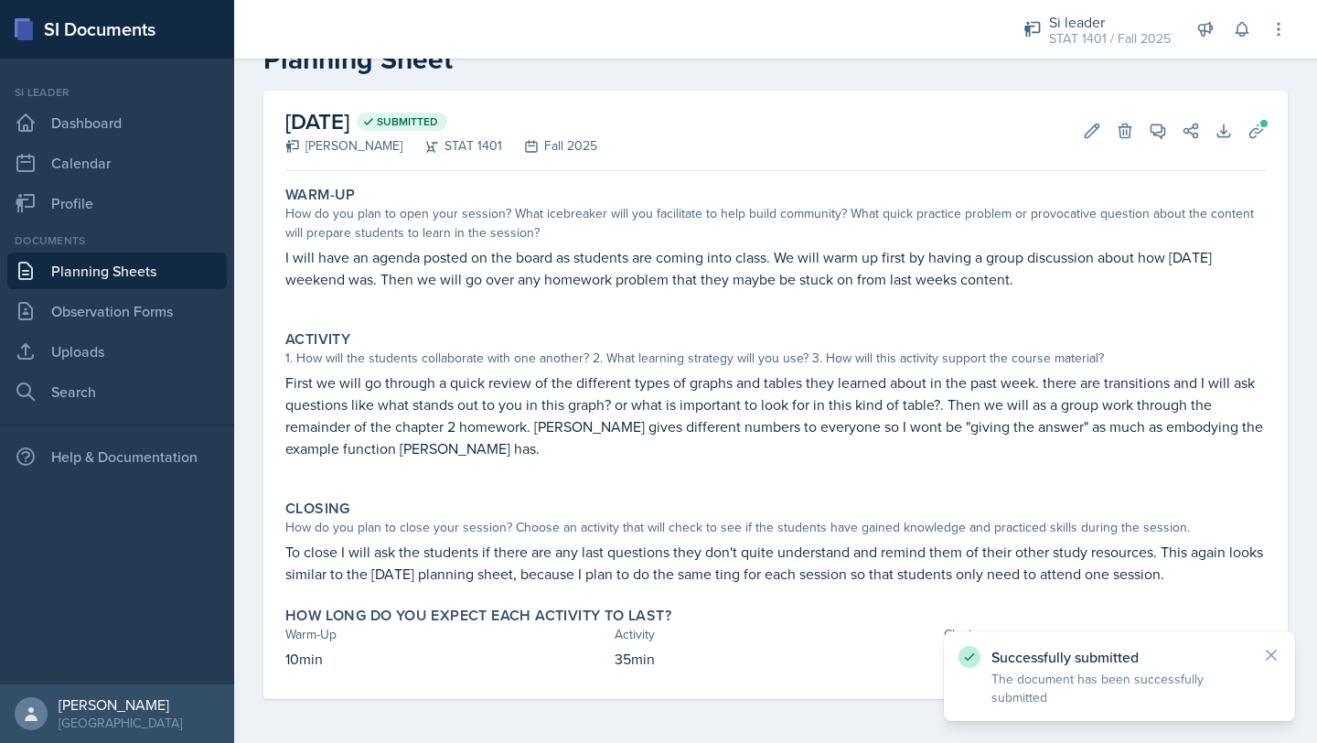
scroll to position [0, 0]
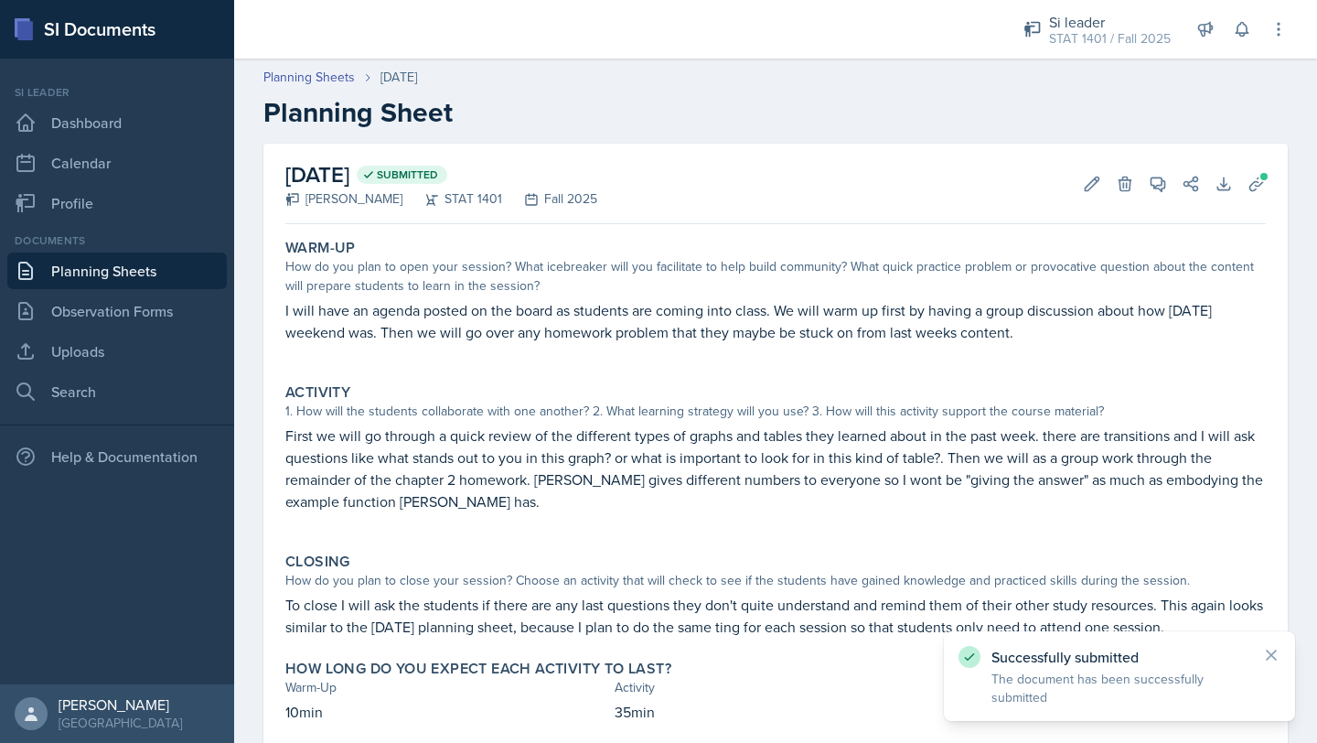
click at [113, 276] on link "Planning Sheets" at bounding box center [117, 270] width 220 height 37
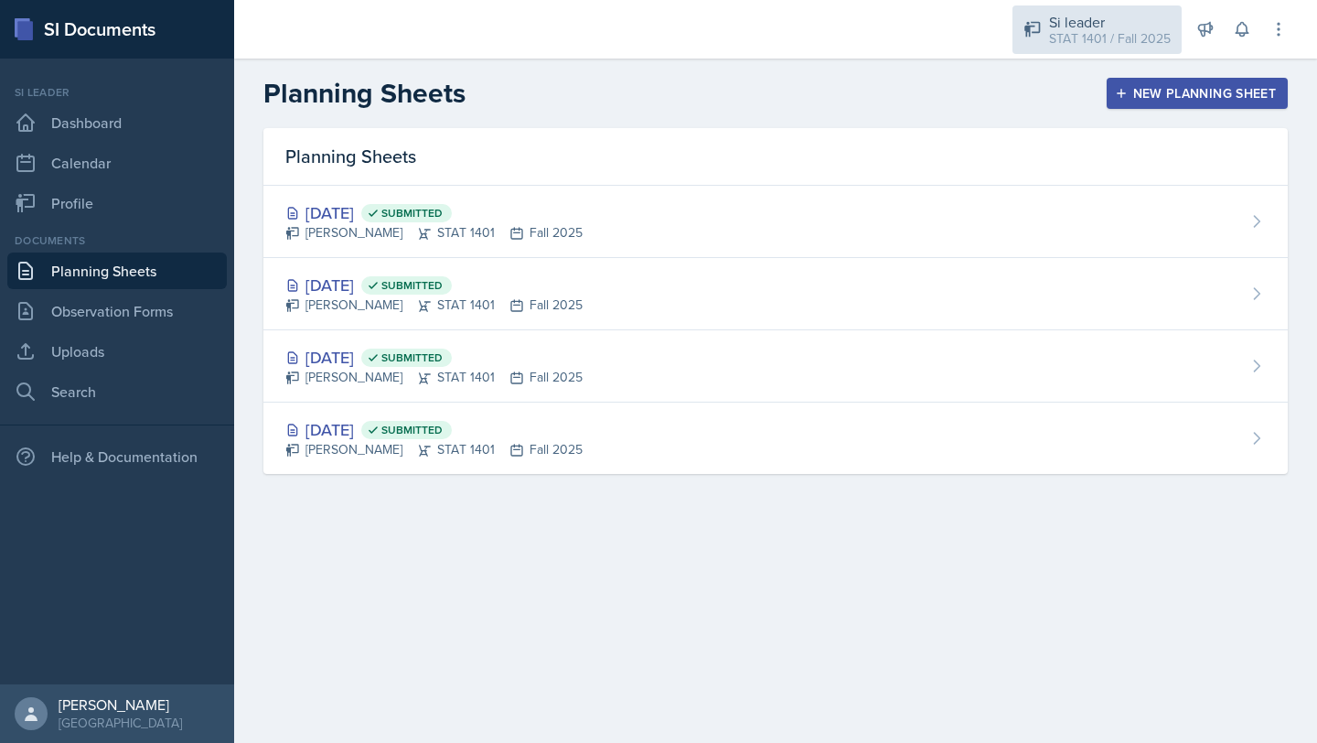
click at [1056, 16] on div "Si leader" at bounding box center [1110, 22] width 122 height 22
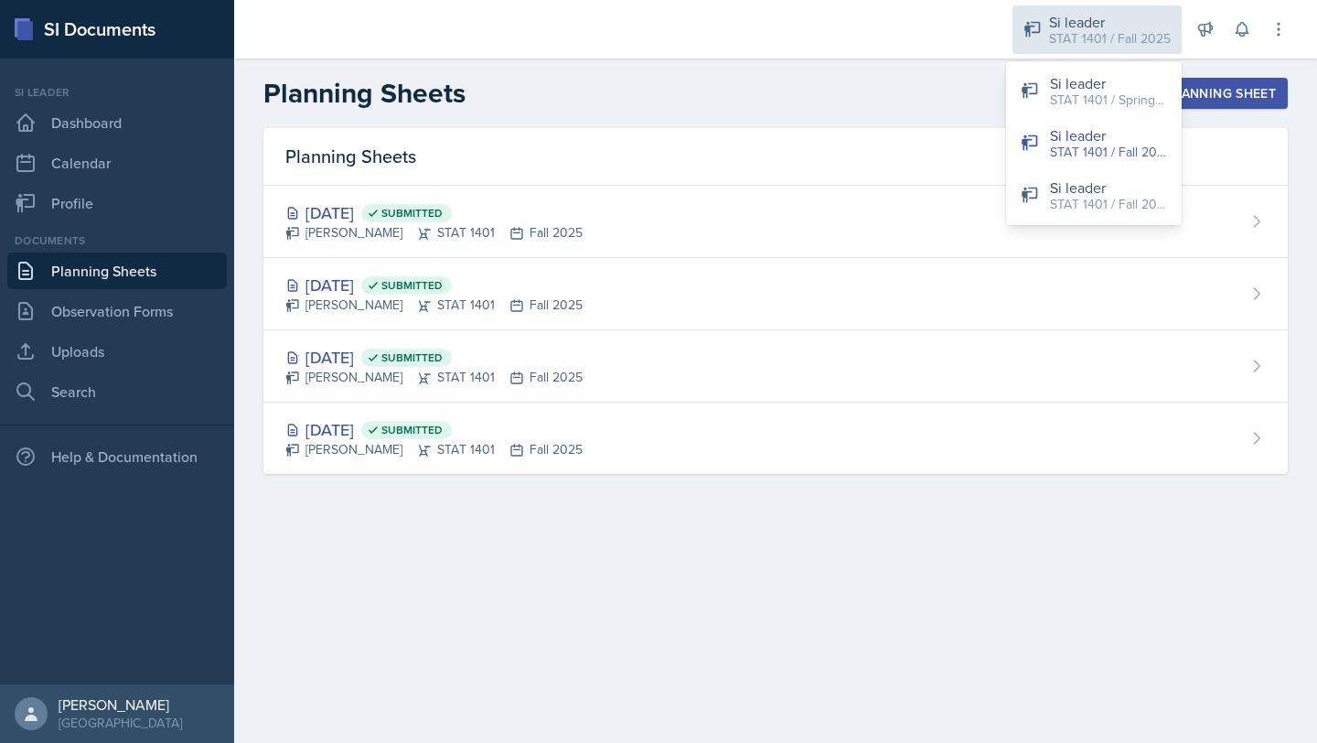
click at [1057, 24] on div "Si leader" at bounding box center [1110, 22] width 122 height 22
